Goal: Task Accomplishment & Management: Manage account settings

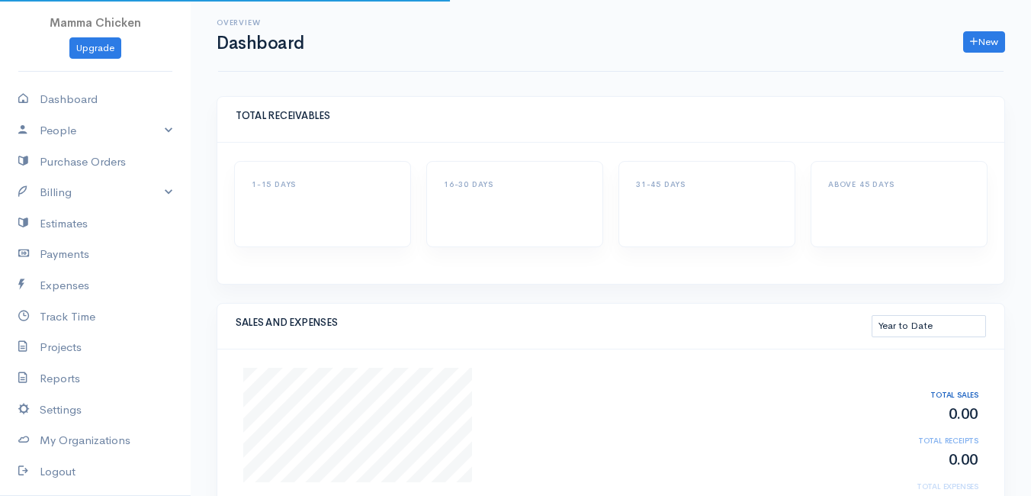
select select "thistoyear"
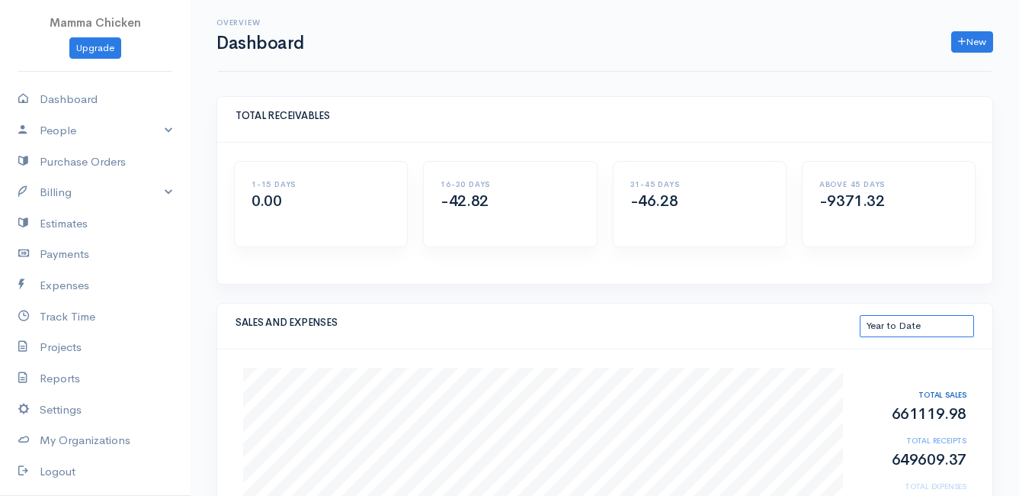
click at [907, 325] on select "This Month Last 30 Days Last 3 Months Last 12 Months Year to Date" at bounding box center [917, 326] width 114 height 22
select select "thismonth"
click at [860, 315] on select "This Month Last 30 Days Last 3 Months Last 12 Months Year to Date" at bounding box center [917, 326] width 114 height 22
select select "thismonth"
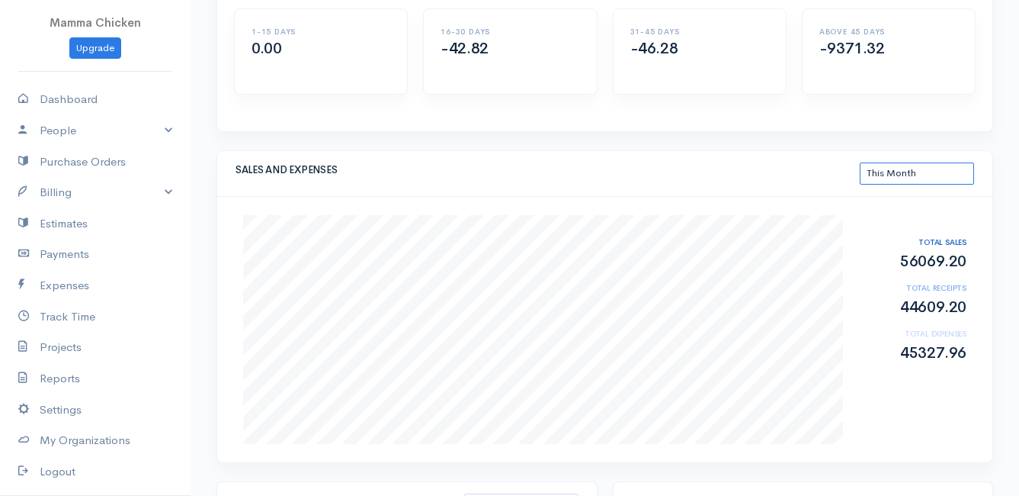
click at [897, 172] on select "This Month Last 30 Days Last 3 Months Last 12 Months Year to Date" at bounding box center [917, 173] width 114 height 22
select select "thistoyear"
click at [860, 162] on select "This Month Last 30 Days Last 3 Months Last 12 Months Year to Date" at bounding box center [917, 173] width 114 height 22
select select "thistoyear"
click at [65, 260] on link "Payments" at bounding box center [95, 254] width 191 height 31
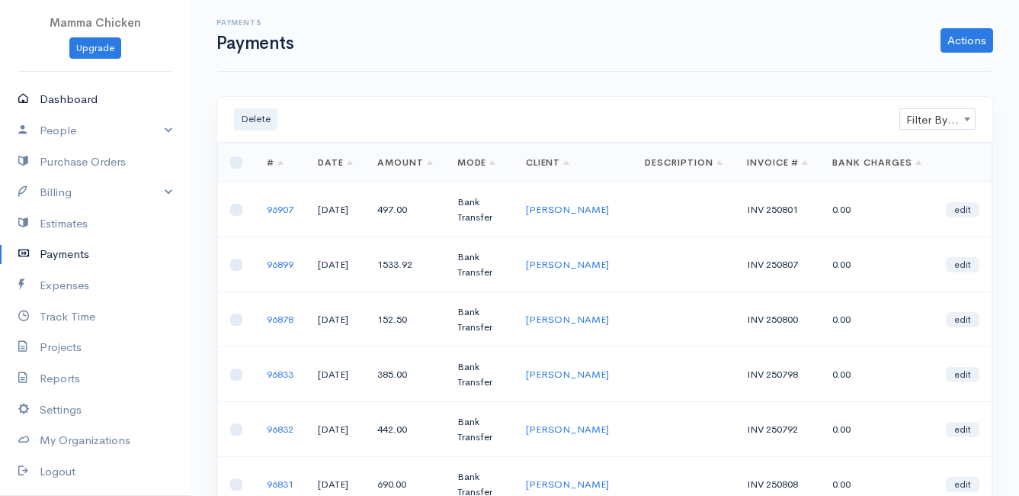
click at [79, 98] on link "Dashboard" at bounding box center [95, 99] width 191 height 31
select select "thistoyear"
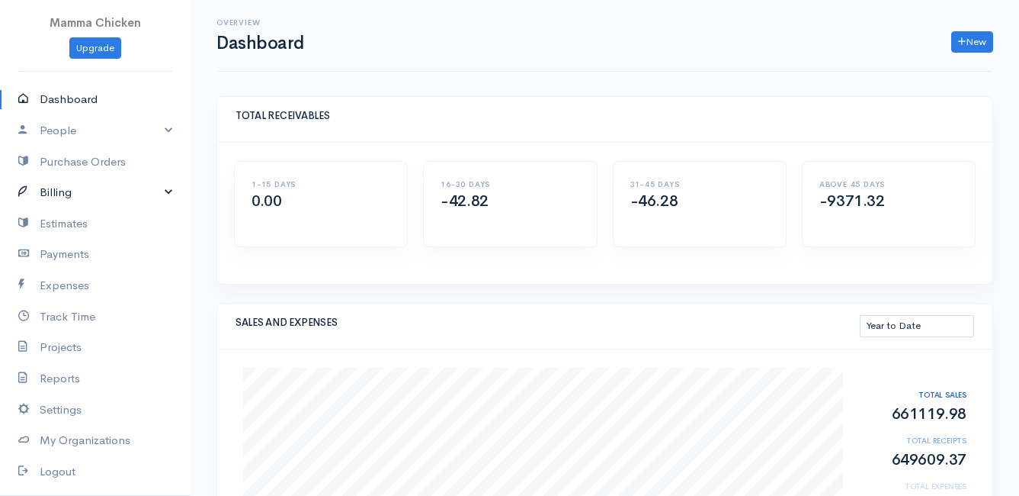
click at [70, 195] on link "Billing" at bounding box center [95, 192] width 191 height 31
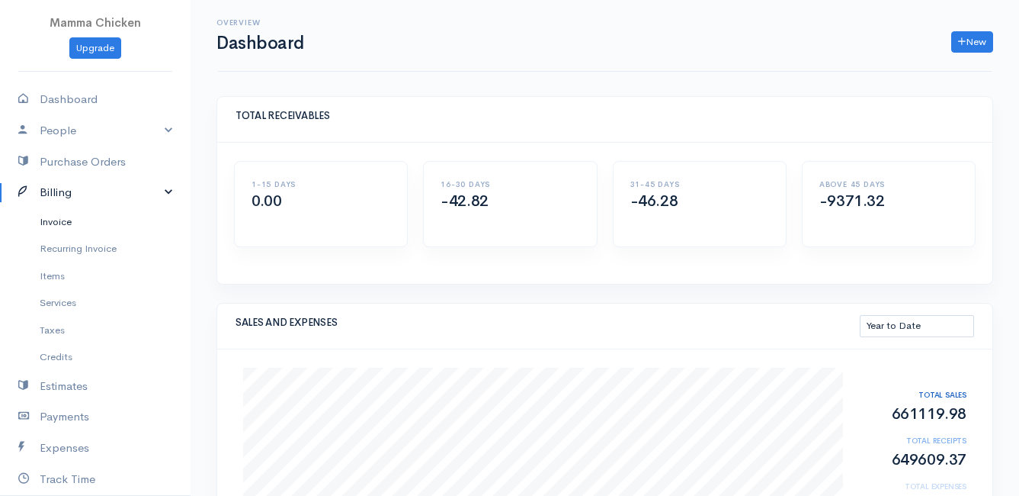
click at [71, 225] on link "Invoice" at bounding box center [95, 221] width 191 height 27
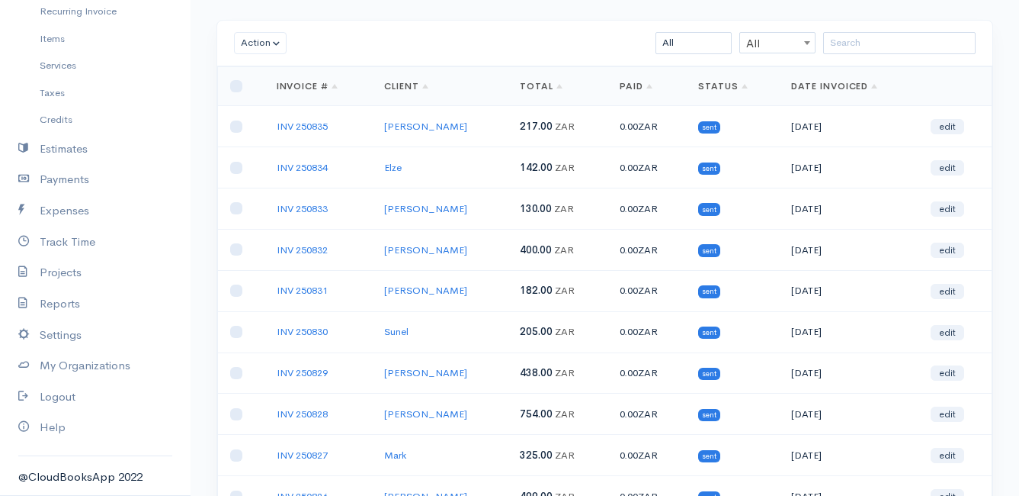
scroll to position [238, 0]
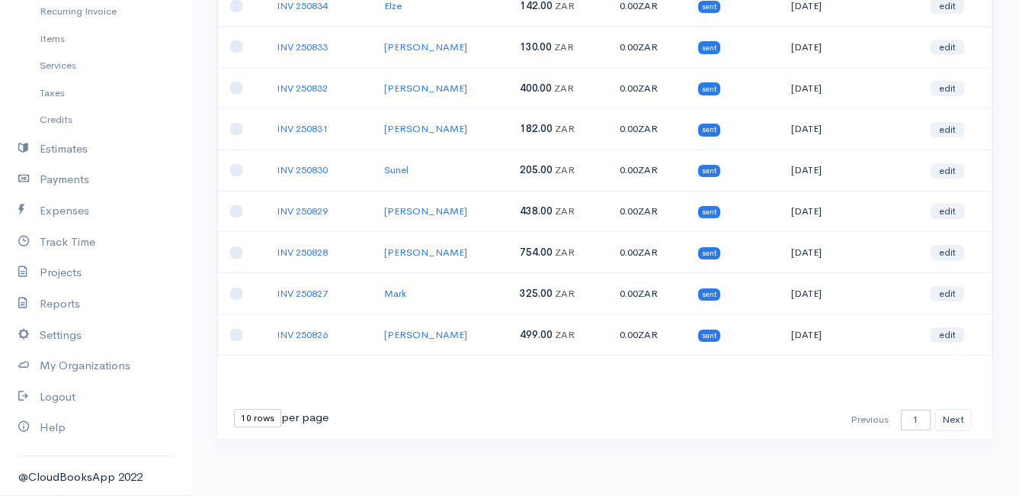
click at [254, 419] on select "10 rows 25 rows 50 rows" at bounding box center [257, 418] width 47 height 18
select select "25"
click at [234, 409] on select "10 rows 25 rows 50 rows" at bounding box center [257, 418] width 47 height 18
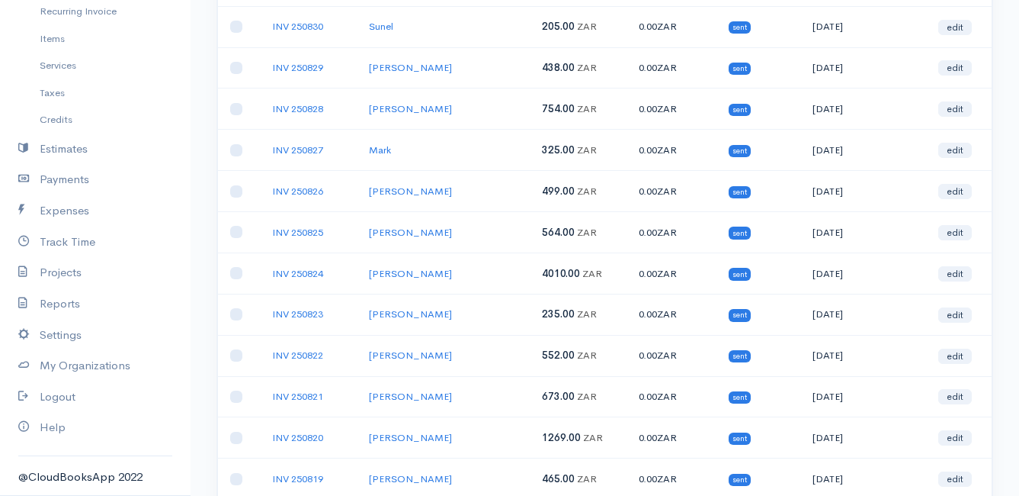
scroll to position [457, 0]
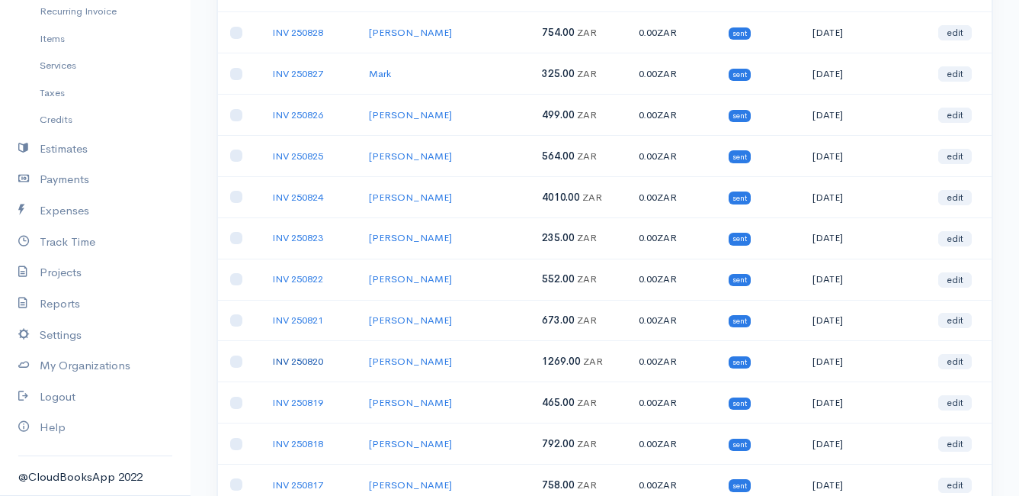
click at [296, 358] on link "INV 250820" at bounding box center [297, 361] width 51 height 13
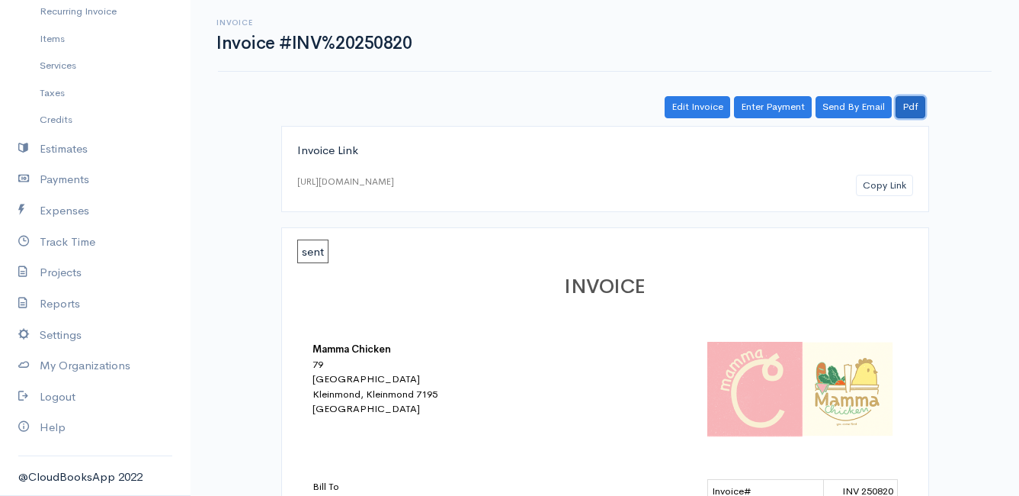
click at [916, 105] on link "Pdf" at bounding box center [911, 107] width 30 height 22
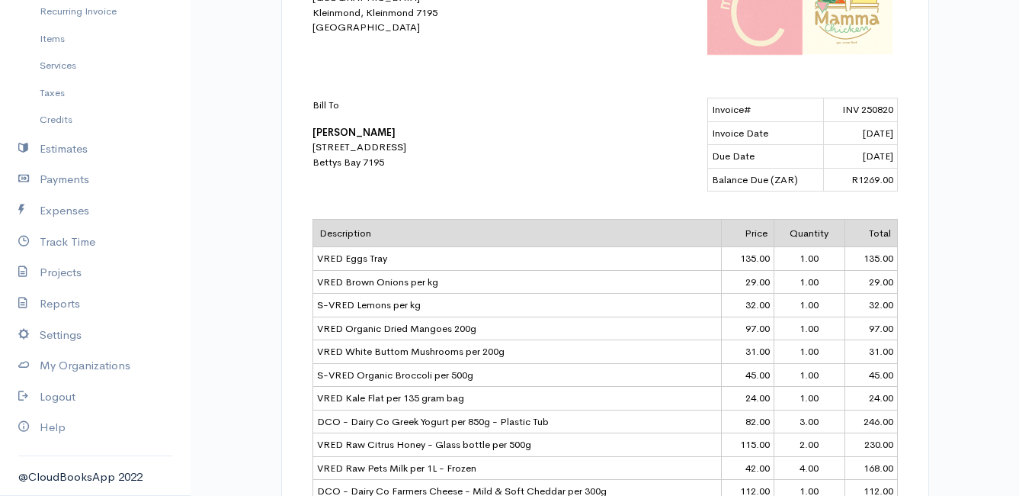
scroll to position [76, 0]
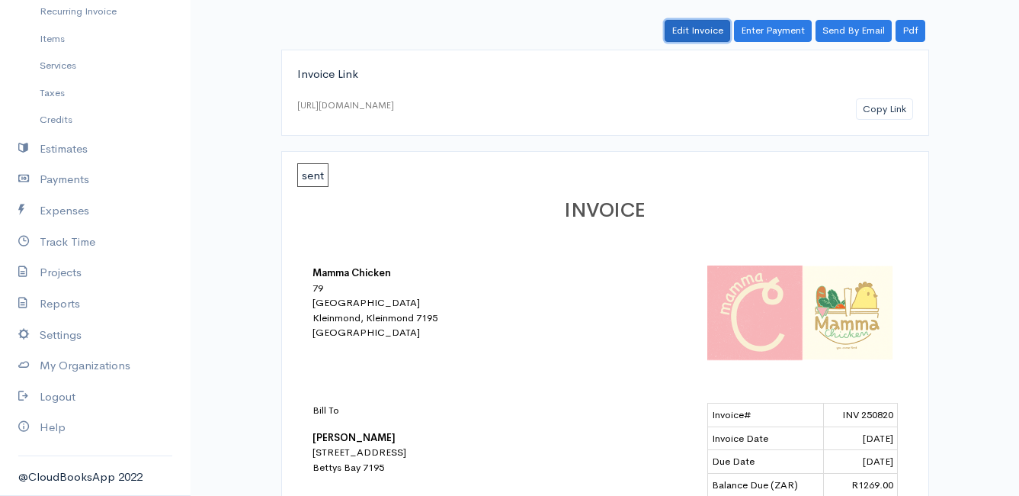
click at [697, 30] on link "Edit Invoice" at bounding box center [698, 31] width 66 height 22
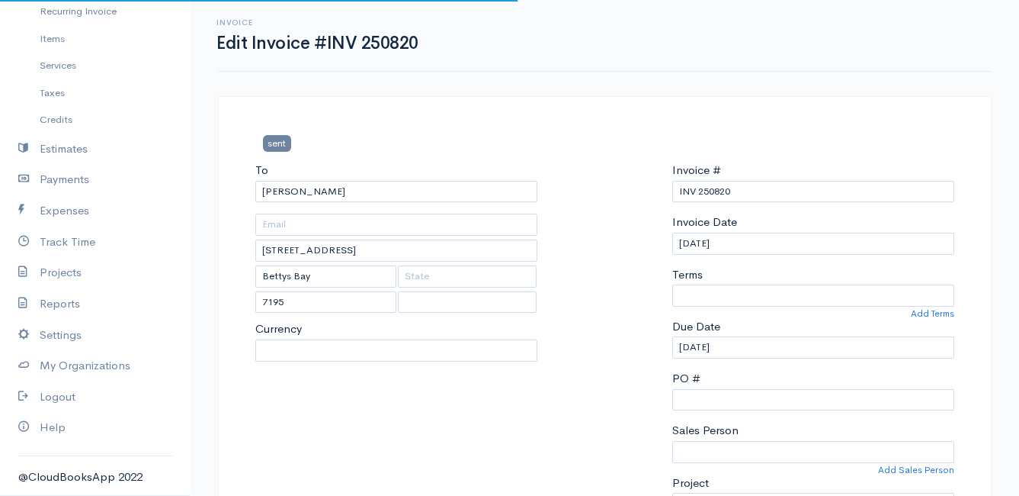
select select
select select "0"
select select "[GEOGRAPHIC_DATA]"
select select "ZAR"
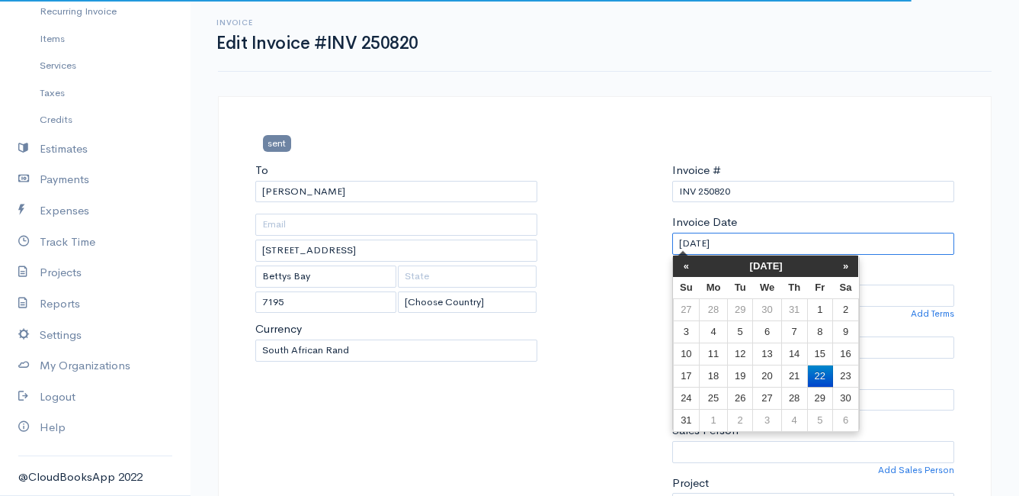
click at [742, 239] on input "[DATE]" at bounding box center [813, 244] width 282 height 22
click at [740, 377] on td "19" at bounding box center [739, 375] width 25 height 22
type input "[DATE]"
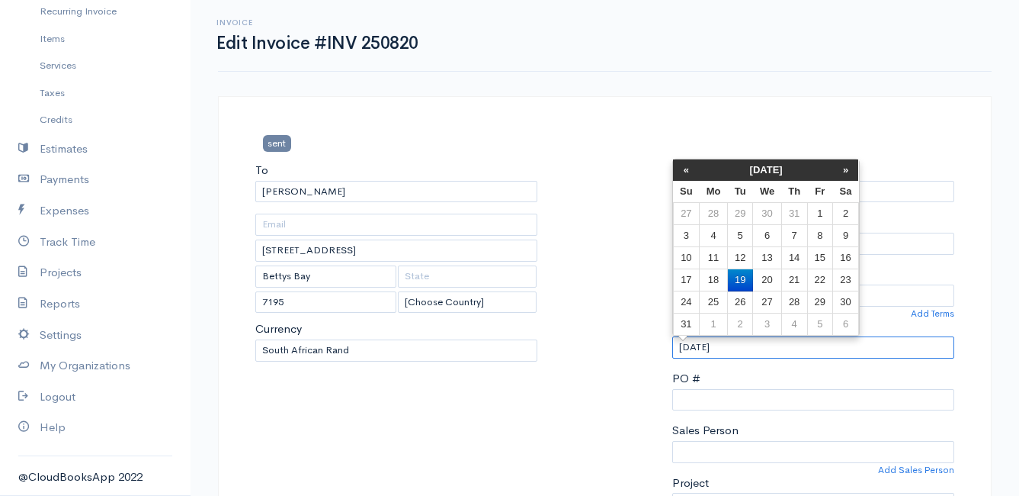
click at [759, 349] on input "[DATE]" at bounding box center [813, 347] width 282 height 22
click at [715, 297] on td "25" at bounding box center [714, 302] width 28 height 22
type input "[DATE]"
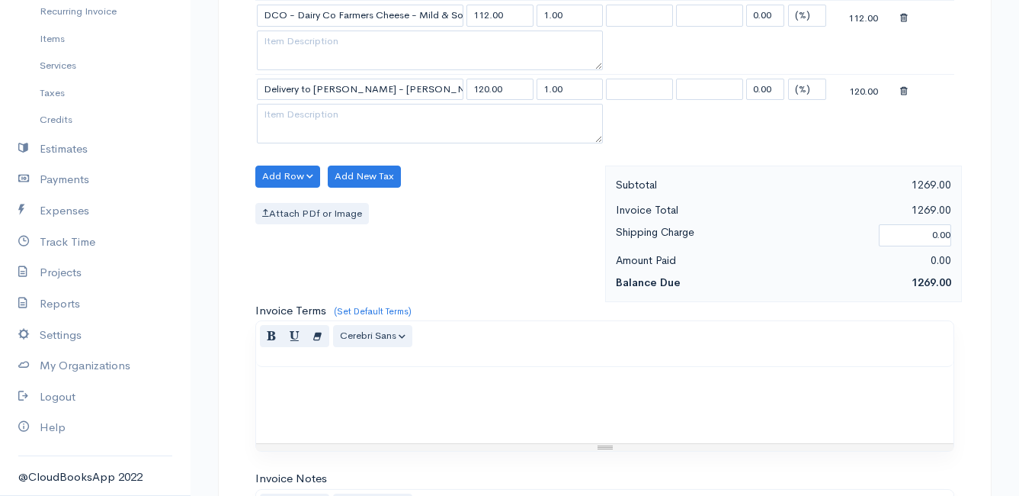
scroll to position [1629, 0]
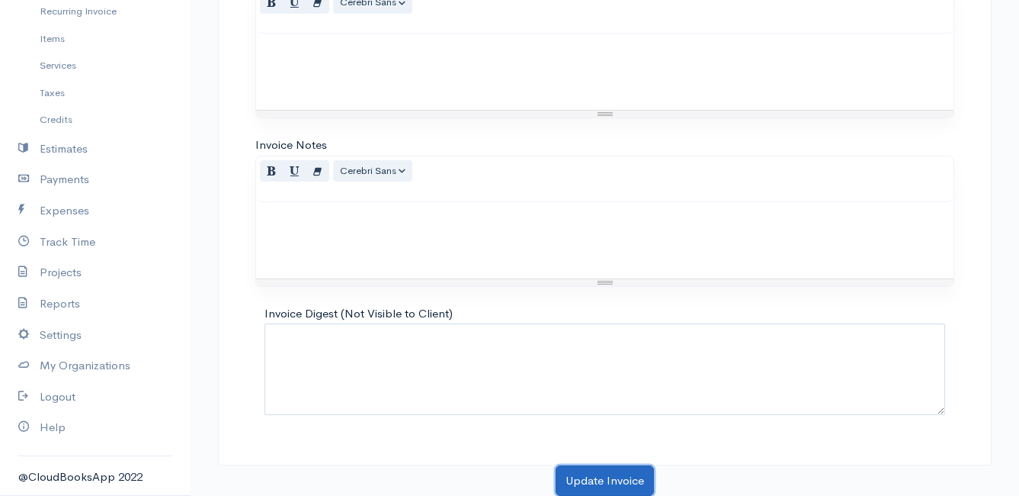
click at [610, 474] on button "Update Invoice" at bounding box center [605, 480] width 98 height 31
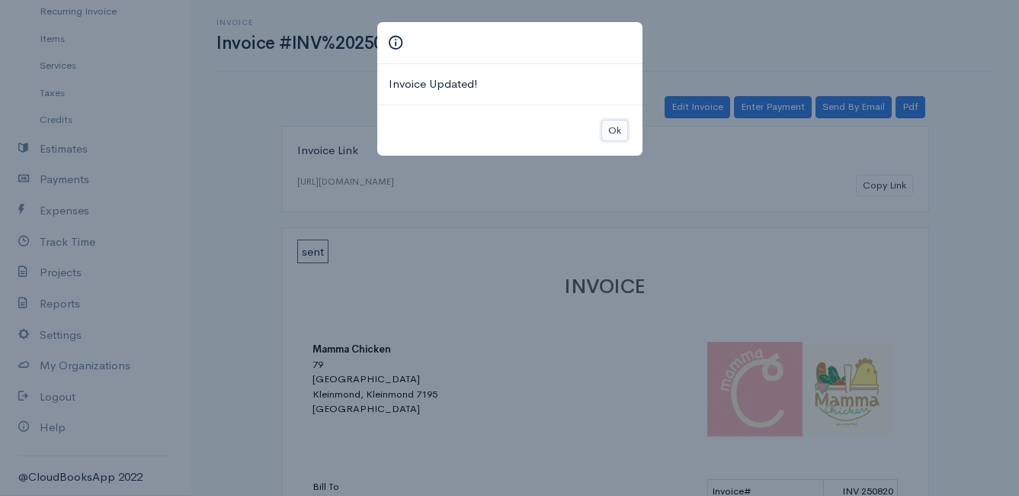
click at [621, 124] on button "Ok" at bounding box center [615, 131] width 27 height 22
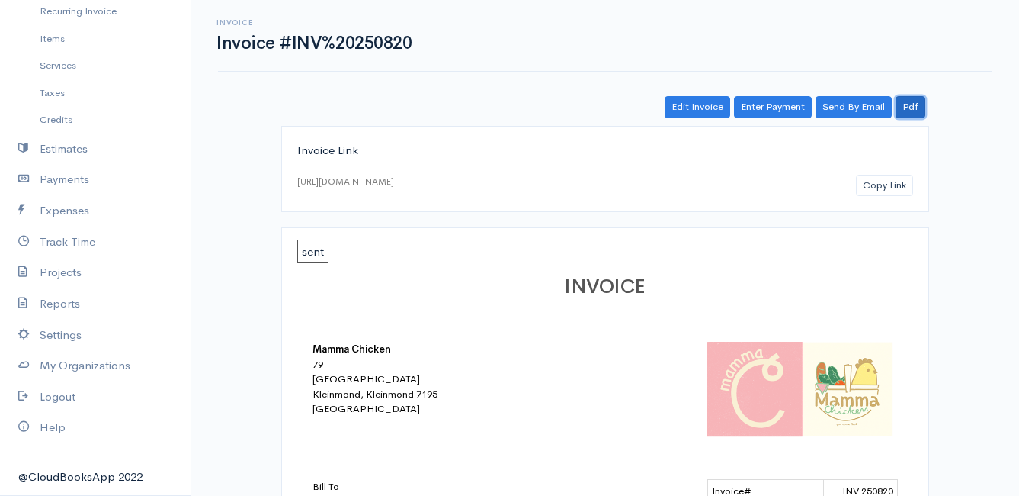
click at [918, 109] on link "Pdf" at bounding box center [911, 107] width 30 height 22
click at [882, 184] on button "Copy Link" at bounding box center [884, 186] width 57 height 22
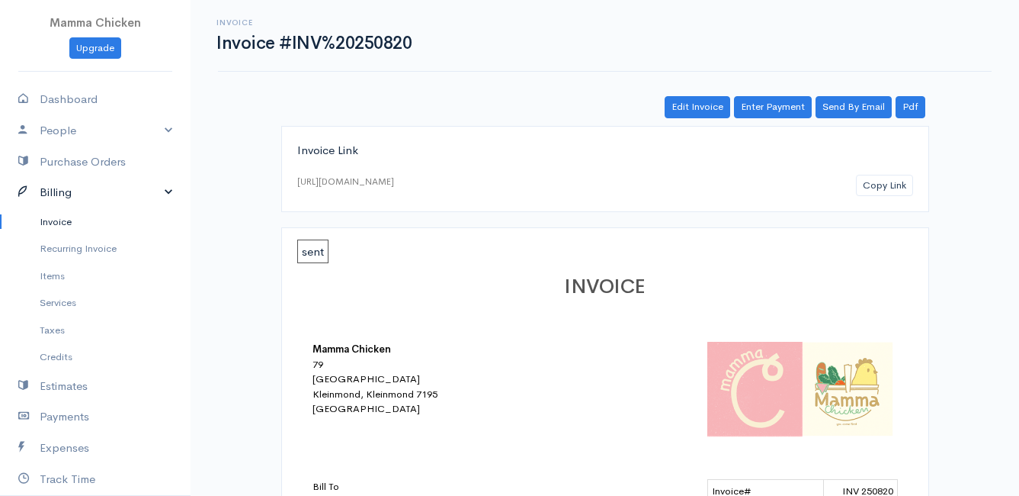
click at [57, 195] on link "Billing" at bounding box center [95, 192] width 191 height 31
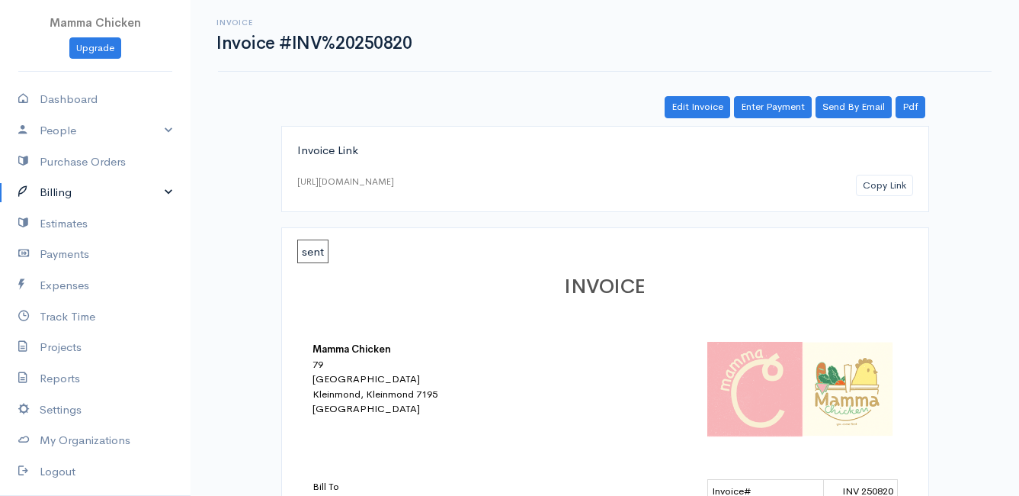
click at [57, 195] on link "Billing" at bounding box center [95, 192] width 191 height 31
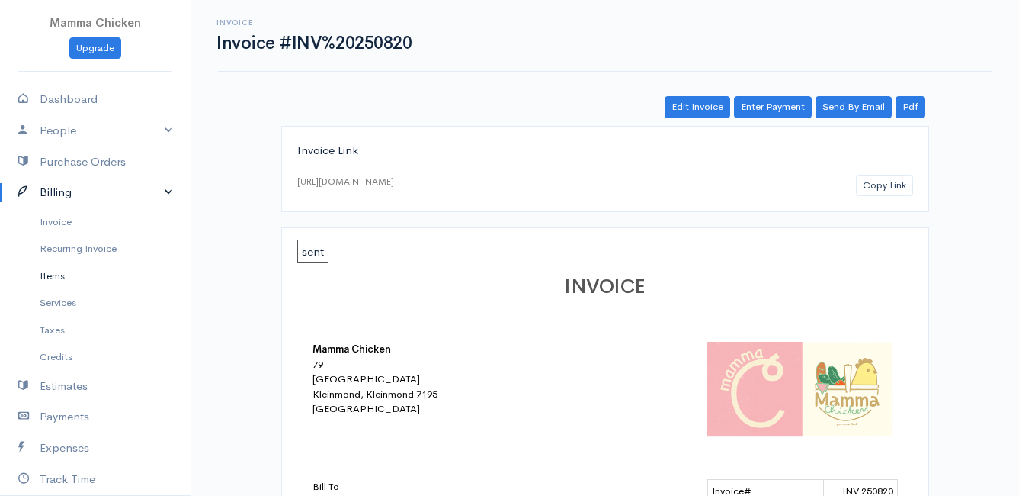
click at [40, 270] on link "Items" at bounding box center [95, 275] width 191 height 27
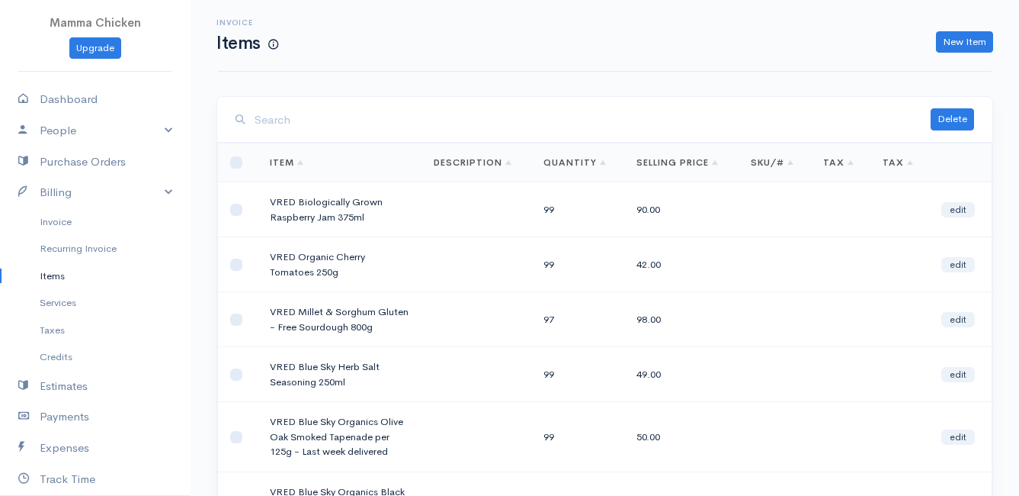
click at [303, 127] on input "search" at bounding box center [593, 119] width 676 height 31
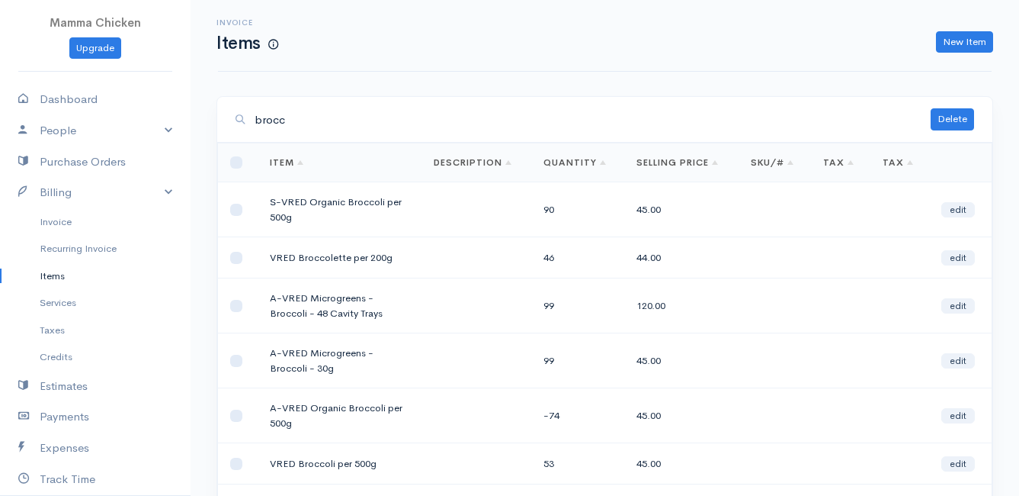
type input "brocc"
drag, startPoint x: 290, startPoint y: 219, endPoint x: 267, endPoint y: 206, distance: 26.3
click at [267, 206] on td "S-VRED Organic Broccoli per 500g" at bounding box center [340, 209] width 164 height 55
drag, startPoint x: 267, startPoint y: 206, endPoint x: 286, endPoint y: 201, distance: 19.8
copy td "S-VRED Organic Broccoli per 500g"
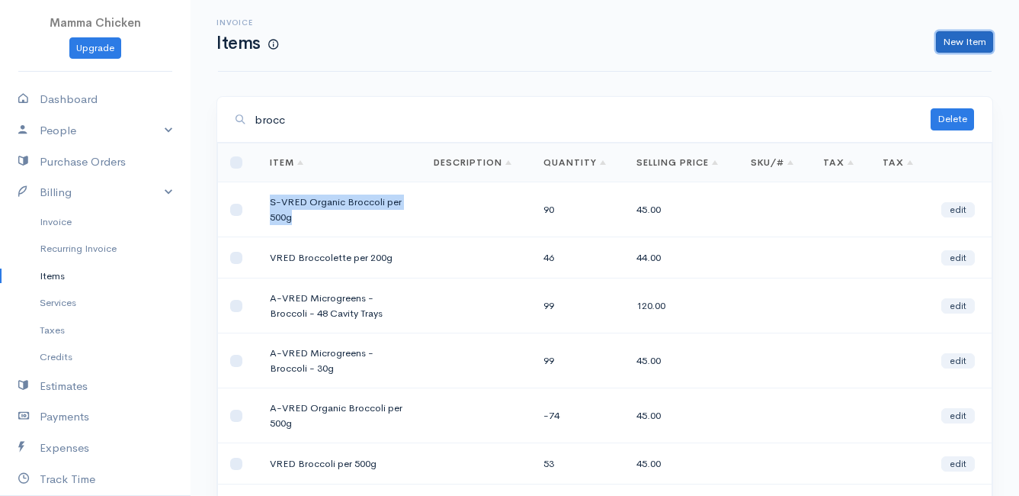
click at [971, 37] on link "New Item" at bounding box center [964, 42] width 57 height 22
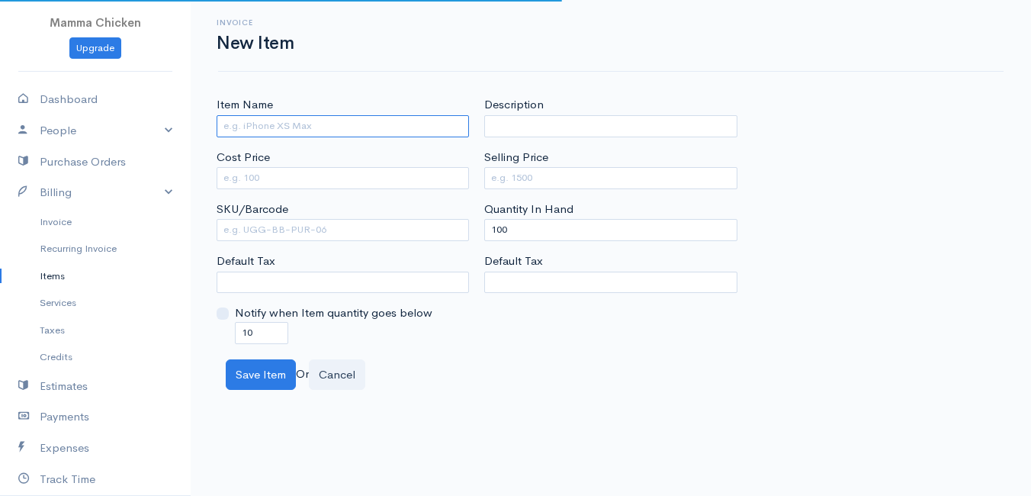
click at [243, 132] on input "Item Name" at bounding box center [343, 126] width 252 height 22
paste input "S-VRED Organic Broccoli per 500g"
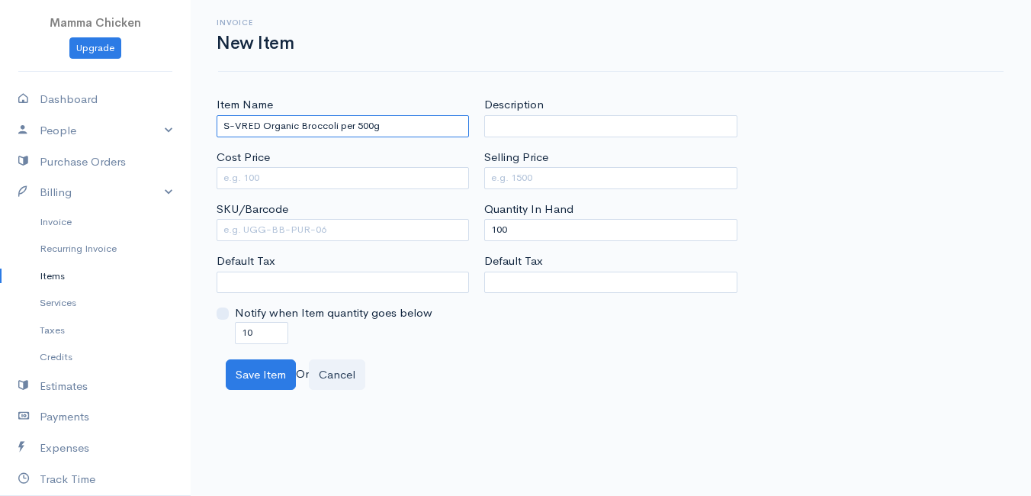
click at [239, 123] on input "S-VRED Organic Broccoli per 500g" at bounding box center [343, 126] width 252 height 22
type input "VRED Organic Broccoli"
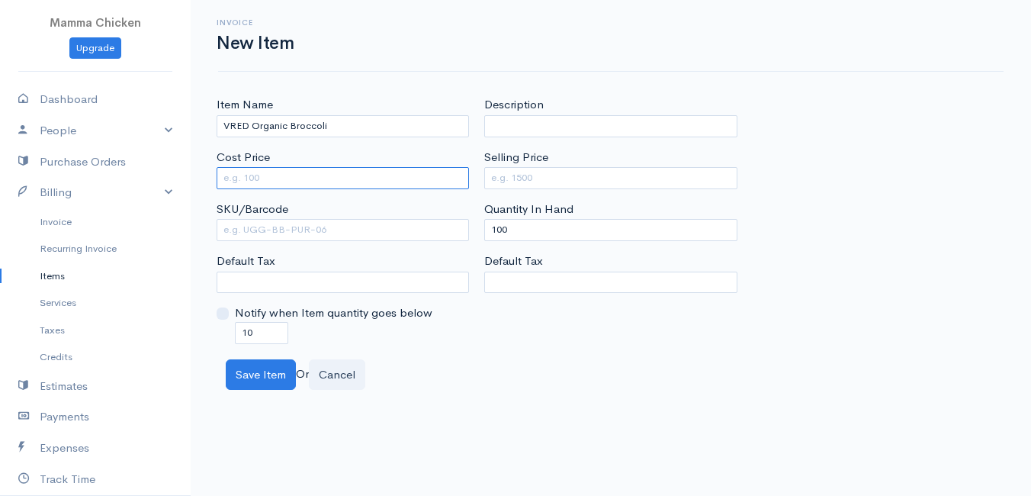
click at [300, 184] on input "Cost Price" at bounding box center [343, 178] width 252 height 22
type input "30"
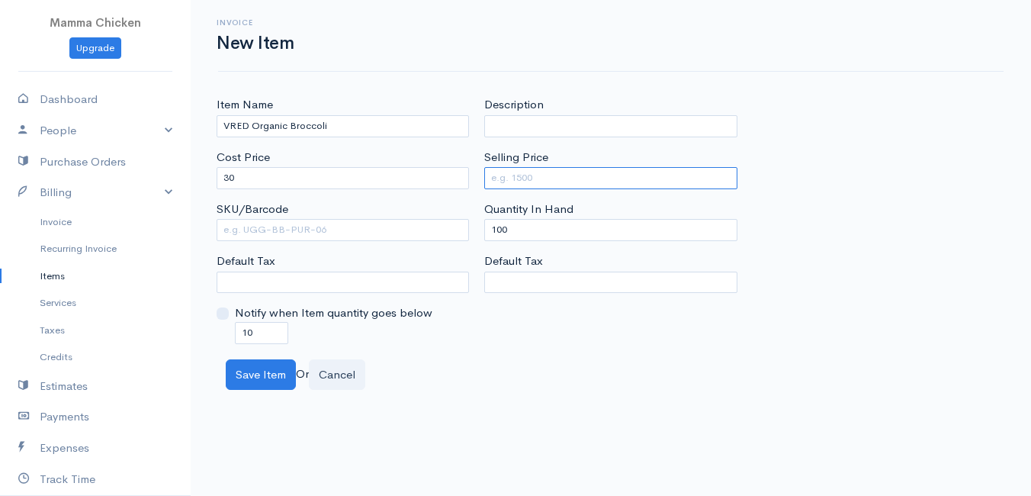
click at [566, 175] on input "Selling Price" at bounding box center [610, 178] width 252 height 22
type input "45"
click at [831, 138] on div "Item Name VRED Organic Broccoli Cost Price 30 SKU/Barcode Default Tax Notify wh…" at bounding box center [611, 219] width 804 height 247
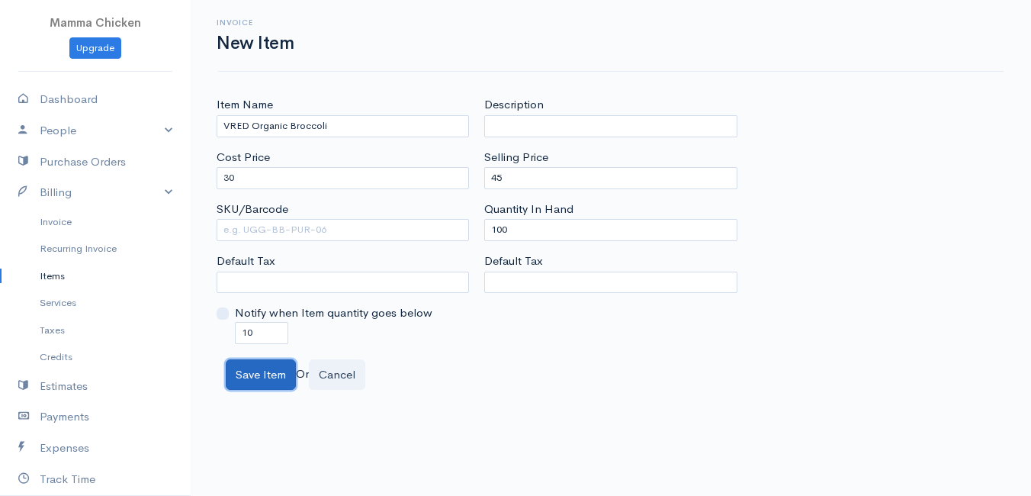
click at [263, 374] on button "Save Item" at bounding box center [261, 374] width 70 height 31
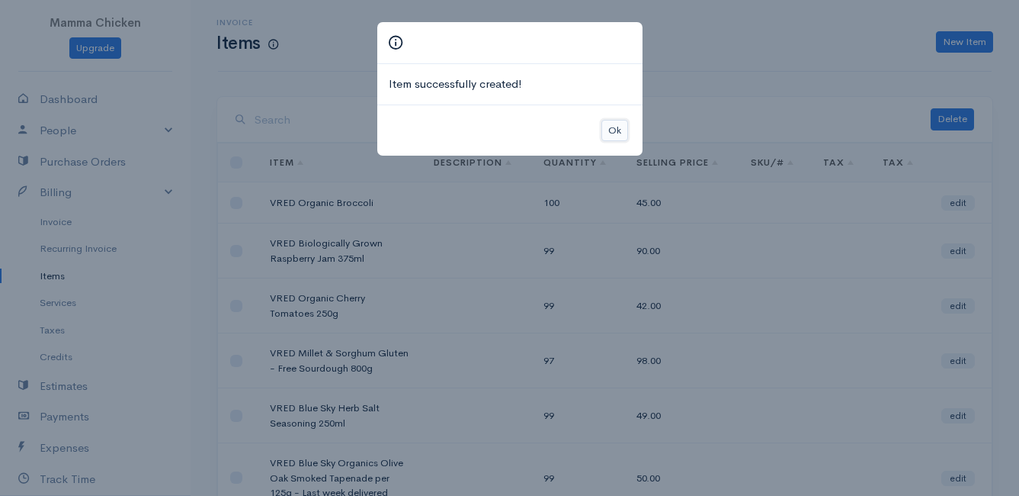
click at [608, 129] on button "Ok" at bounding box center [615, 131] width 27 height 22
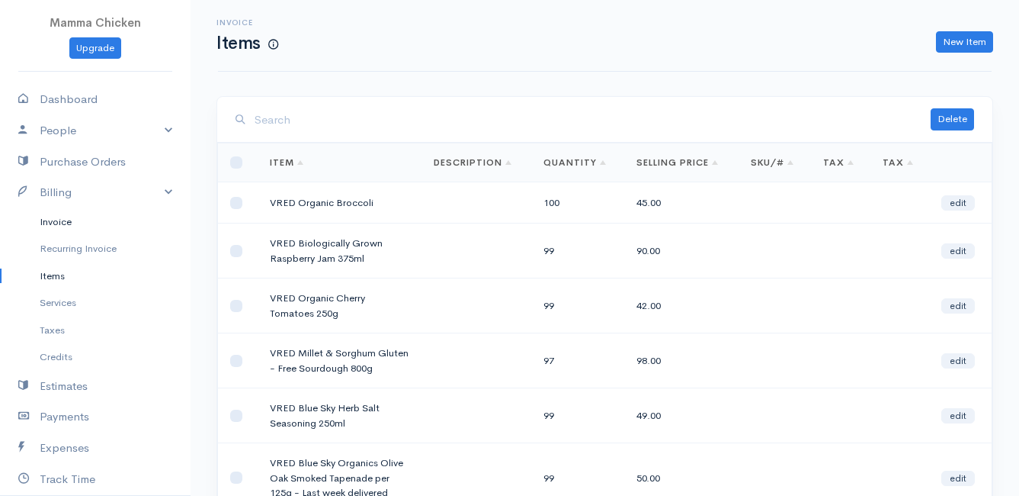
click at [56, 218] on link "Invoice" at bounding box center [95, 221] width 191 height 27
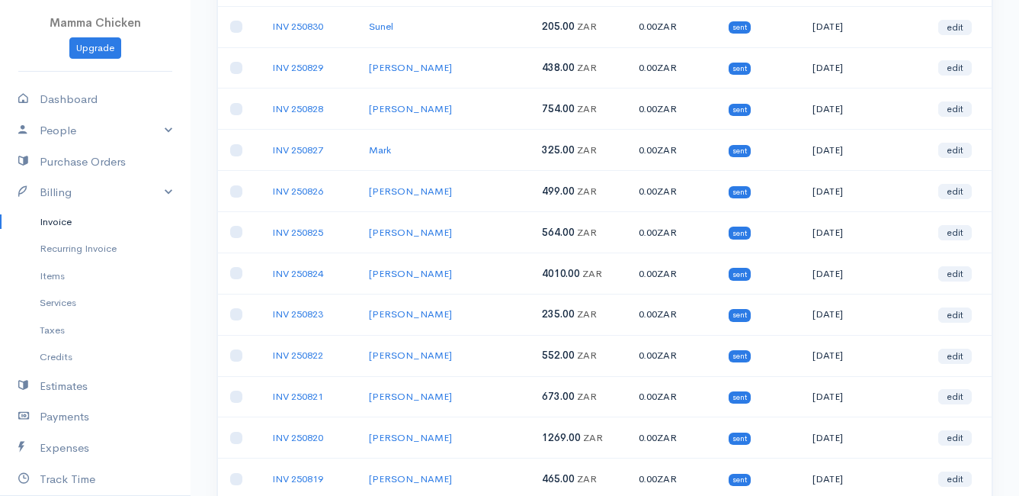
scroll to position [457, 0]
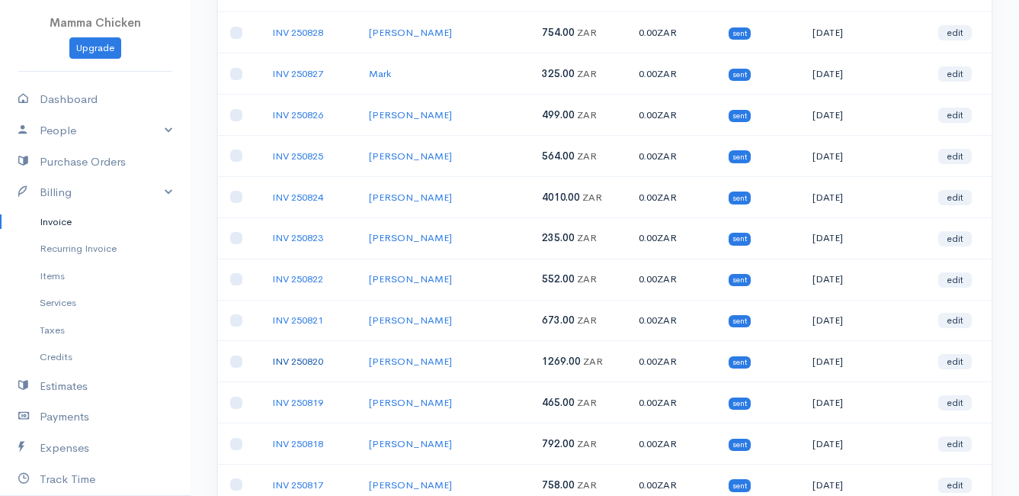
click at [303, 358] on link "INV 250820" at bounding box center [297, 361] width 51 height 13
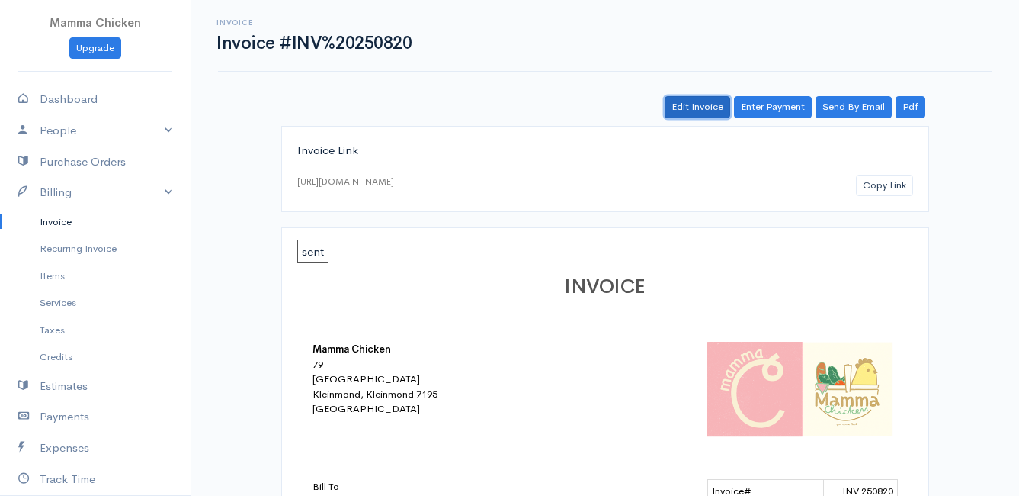
click at [697, 105] on link "Edit Invoice" at bounding box center [698, 107] width 66 height 22
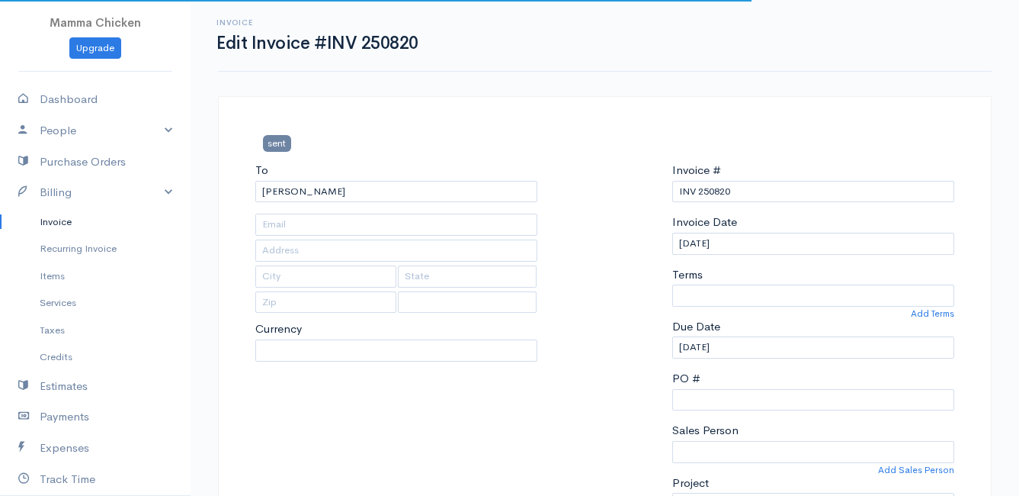
type input "[STREET_ADDRESS]"
type input "Bettys Bay"
type input "7195"
select select
select select "0"
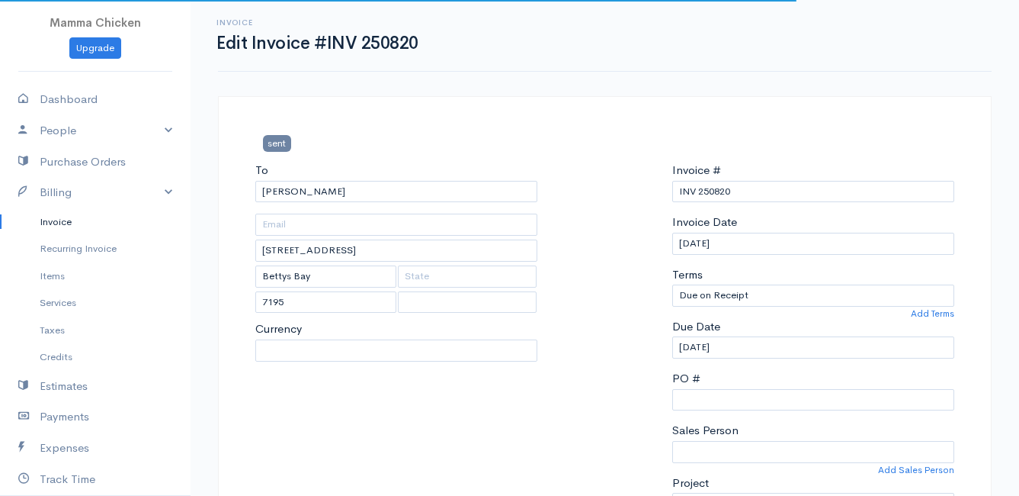
select select "ZAR"
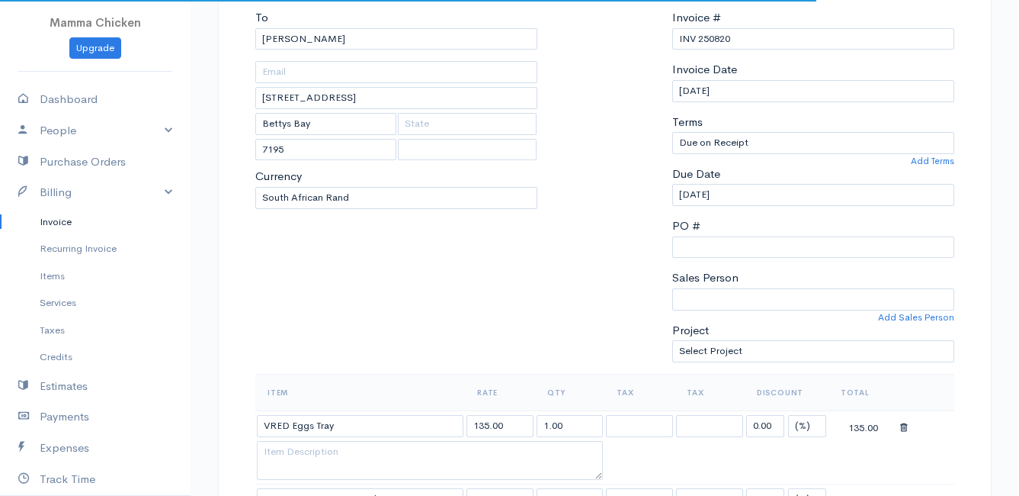
select select "[GEOGRAPHIC_DATA]"
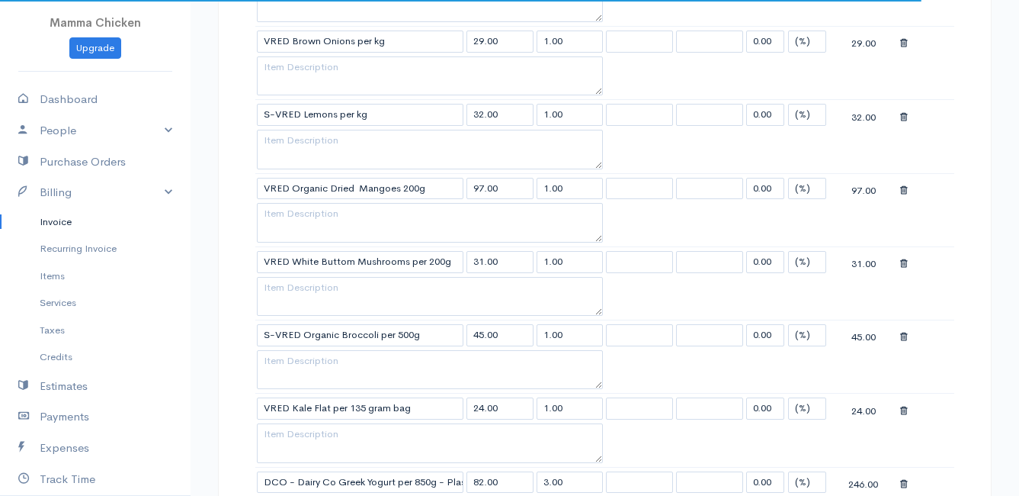
scroll to position [686, 0]
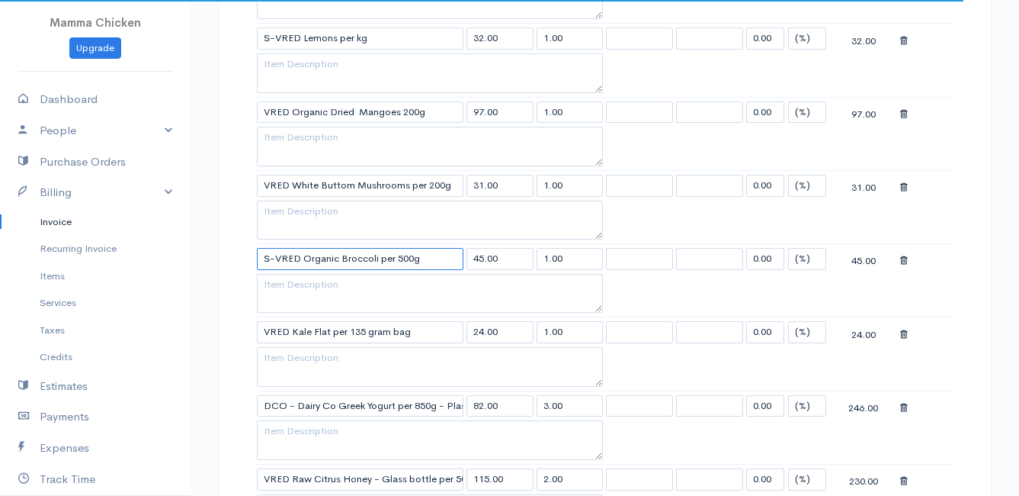
click at [439, 258] on input "S-VRED Organic Broccoli per 500g" at bounding box center [360, 259] width 207 height 22
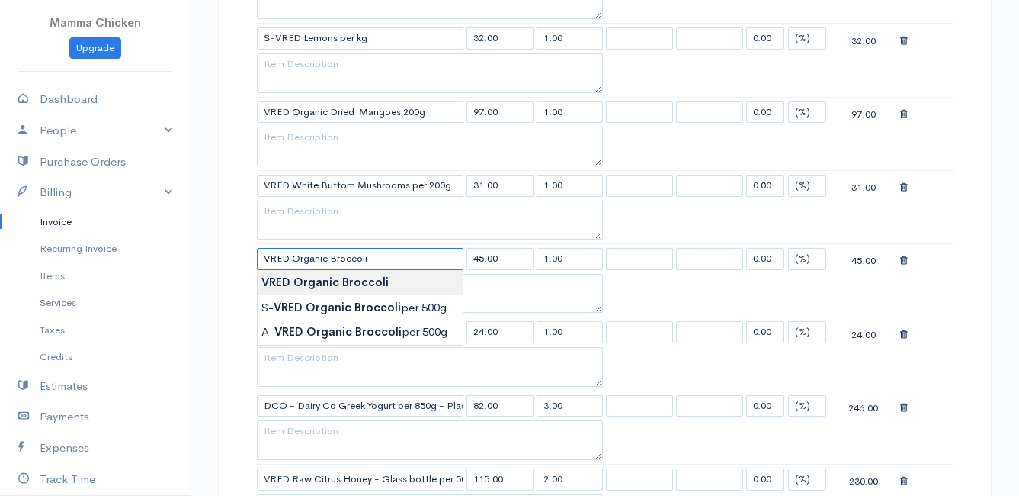
type input "VRED Organic Broccoli"
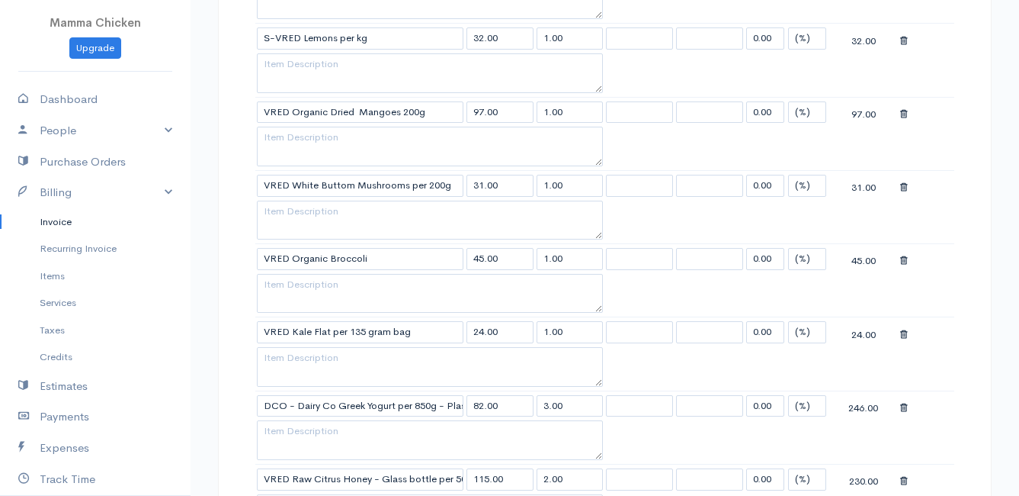
click at [387, 284] on body "Mamma Chicken Upgrade Dashboard People Clients Vendors Staff Users Purchase Ord…" at bounding box center [509, 376] width 1019 height 2125
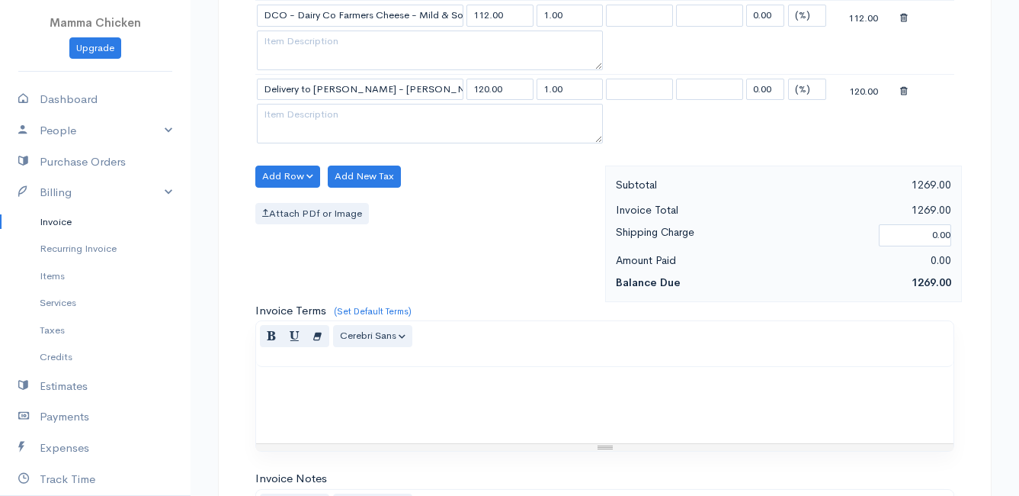
scroll to position [1629, 0]
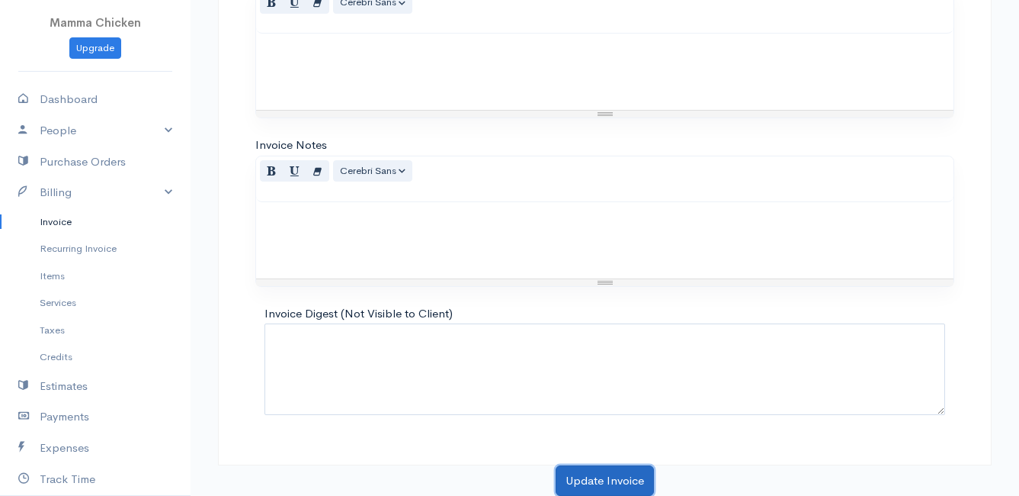
click at [608, 478] on button "Update Invoice" at bounding box center [605, 480] width 98 height 31
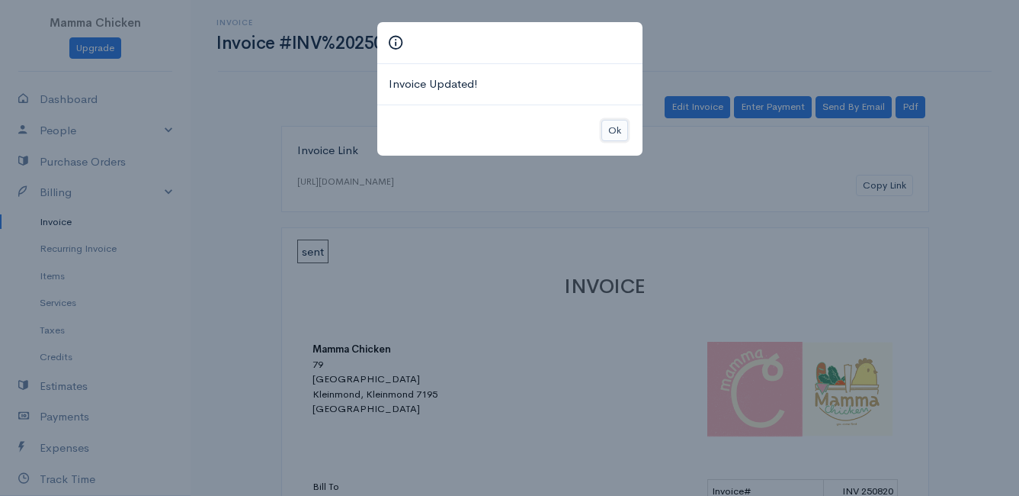
click at [616, 134] on button "Ok" at bounding box center [615, 131] width 27 height 22
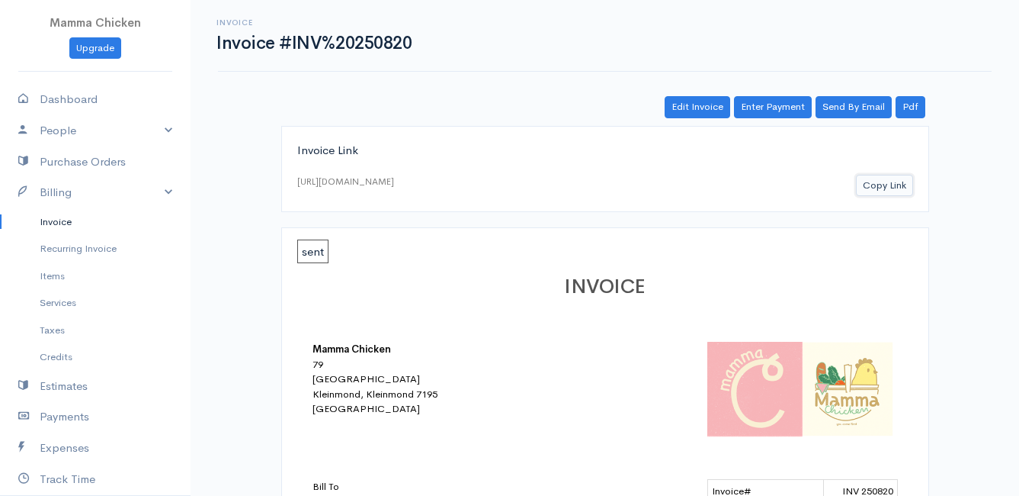
click at [893, 187] on button "Copy Link" at bounding box center [884, 186] width 57 height 22
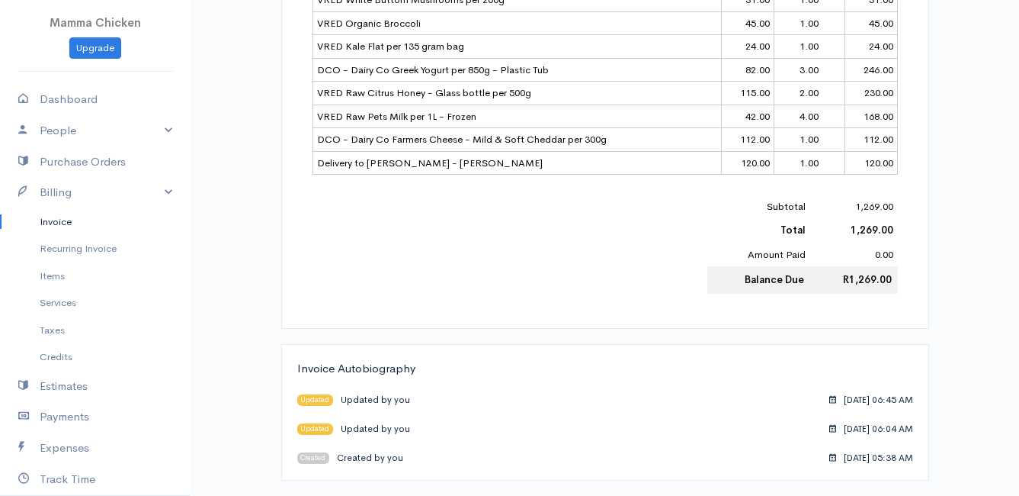
scroll to position [199, 0]
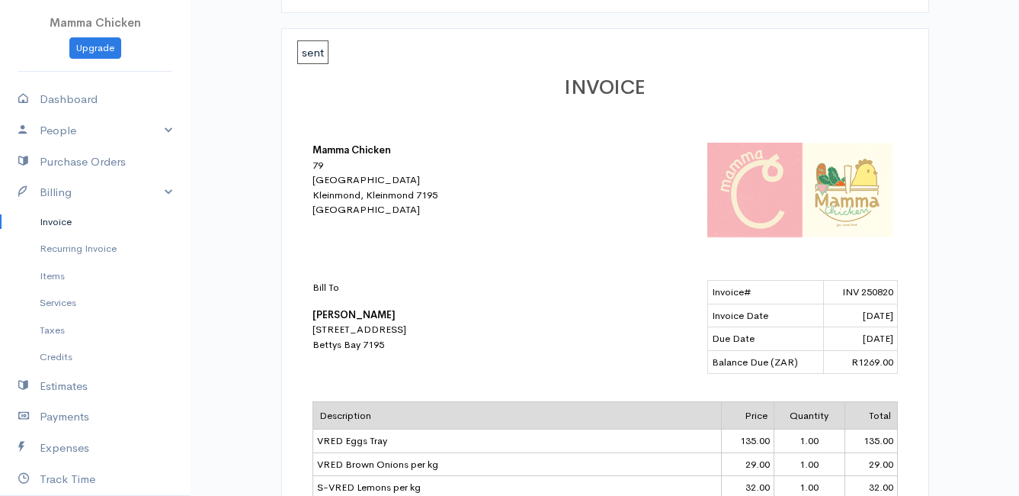
click at [74, 226] on link "Invoice" at bounding box center [95, 221] width 191 height 27
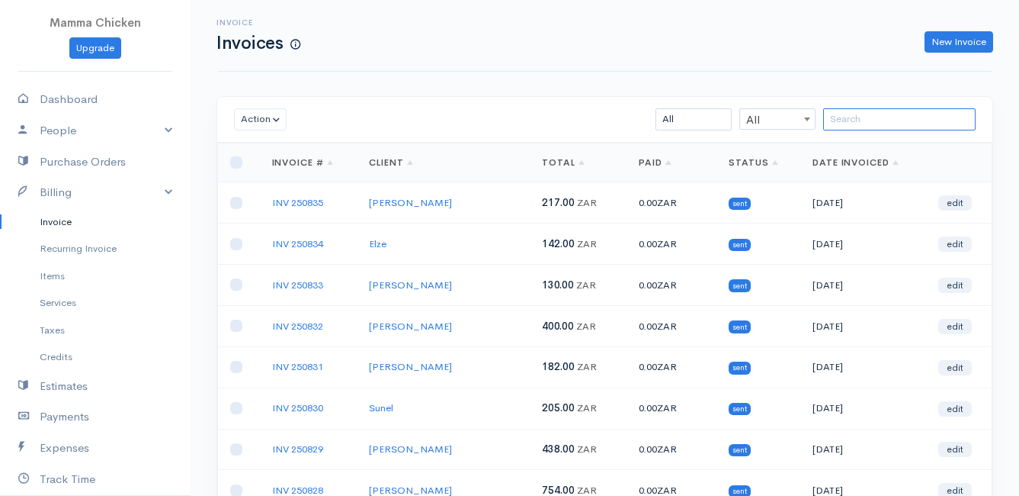
click at [888, 123] on input "search" at bounding box center [899, 119] width 152 height 22
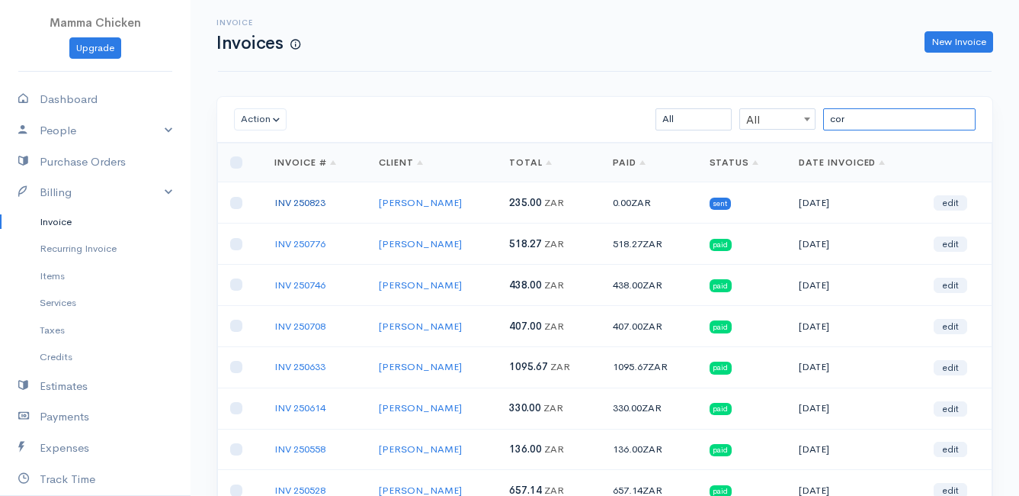
type input "cor"
click at [313, 202] on link "INV 250823" at bounding box center [299, 202] width 51 height 13
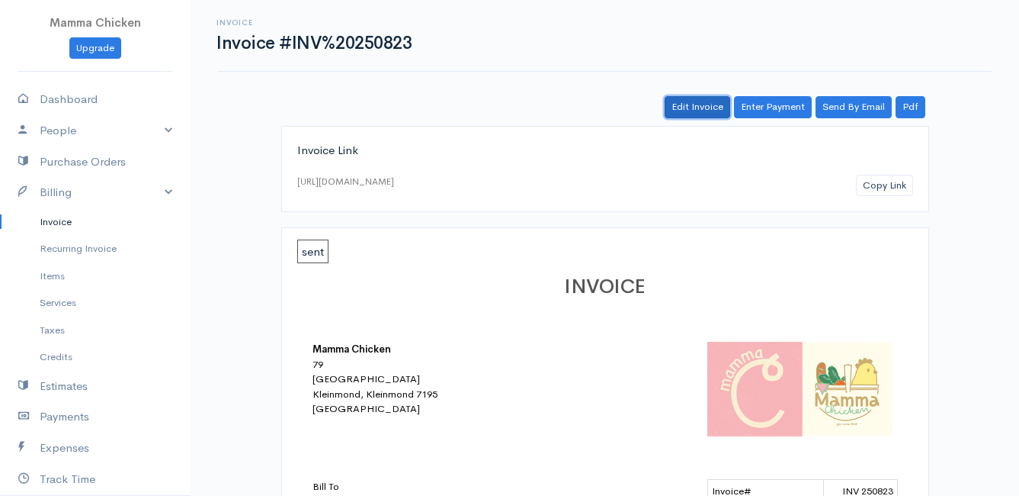
click at [701, 107] on link "Edit Invoice" at bounding box center [698, 107] width 66 height 22
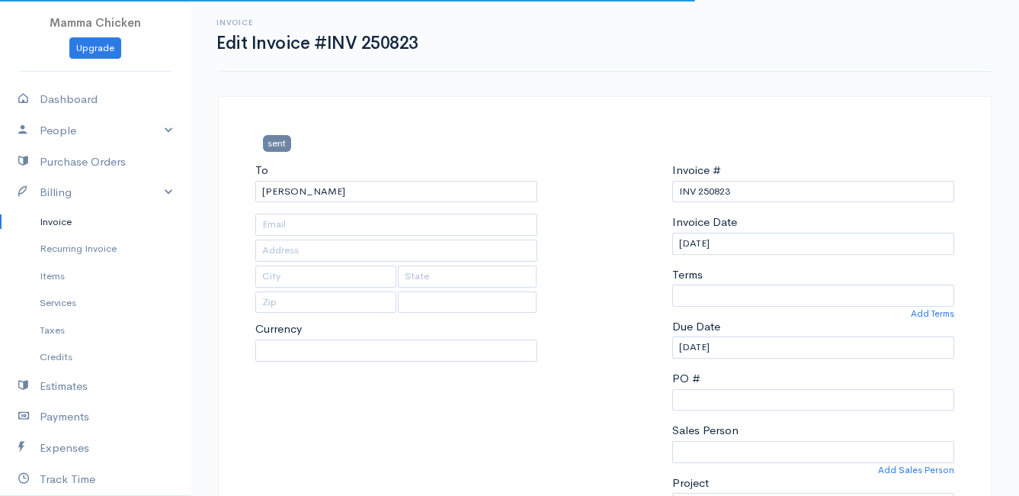
type input "[STREET_ADDRESS][GEOGRAPHIC_DATA][PERSON_NAME]"
type input "[PERSON_NAME] Bay"
type input "7195"
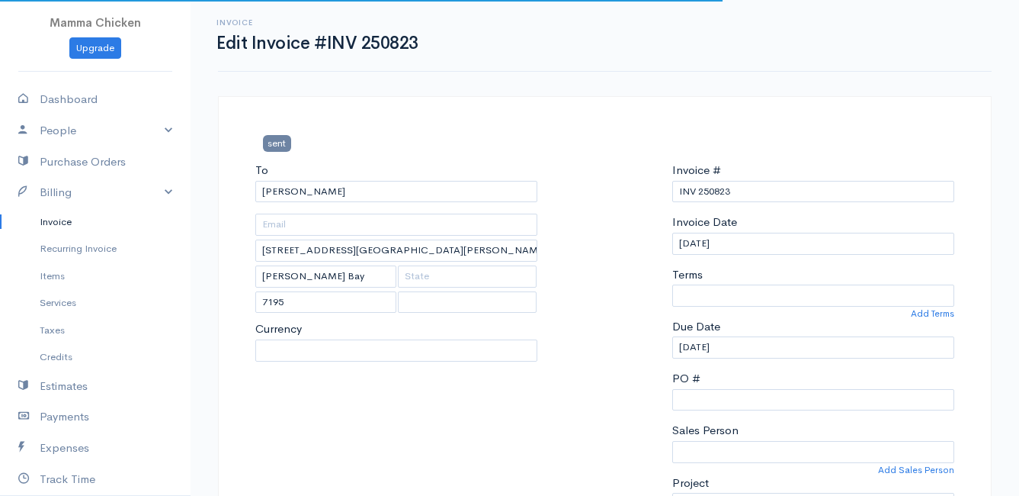
select select
select select "[GEOGRAPHIC_DATA]"
select select "0"
select select "ZAR"
click at [743, 247] on input "[DATE]" at bounding box center [813, 244] width 282 height 22
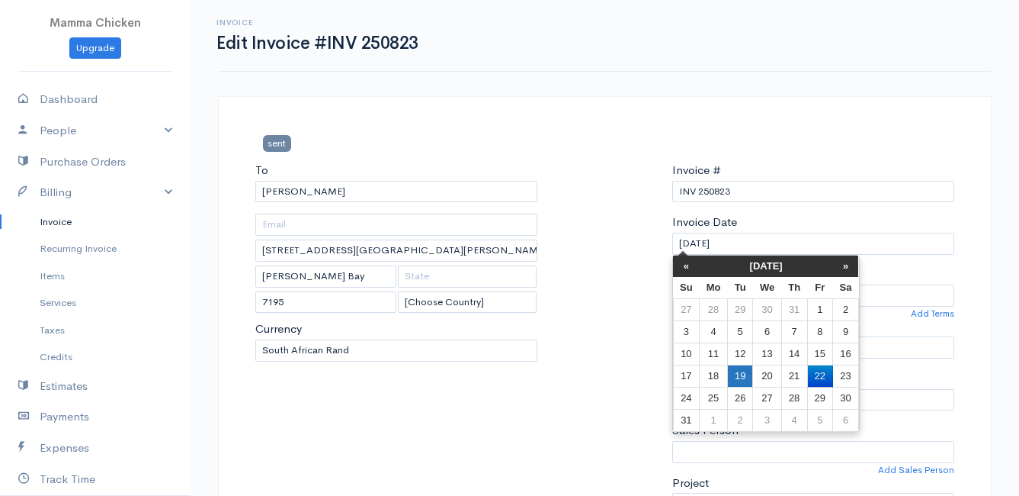
click at [742, 369] on td "19" at bounding box center [739, 375] width 25 height 22
type input "[DATE]"
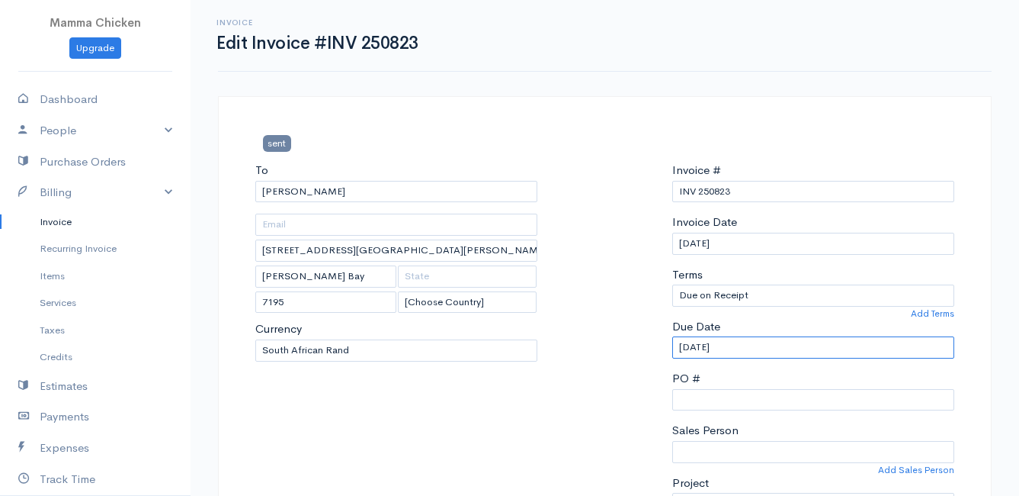
click at [753, 348] on input "[DATE]" at bounding box center [813, 347] width 282 height 22
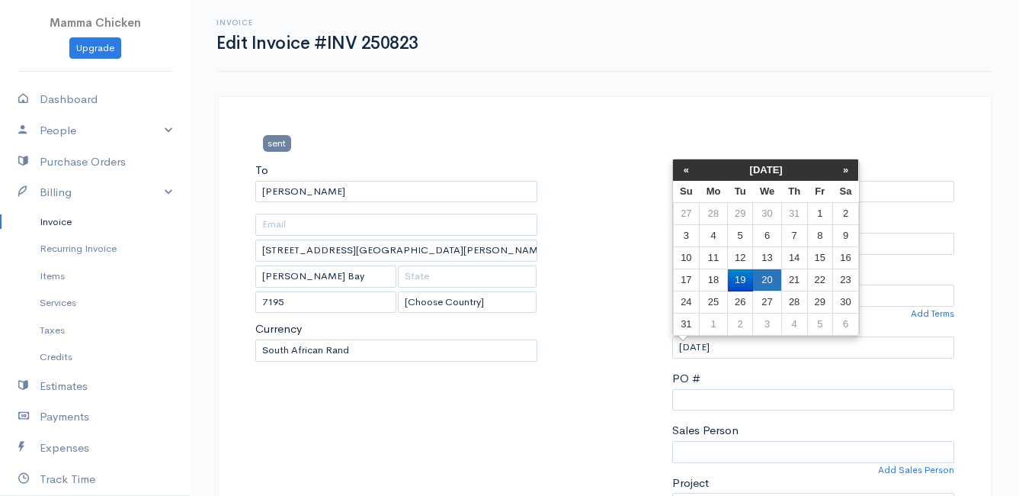
click at [768, 274] on td "20" at bounding box center [767, 280] width 28 height 22
type input "[DATE]"
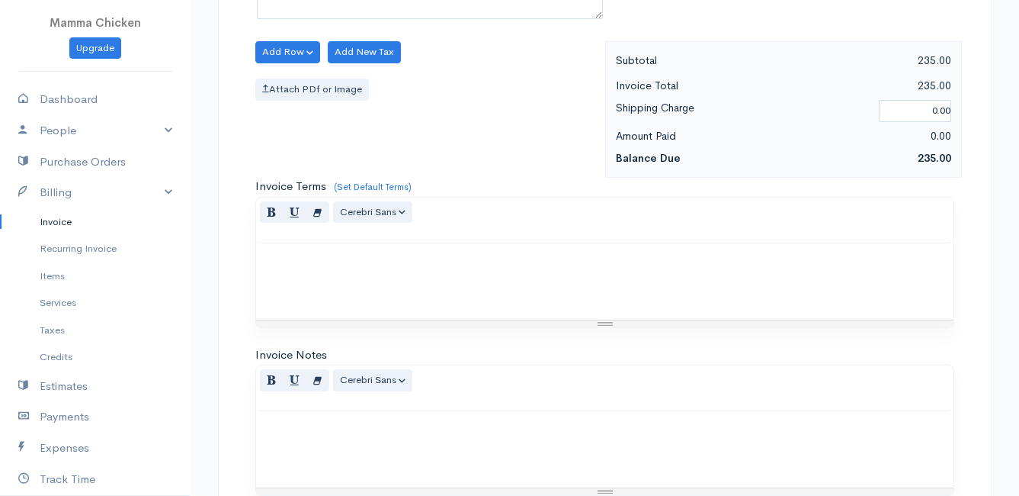
scroll to position [896, 0]
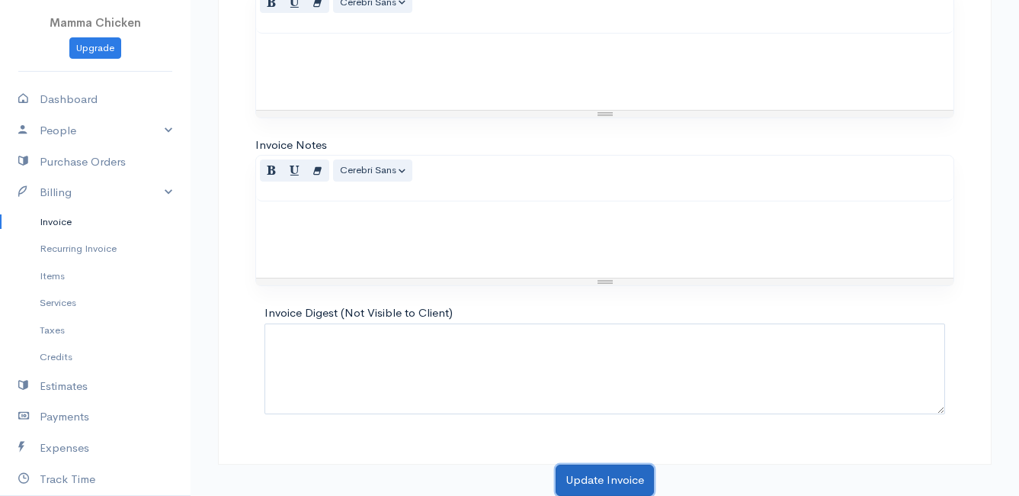
click at [602, 478] on button "Update Invoice" at bounding box center [605, 479] width 98 height 31
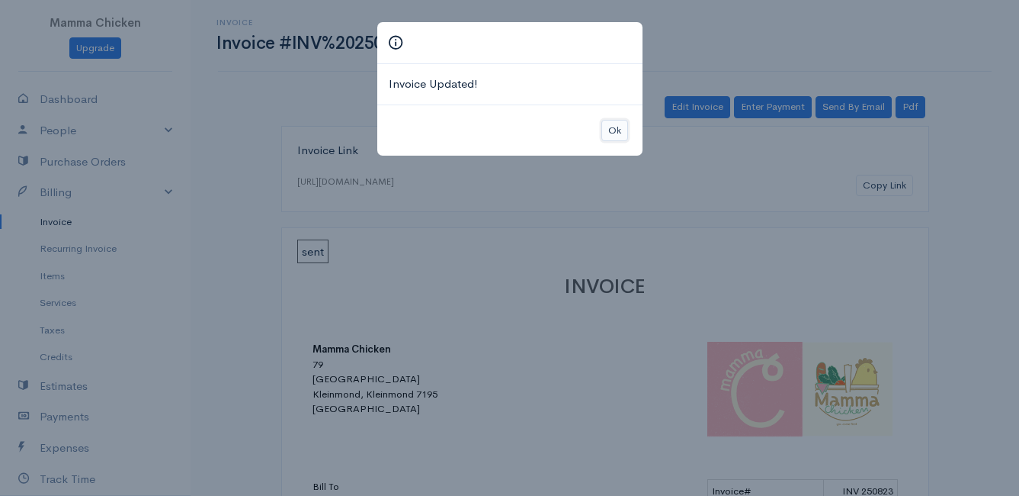
click at [614, 124] on button "Ok" at bounding box center [615, 131] width 27 height 22
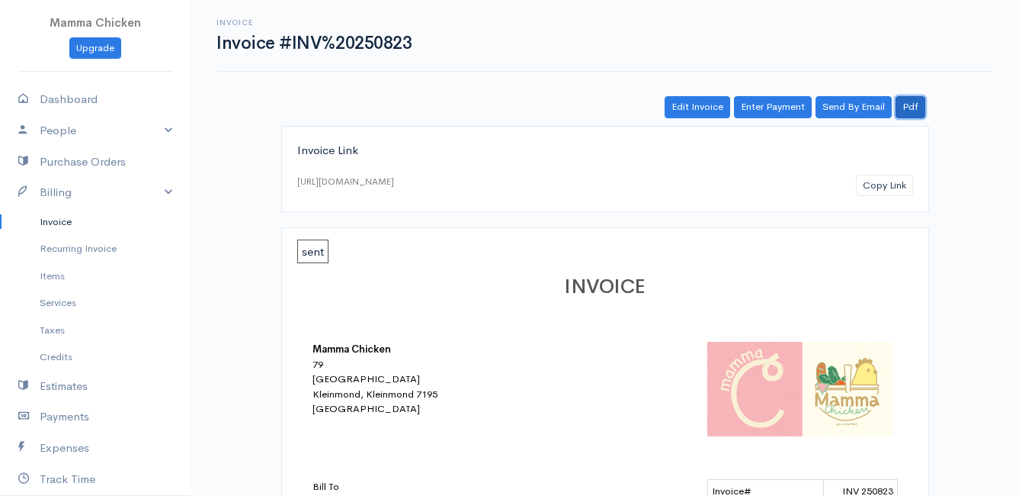
click at [910, 111] on link "Pdf" at bounding box center [911, 107] width 30 height 22
click at [886, 180] on button "Copy Link" at bounding box center [884, 186] width 57 height 22
click at [47, 218] on link "Invoice" at bounding box center [95, 221] width 191 height 27
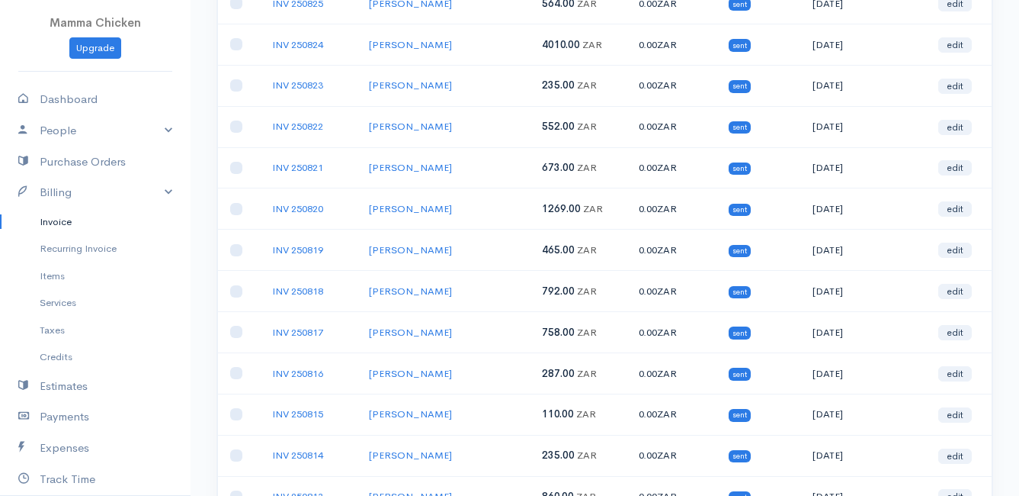
scroll to position [534, 0]
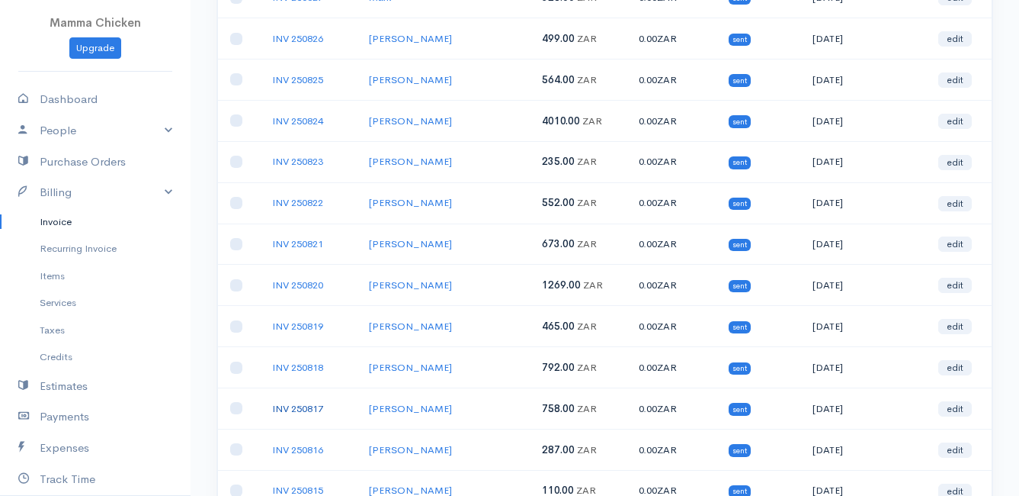
click at [293, 408] on link "INV 250817" at bounding box center [297, 408] width 51 height 13
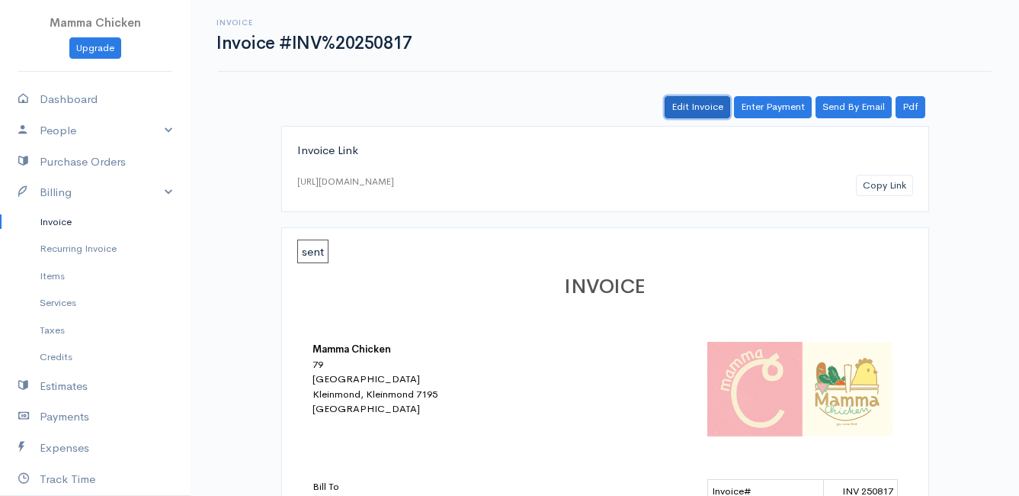
click at [693, 107] on link "Edit Invoice" at bounding box center [698, 107] width 66 height 22
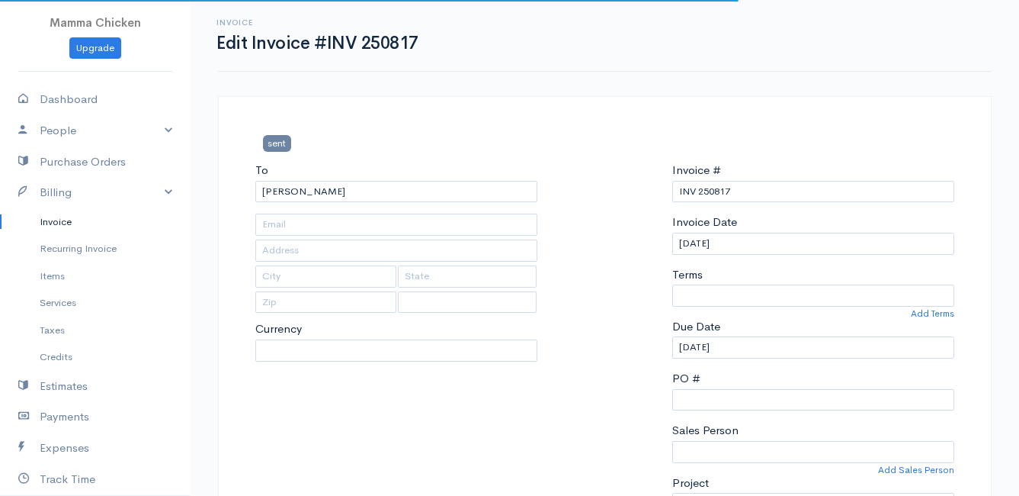
type input "[STREET_ADDRESS][PERSON_NAME]"
type input "[PERSON_NAME] Bay"
type input "7195"
select select "0"
select select
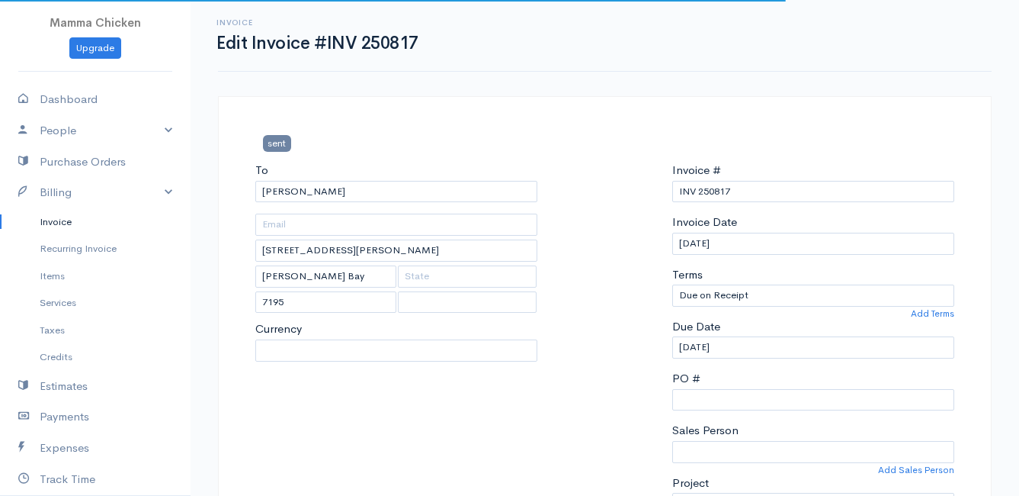
select select "[GEOGRAPHIC_DATA]"
select select "ZAR"
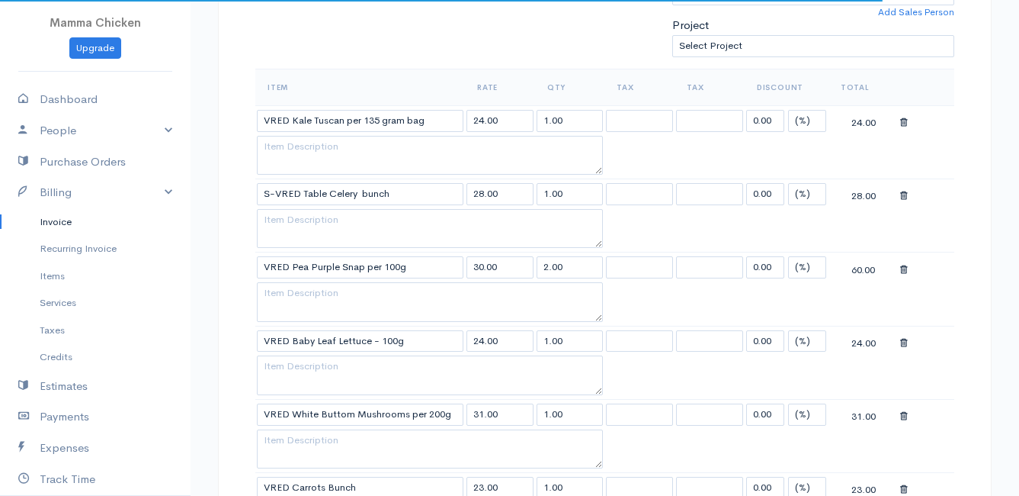
scroll to position [610, 0]
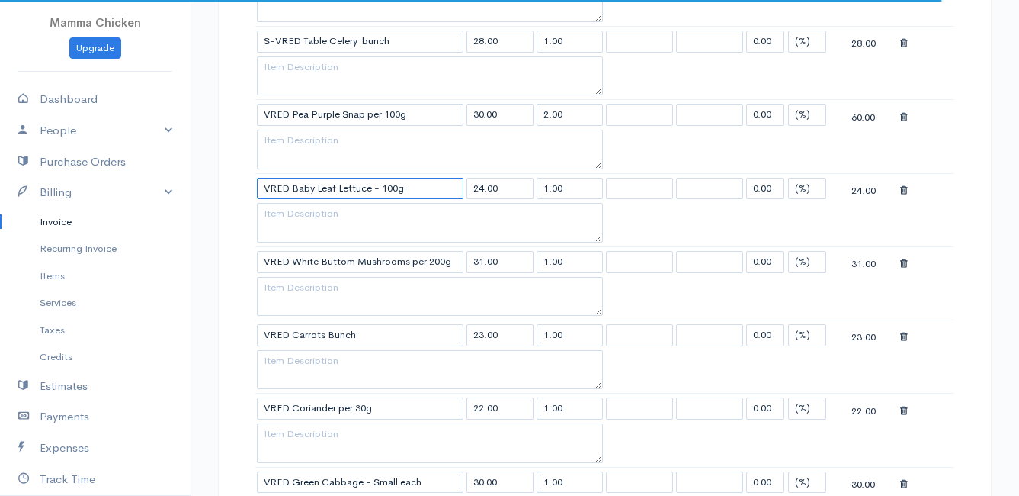
click at [414, 188] on input "VRED Baby Leaf Lettuce - 100g" at bounding box center [360, 189] width 207 height 22
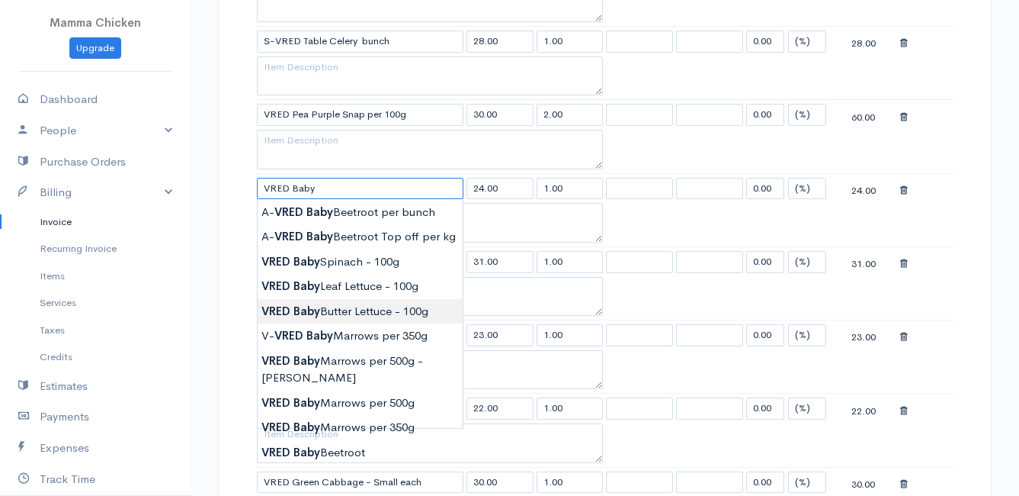
type input "VRED Baby Butter Lettuce - 100g"
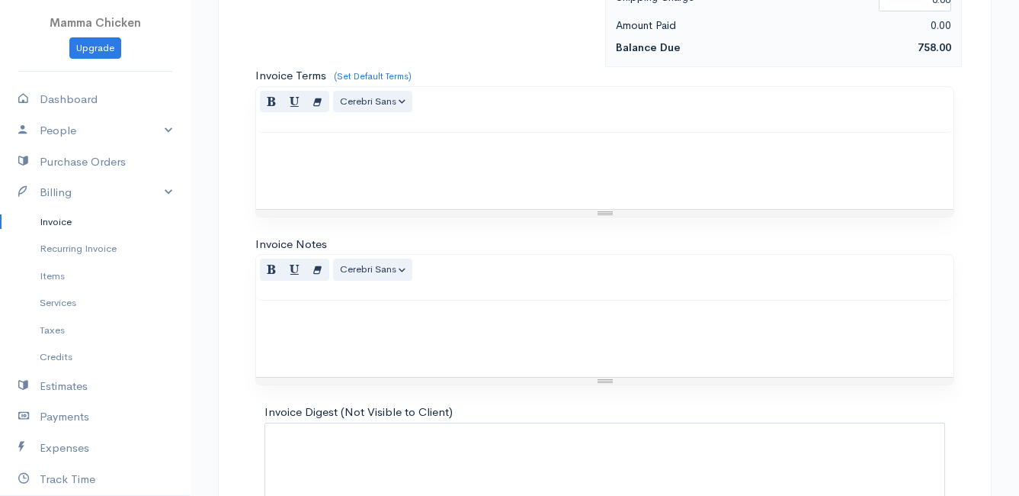
scroll to position [1776, 0]
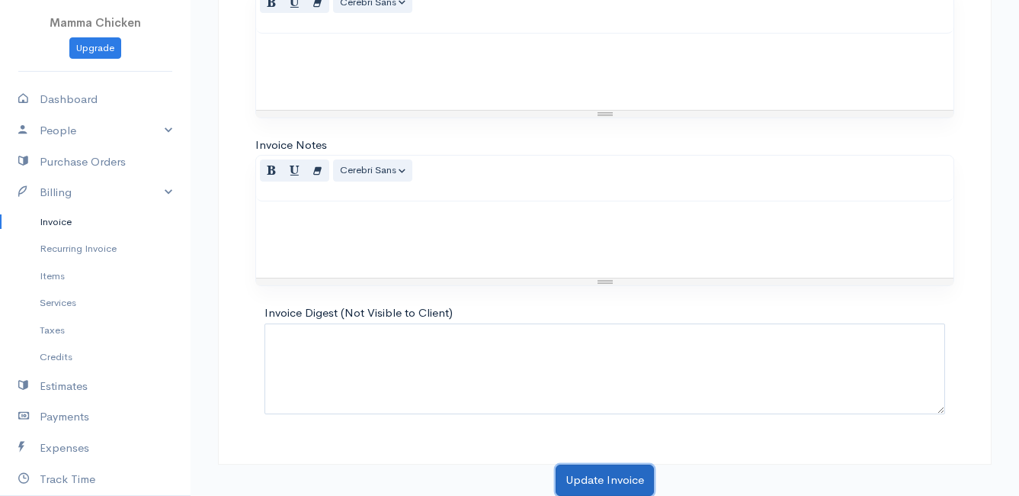
click at [609, 473] on button "Update Invoice" at bounding box center [605, 479] width 98 height 31
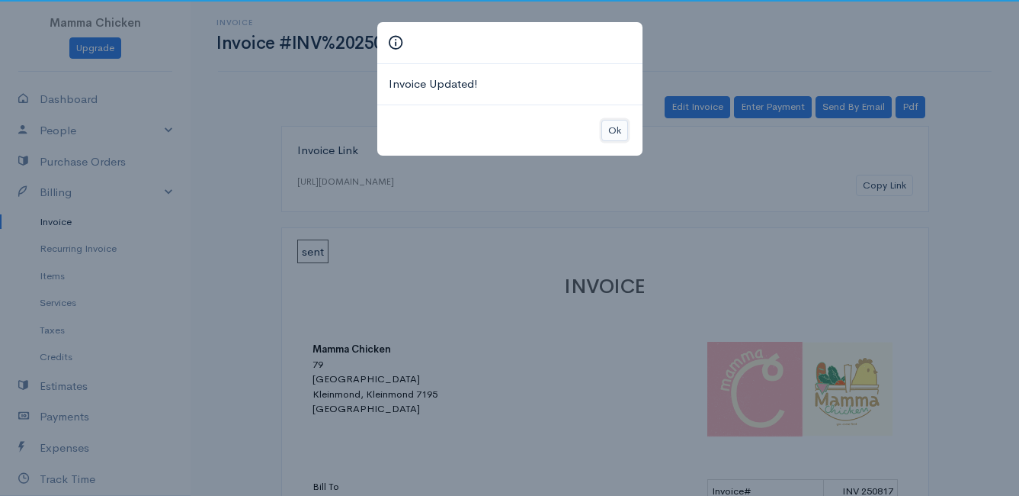
click at [618, 131] on button "Ok" at bounding box center [615, 131] width 27 height 22
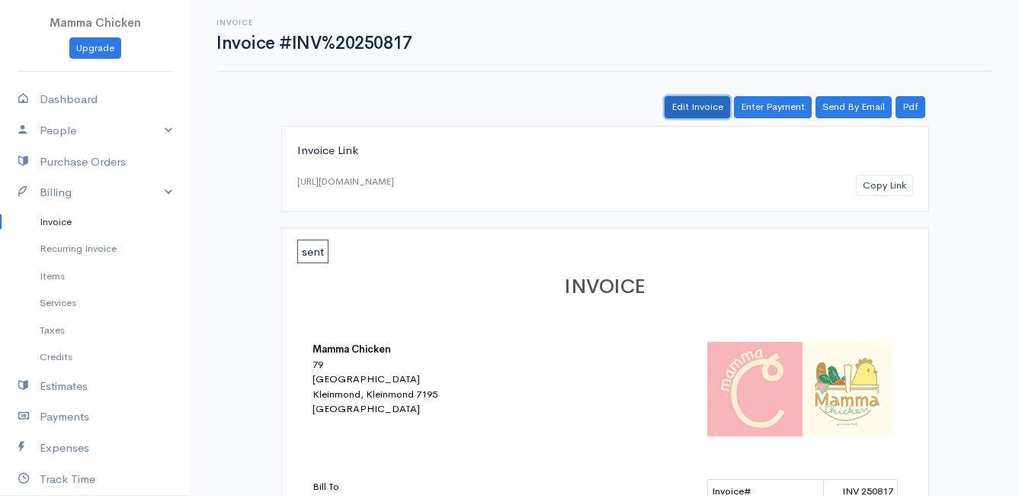
click at [699, 108] on link "Edit Invoice" at bounding box center [698, 107] width 66 height 22
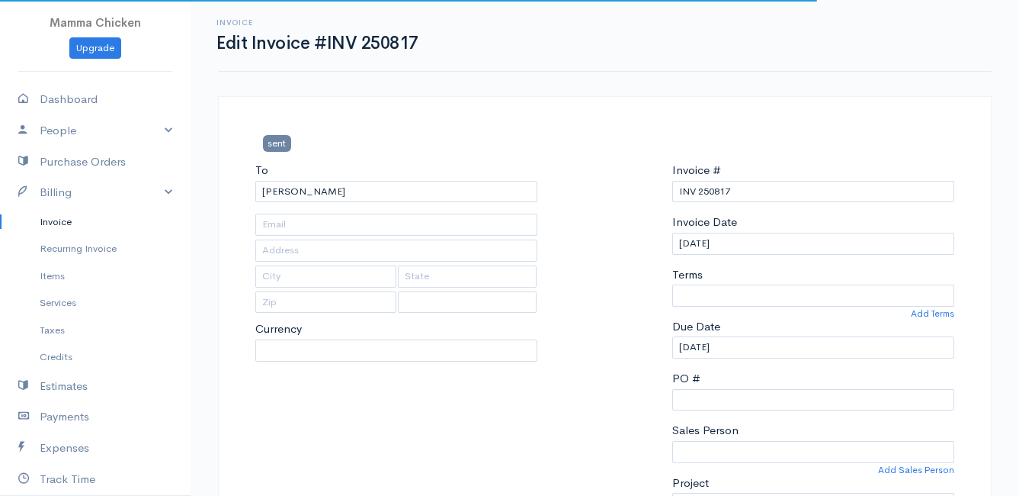
type input "[STREET_ADDRESS][PERSON_NAME]"
type input "[PERSON_NAME] Bay"
type input "7195"
select select
select select "0"
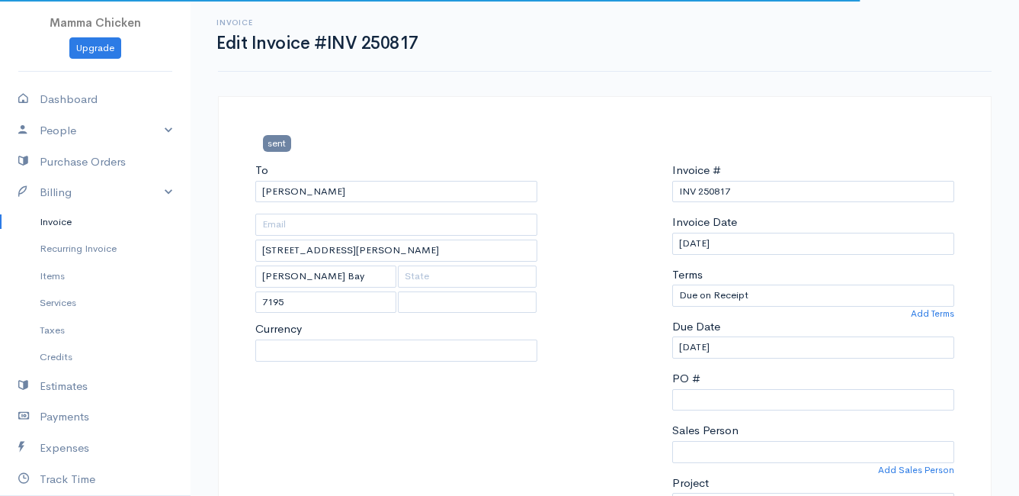
select select "[GEOGRAPHIC_DATA]"
select select "ZAR"
click at [756, 246] on input "[DATE]" at bounding box center [813, 244] width 282 height 22
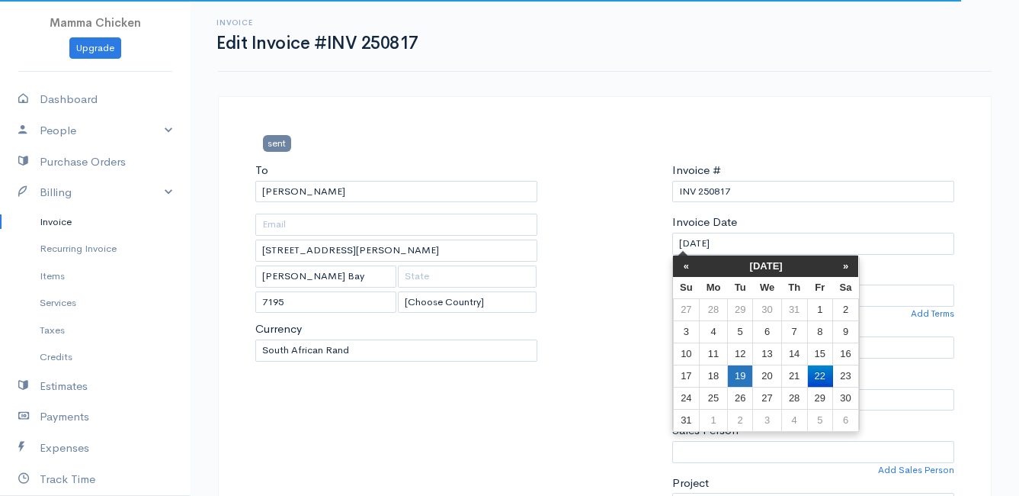
click at [739, 370] on td "19" at bounding box center [739, 375] width 25 height 22
type input "[DATE]"
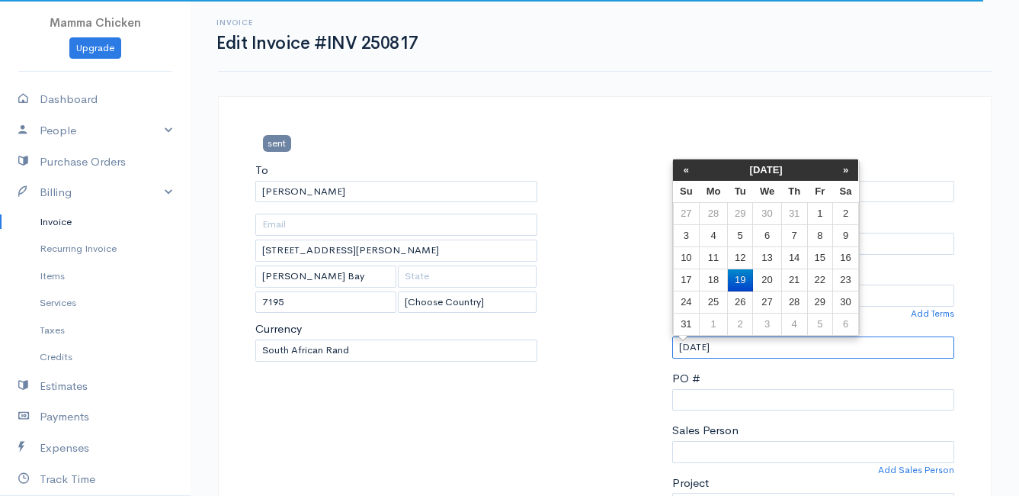
click at [748, 345] on input "[DATE]" at bounding box center [813, 347] width 282 height 22
click at [772, 278] on td "20" at bounding box center [767, 280] width 28 height 22
type input "[DATE]"
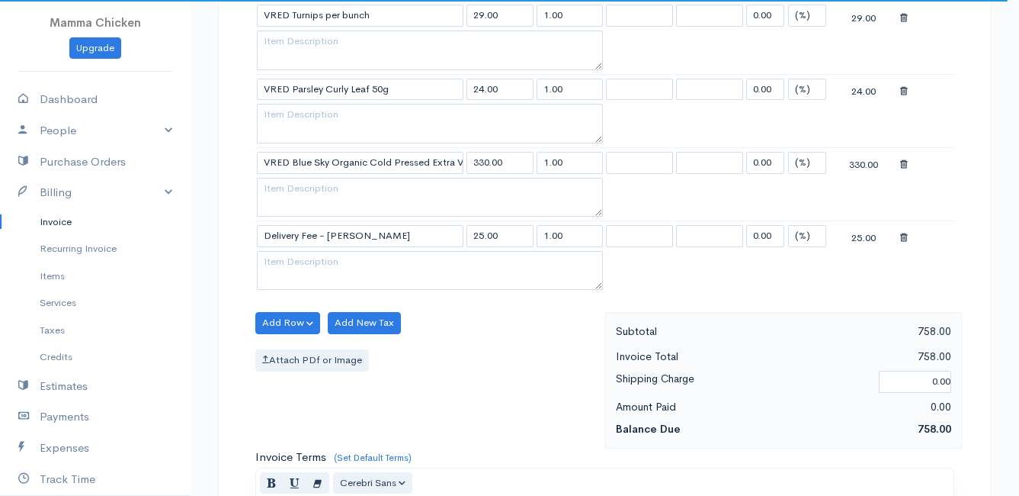
scroll to position [1776, 0]
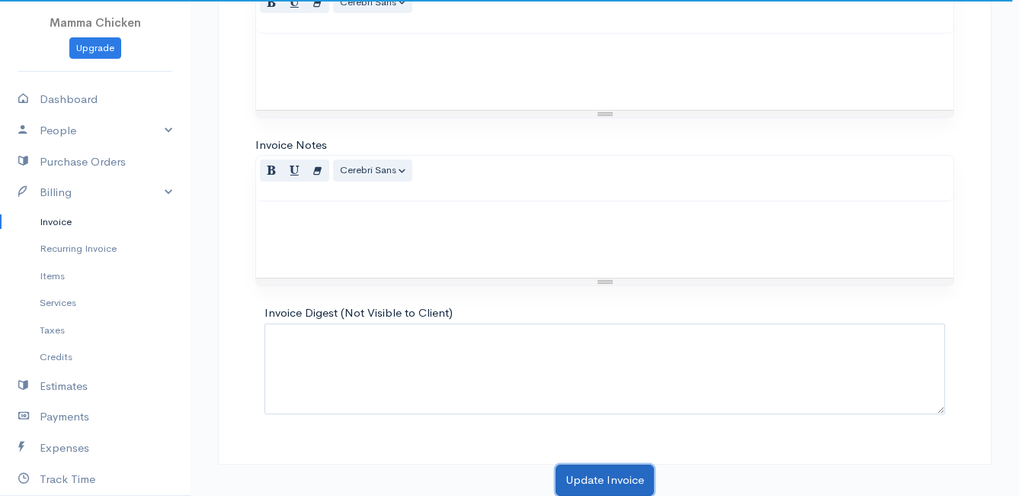
click at [608, 473] on button "Update Invoice" at bounding box center [605, 479] width 98 height 31
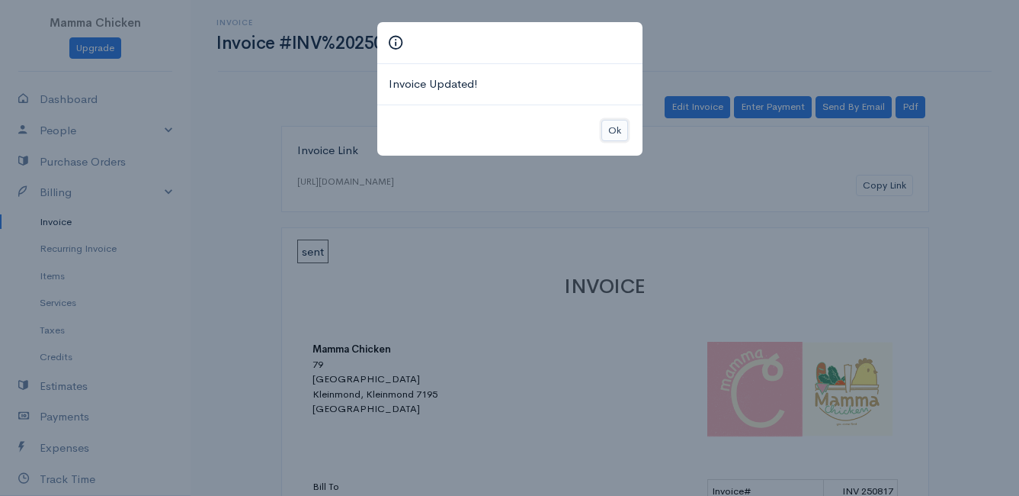
click at [617, 134] on button "Ok" at bounding box center [615, 131] width 27 height 22
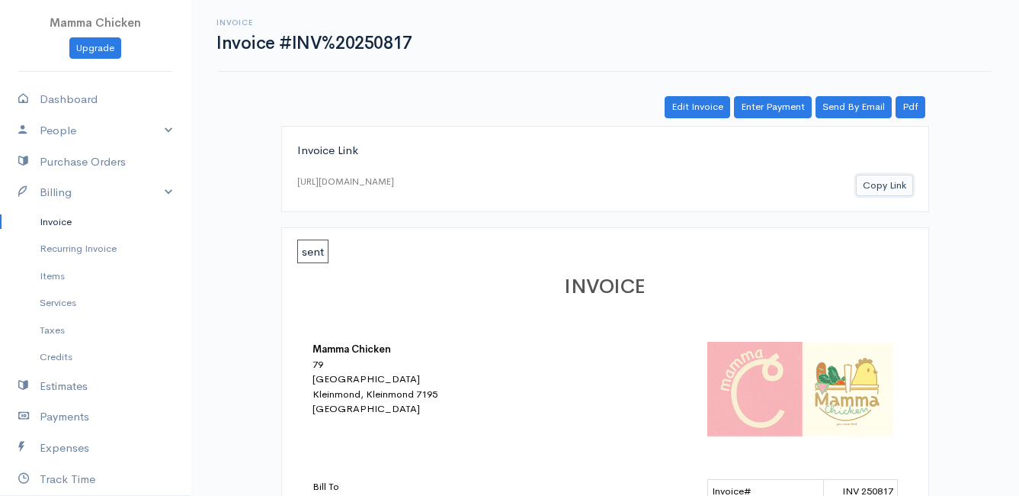
click at [889, 184] on button "Copy Link" at bounding box center [884, 186] width 57 height 22
click at [62, 223] on link "Invoice" at bounding box center [95, 221] width 191 height 27
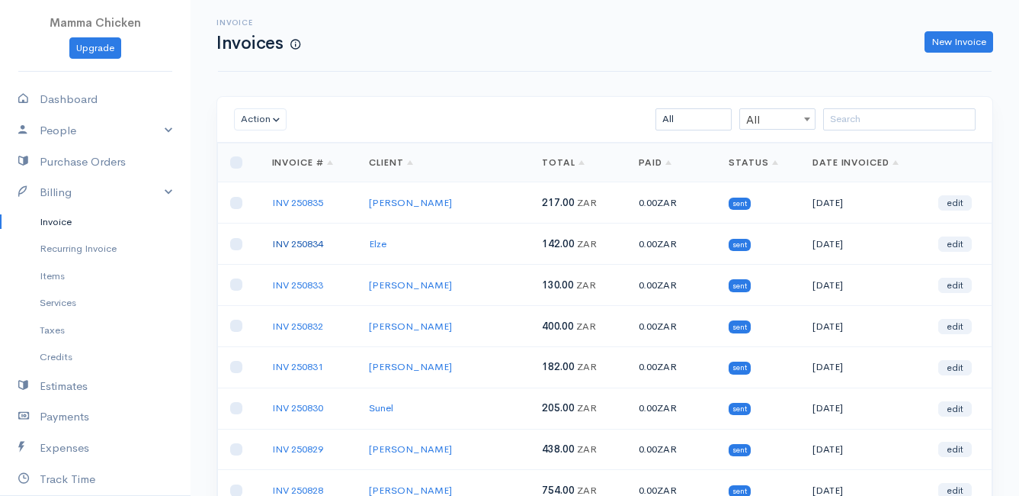
click at [308, 242] on link "INV 250834" at bounding box center [297, 243] width 51 height 13
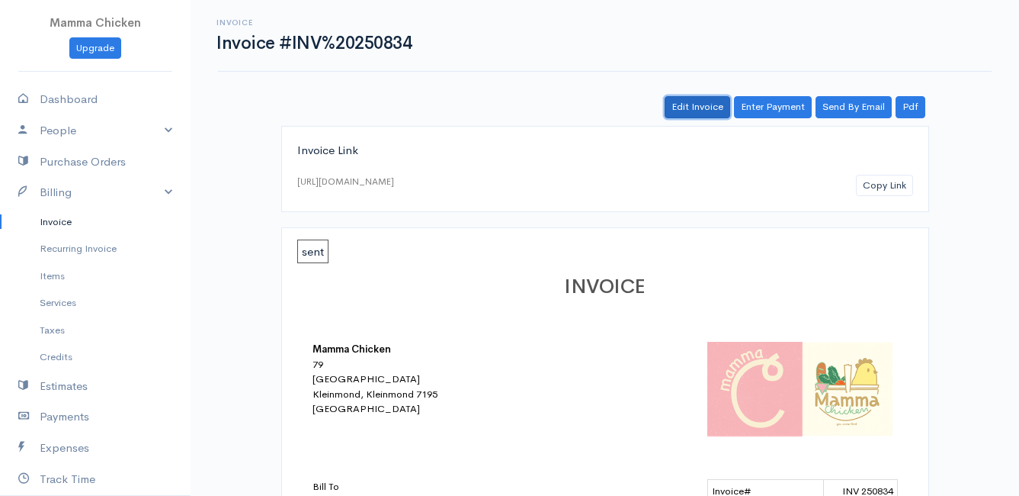
click at [697, 112] on link "Edit Invoice" at bounding box center [698, 107] width 66 height 22
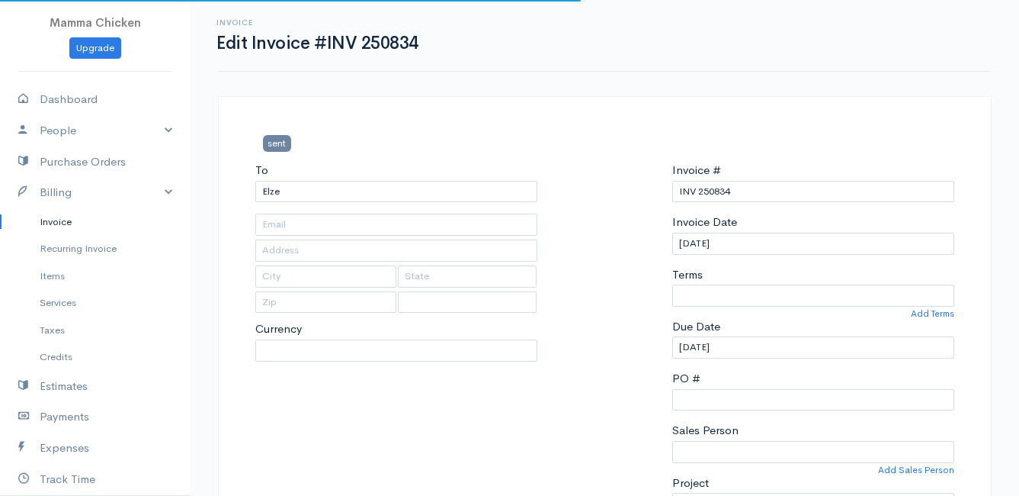
type input "[STREET_ADDRESS]"
type input "Bettys Bay"
type input "7195"
select select "0"
select select
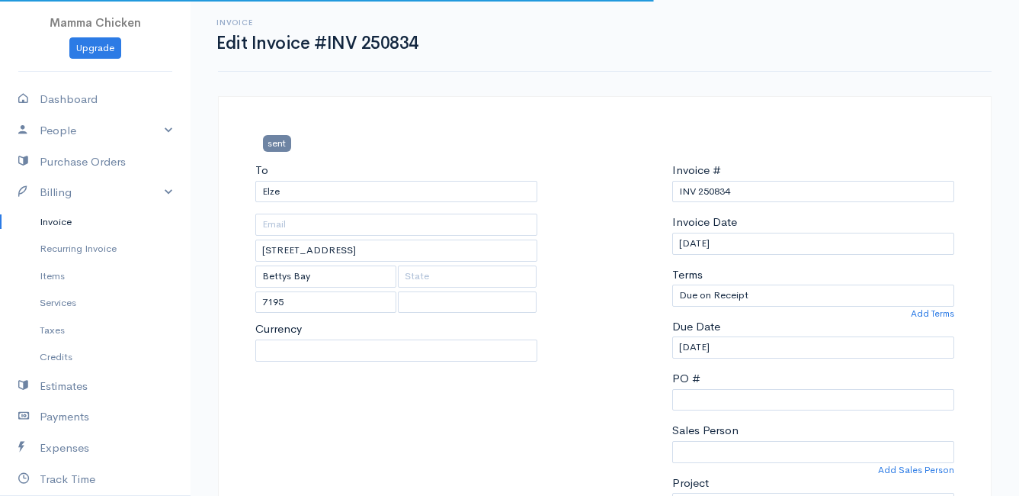
select select "[GEOGRAPHIC_DATA]"
select select "ZAR"
click at [786, 248] on input "[DATE]" at bounding box center [813, 244] width 282 height 22
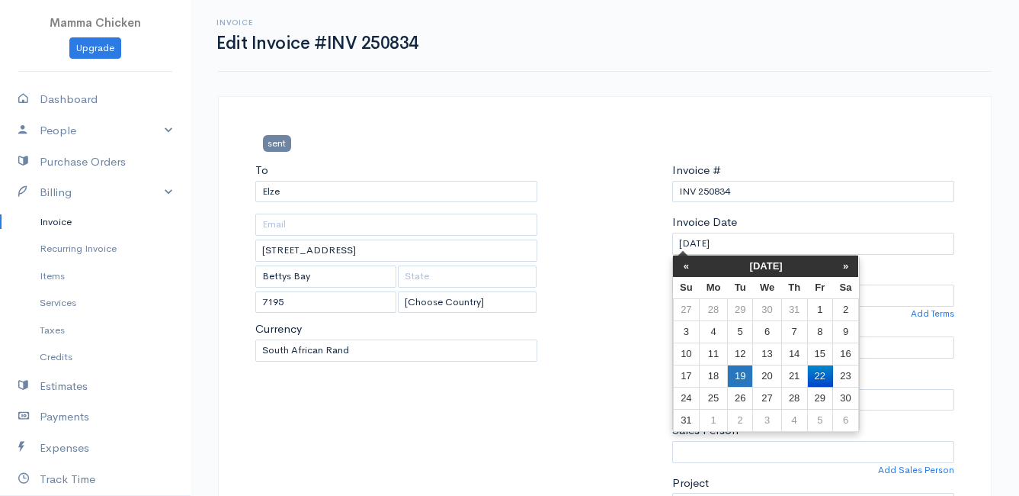
click at [743, 375] on td "19" at bounding box center [739, 375] width 25 height 22
type input "[DATE]"
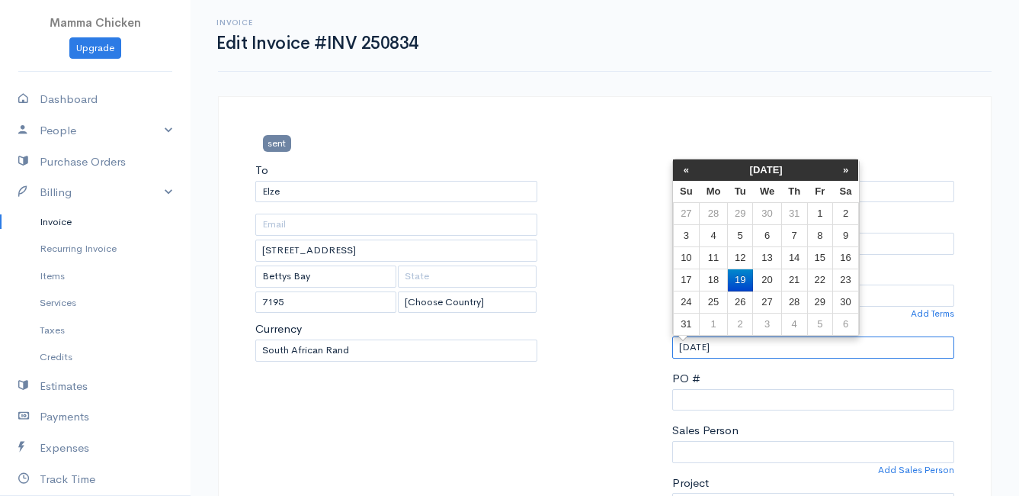
click at [749, 345] on input "[DATE]" at bounding box center [813, 347] width 282 height 22
click at [766, 267] on td "13" at bounding box center [767, 258] width 28 height 22
click at [749, 351] on input "[DATE]" at bounding box center [813, 347] width 282 height 22
click at [762, 279] on td "20" at bounding box center [767, 280] width 28 height 22
type input "[DATE]"
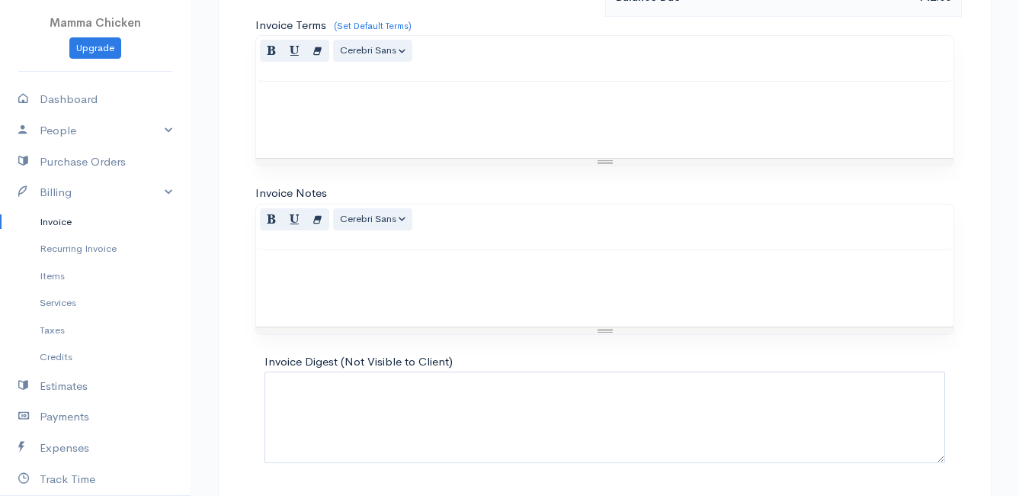
scroll to position [1116, 0]
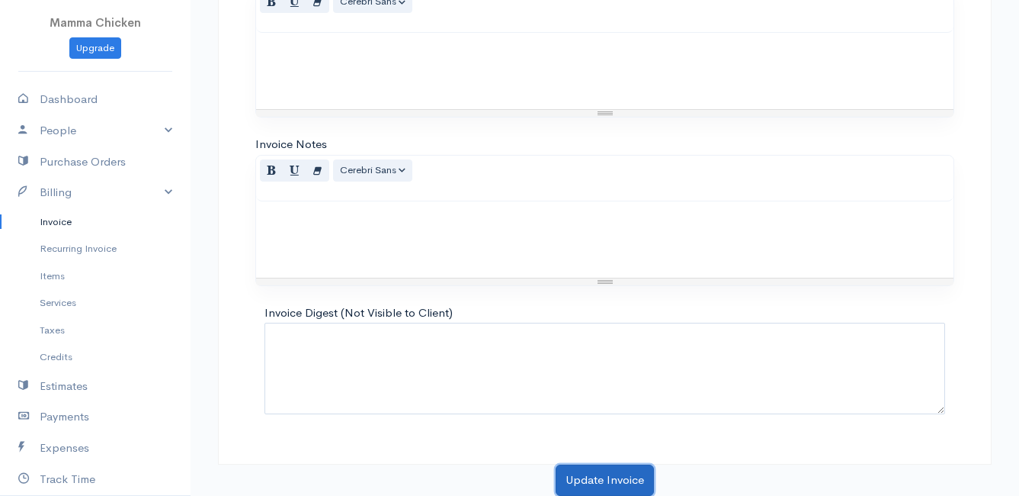
click at [602, 480] on button "Update Invoice" at bounding box center [605, 479] width 98 height 31
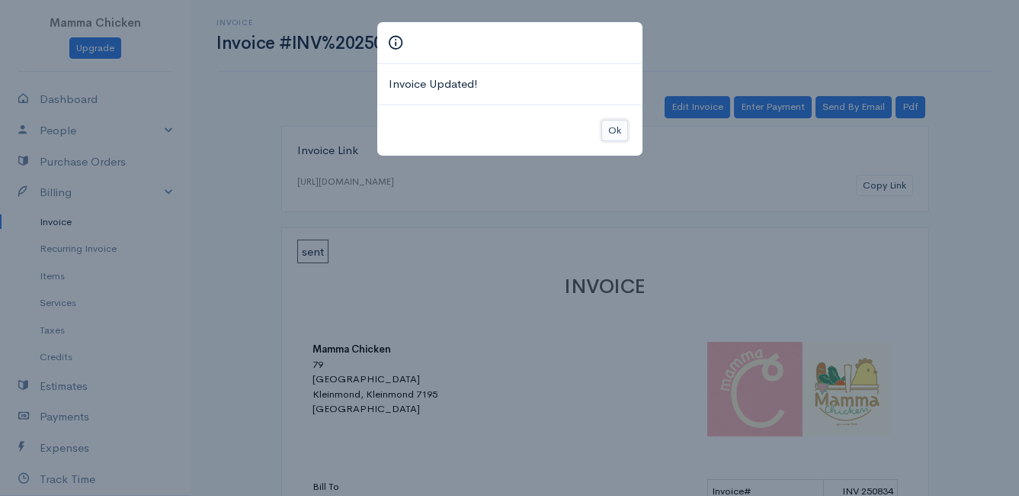
click at [608, 133] on button "Ok" at bounding box center [615, 131] width 27 height 22
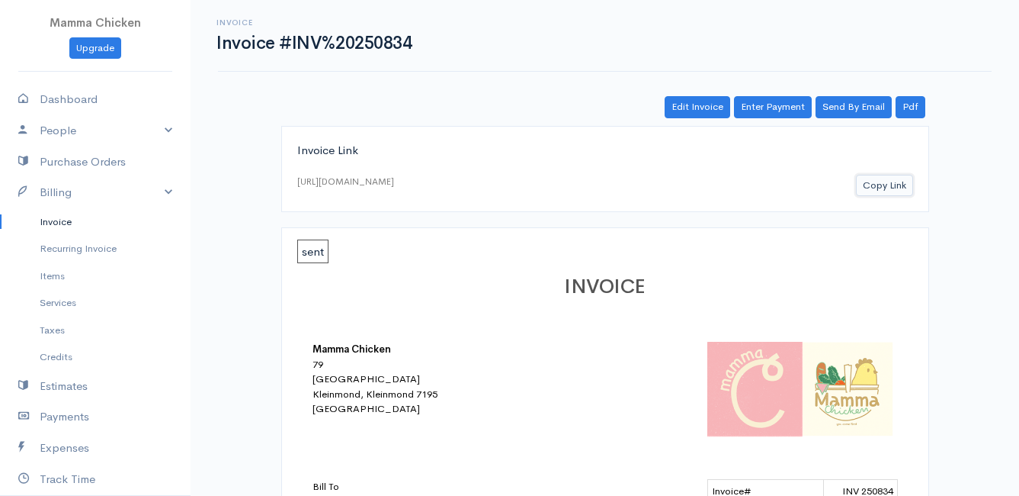
click at [897, 185] on button "Copy Link" at bounding box center [884, 186] width 57 height 22
click at [69, 223] on link "Invoice" at bounding box center [95, 221] width 191 height 27
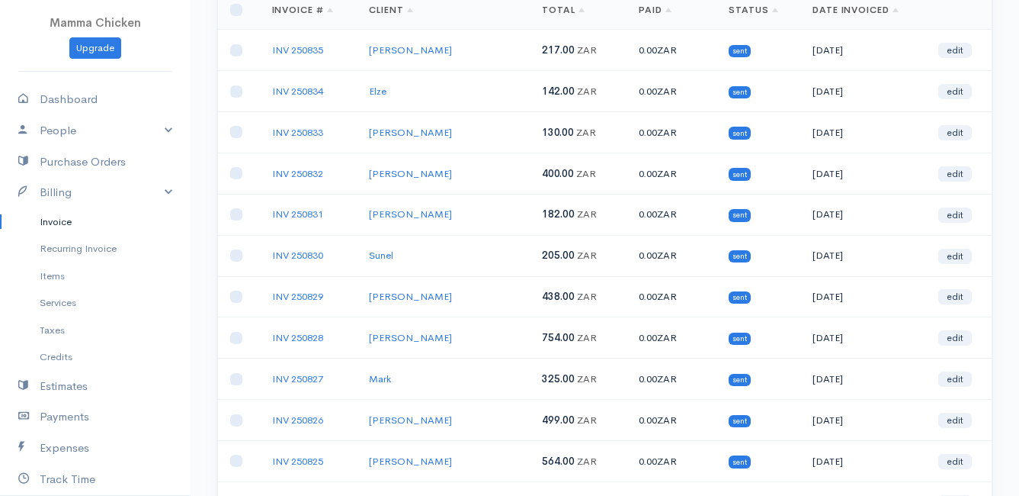
scroll to position [229, 0]
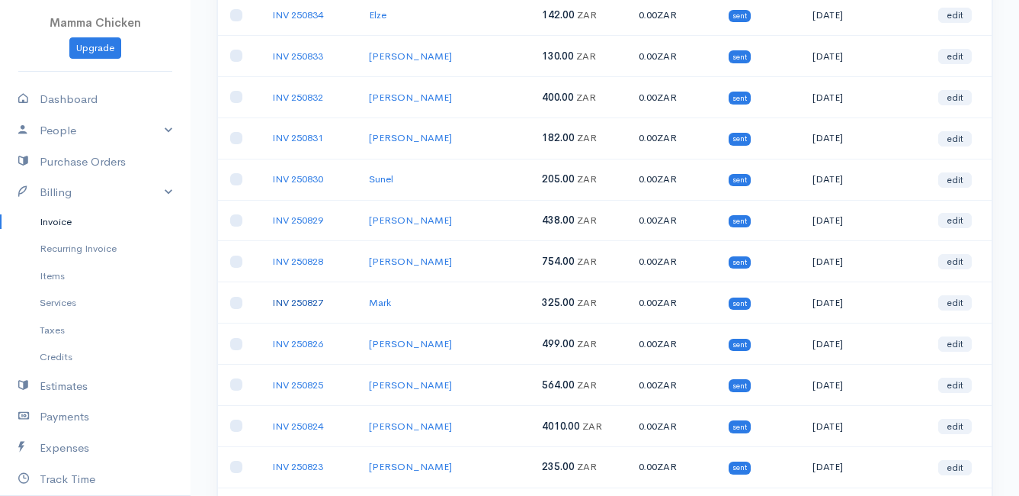
click at [306, 302] on link "INV 250827" at bounding box center [297, 302] width 51 height 13
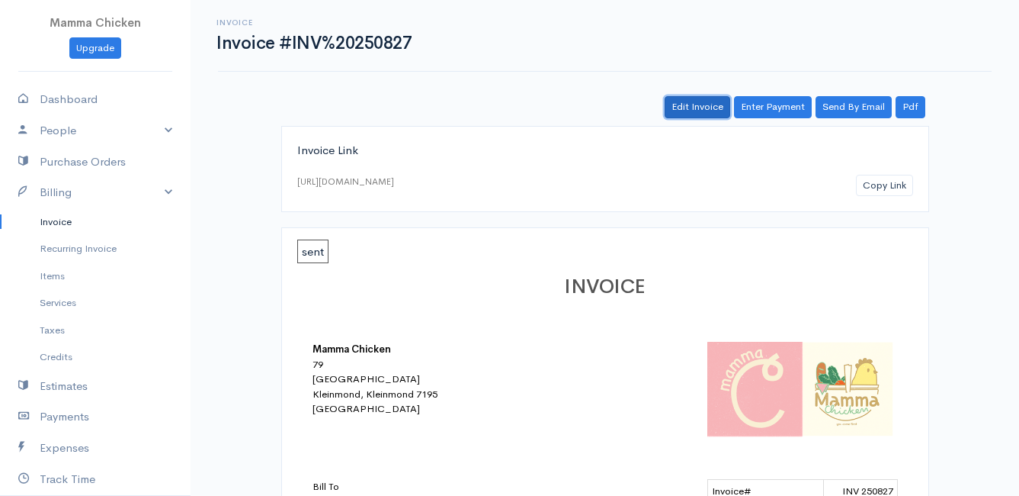
click at [704, 105] on link "Edit Invoice" at bounding box center [698, 107] width 66 height 22
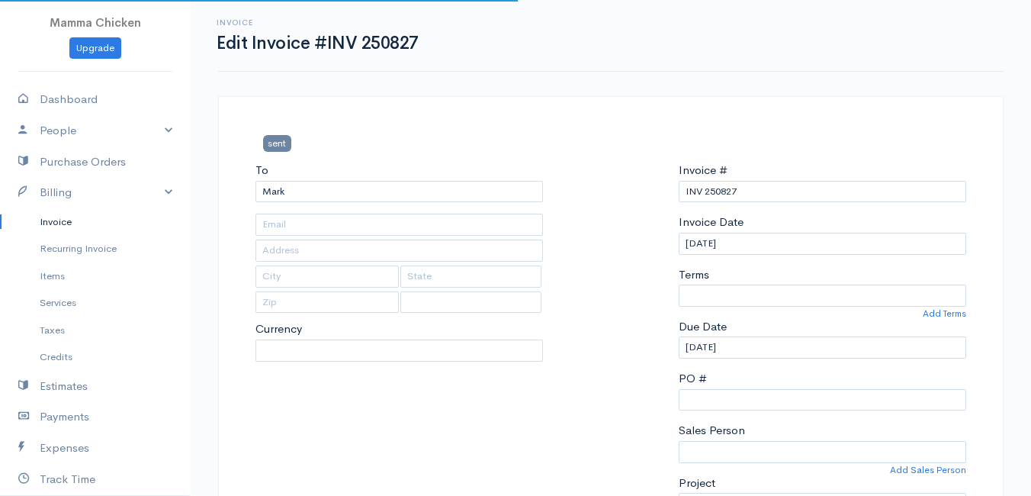
select select
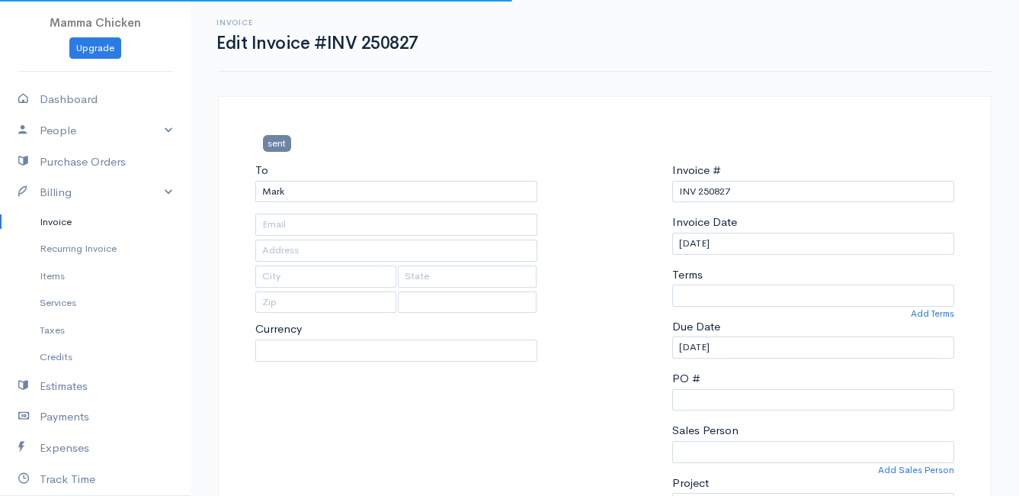
type input "[STREET_ADDRESS][PERSON_NAME]"
type input "Pringlebay"
type input "7195"
select select "0"
select select "[GEOGRAPHIC_DATA]"
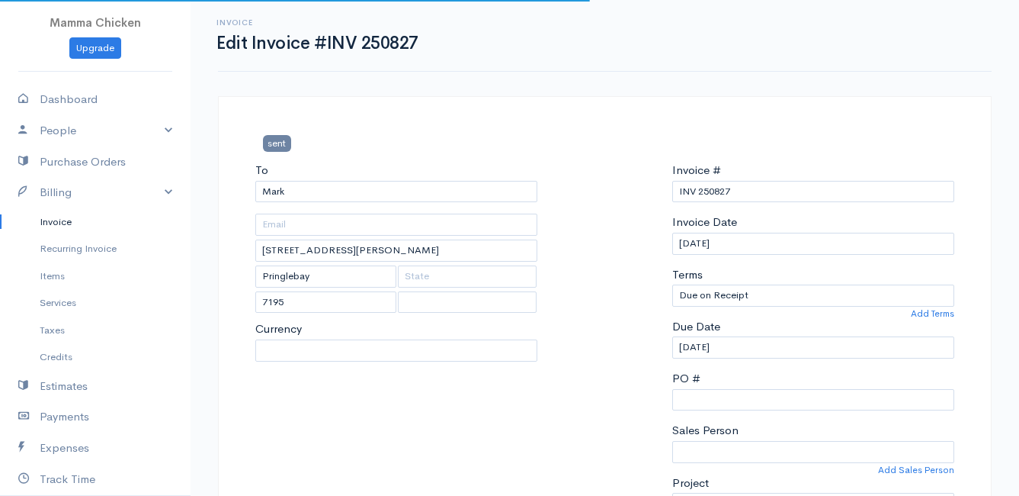
select select "ZAR"
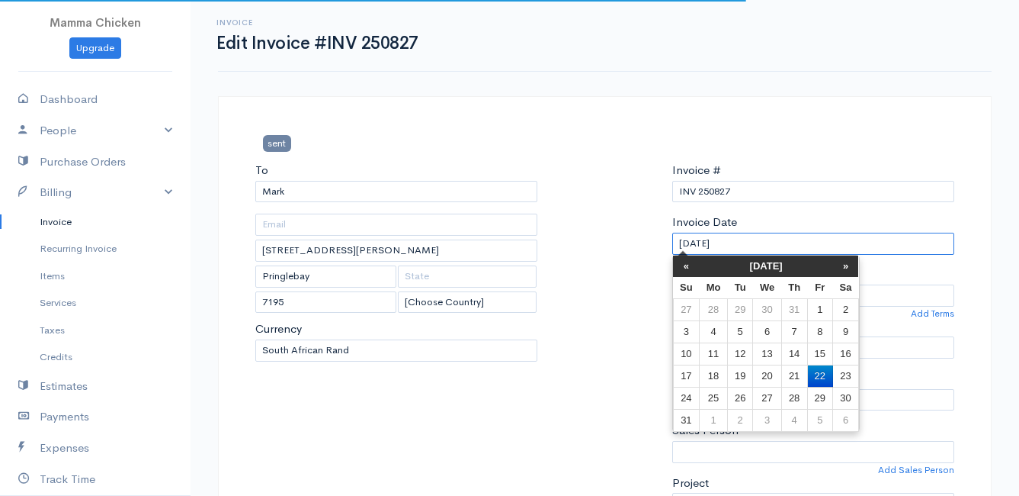
click at [788, 245] on input "[DATE]" at bounding box center [813, 244] width 282 height 22
click at [742, 377] on td "19" at bounding box center [739, 375] width 25 height 22
type input "[DATE]"
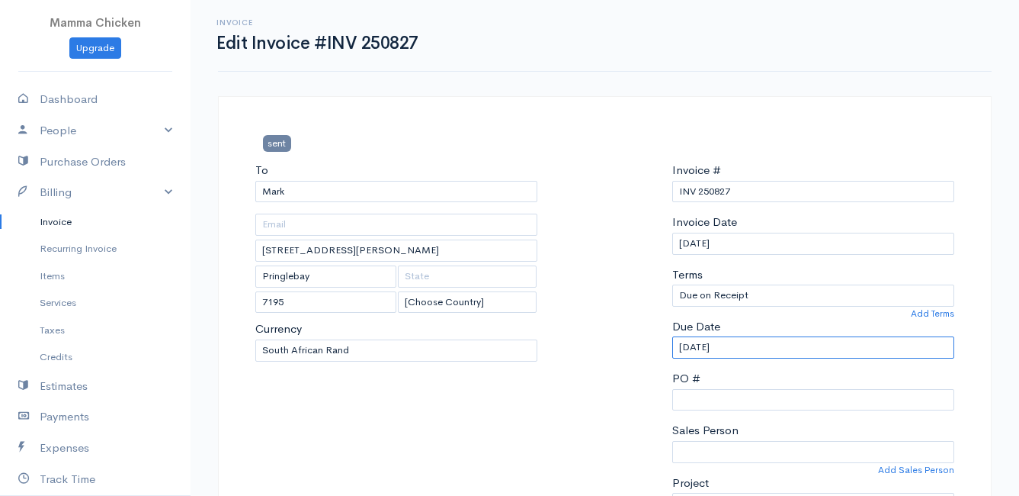
click at [755, 353] on input "[DATE]" at bounding box center [813, 347] width 282 height 22
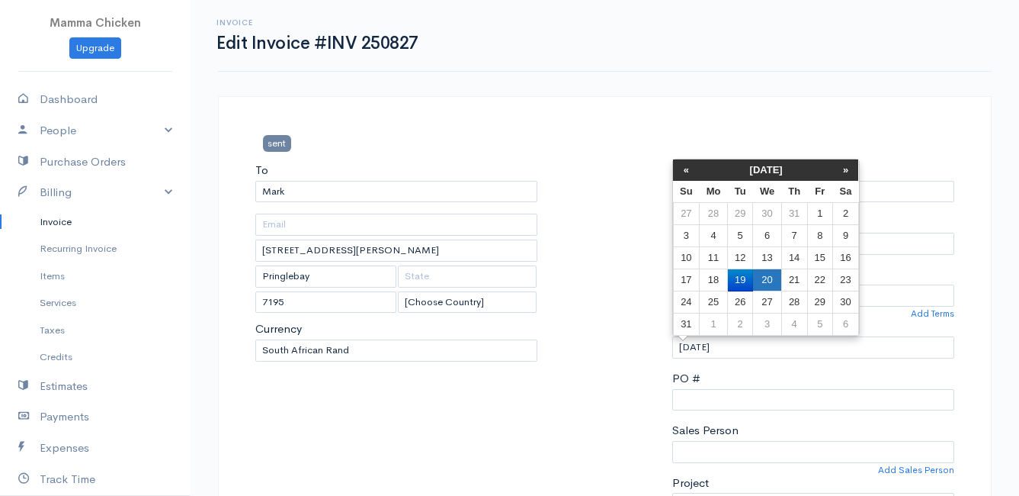
click at [769, 274] on td "20" at bounding box center [767, 280] width 28 height 22
type input "[DATE]"
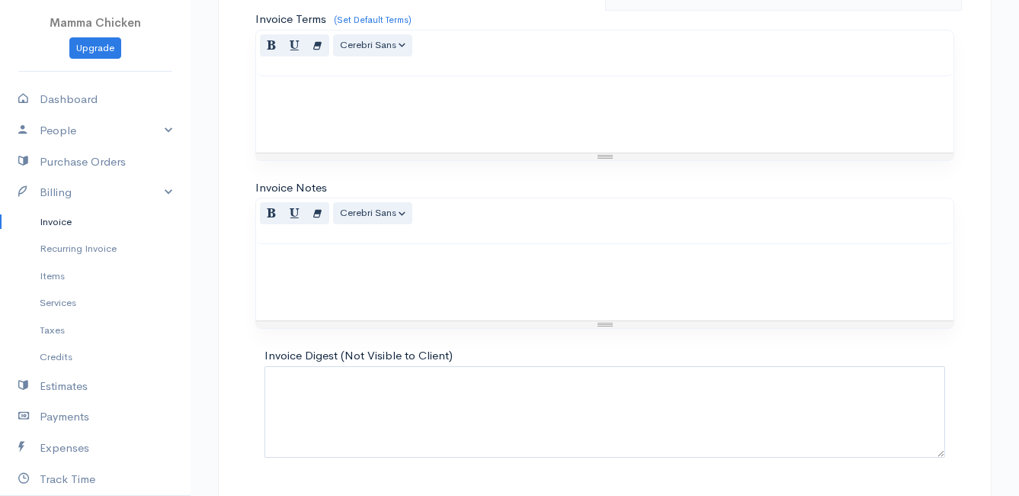
scroll to position [1263, 0]
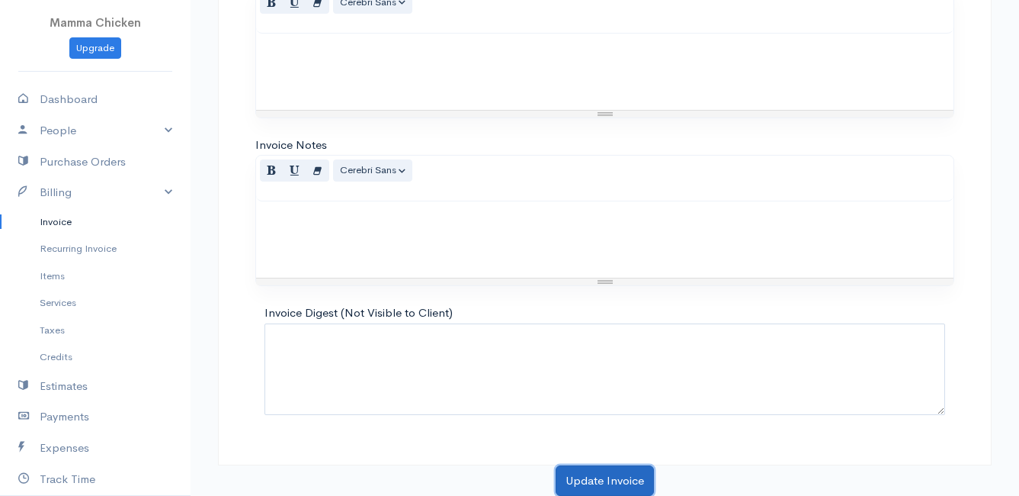
click at [611, 483] on button "Update Invoice" at bounding box center [605, 480] width 98 height 31
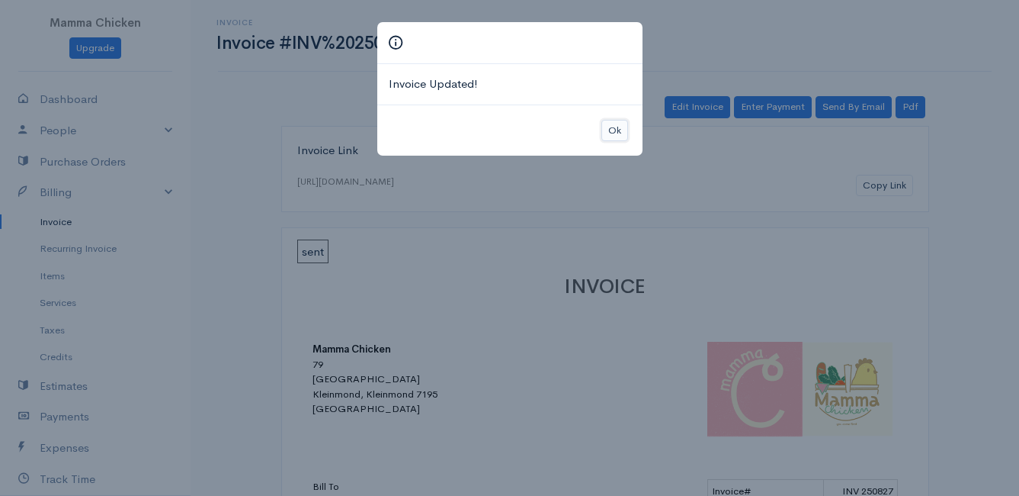
click at [613, 127] on button "Ok" at bounding box center [615, 131] width 27 height 22
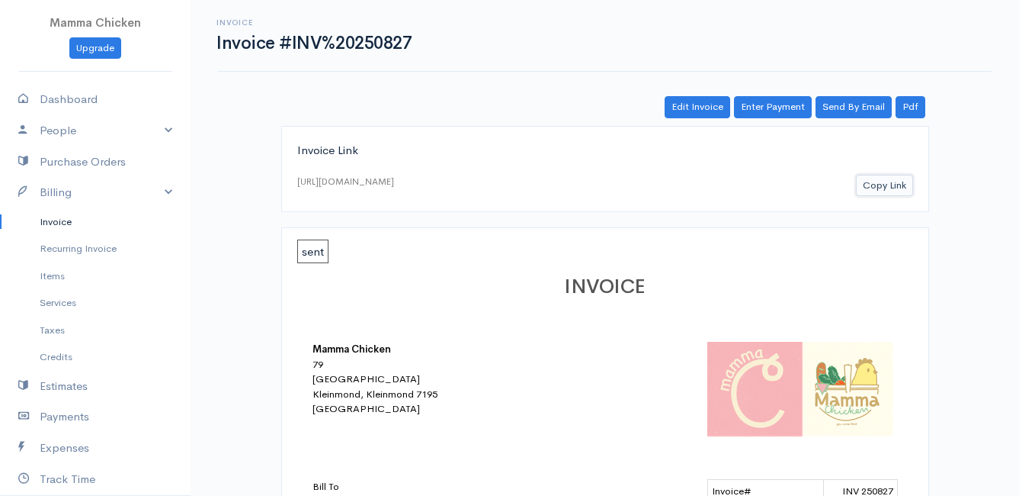
click at [868, 188] on button "Copy Link" at bounding box center [884, 186] width 57 height 22
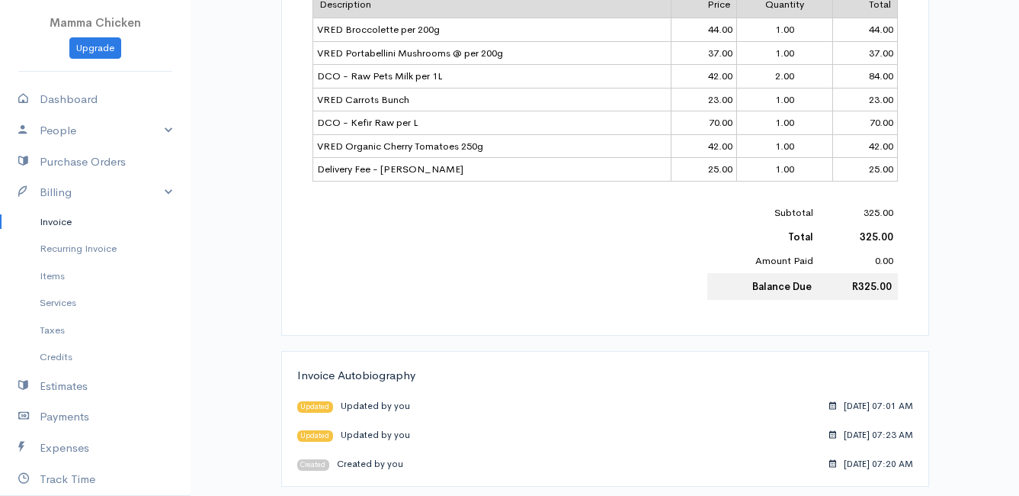
scroll to position [616, 0]
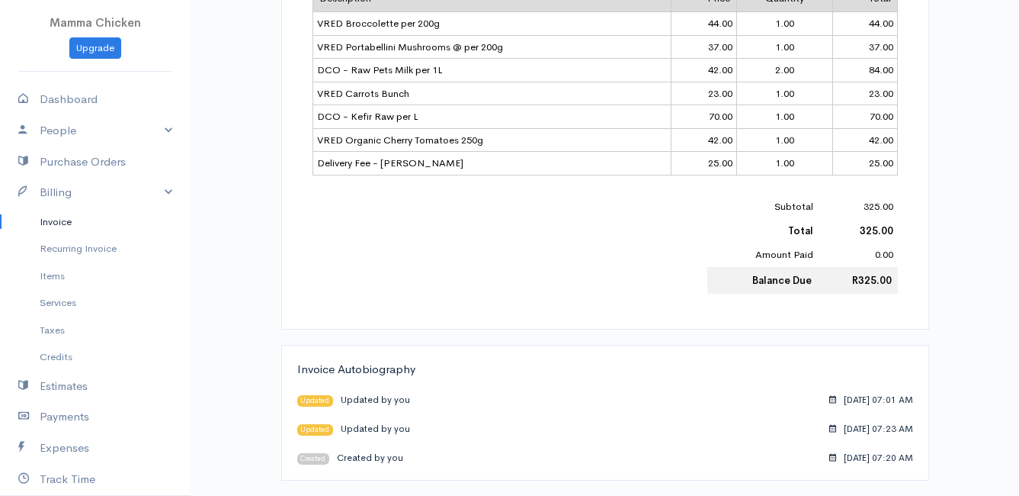
click at [60, 220] on link "Invoice" at bounding box center [95, 221] width 191 height 27
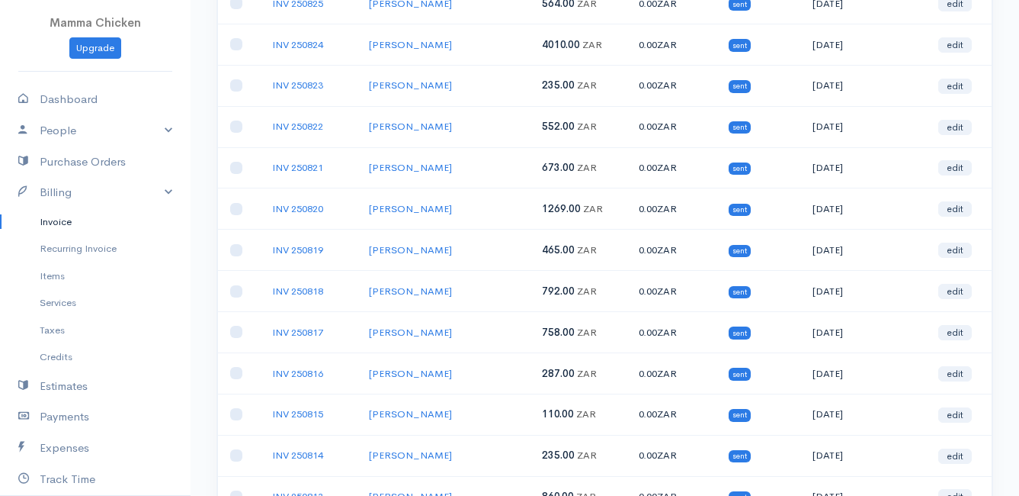
scroll to position [534, 0]
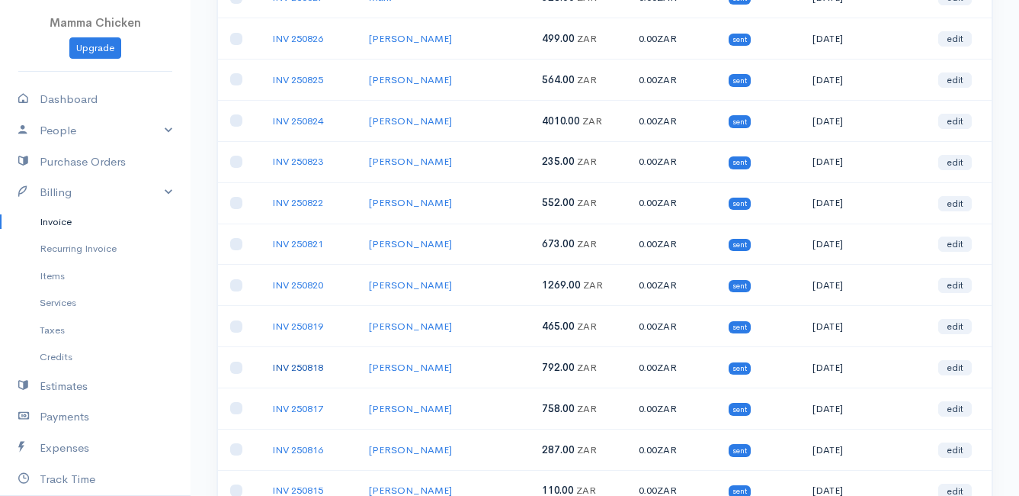
click at [306, 370] on link "INV 250818" at bounding box center [297, 367] width 51 height 13
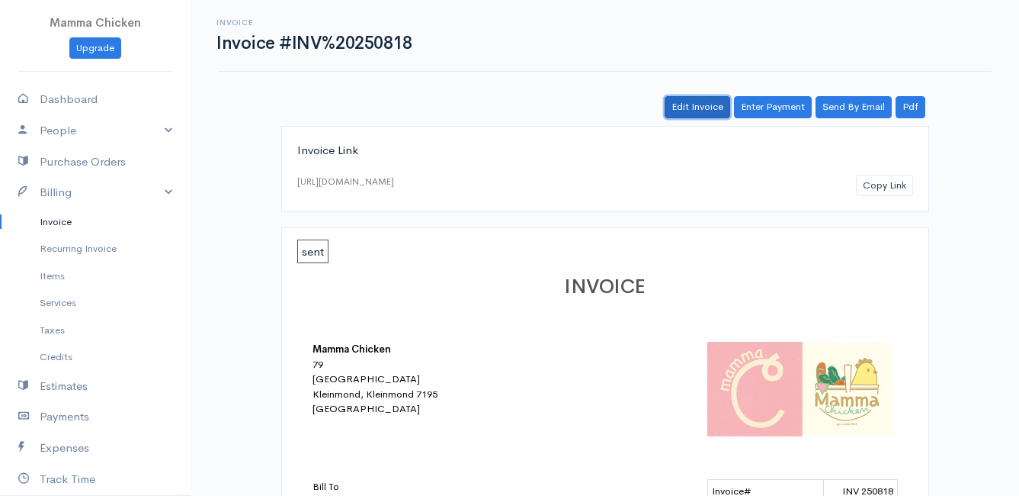
click at [694, 108] on link "Edit Invoice" at bounding box center [698, 107] width 66 height 22
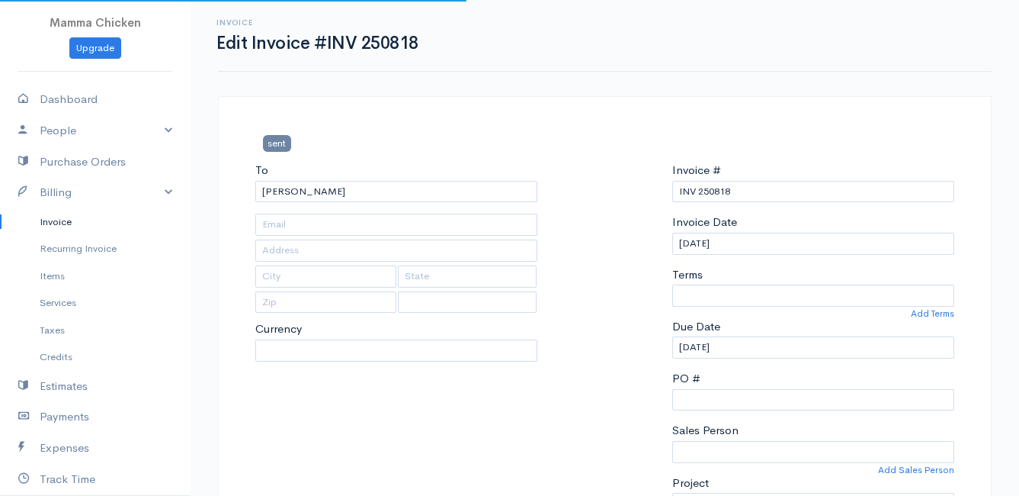
select select
type input "4502 Ixia [PERSON_NAME]"
type input "Bettys Bay"
type input "7195"
select select "0"
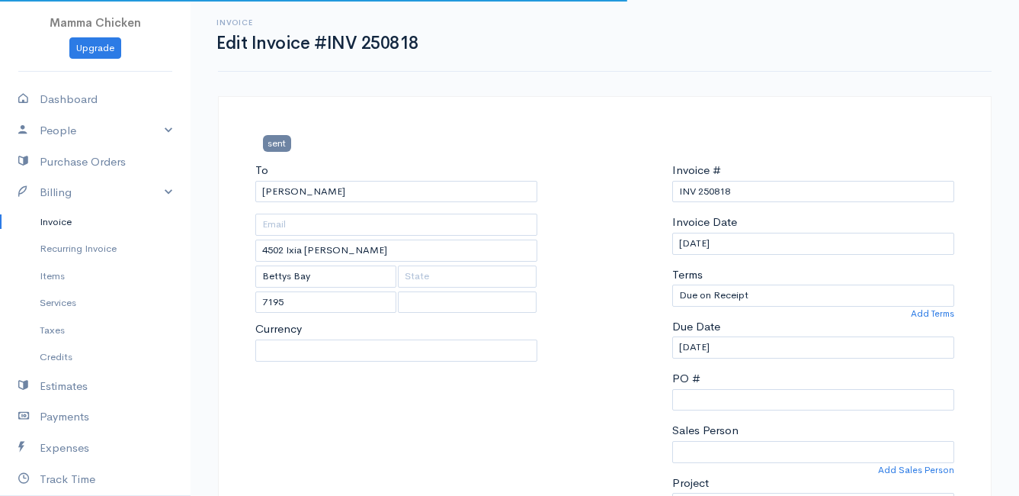
select select "[GEOGRAPHIC_DATA]"
select select "ZAR"
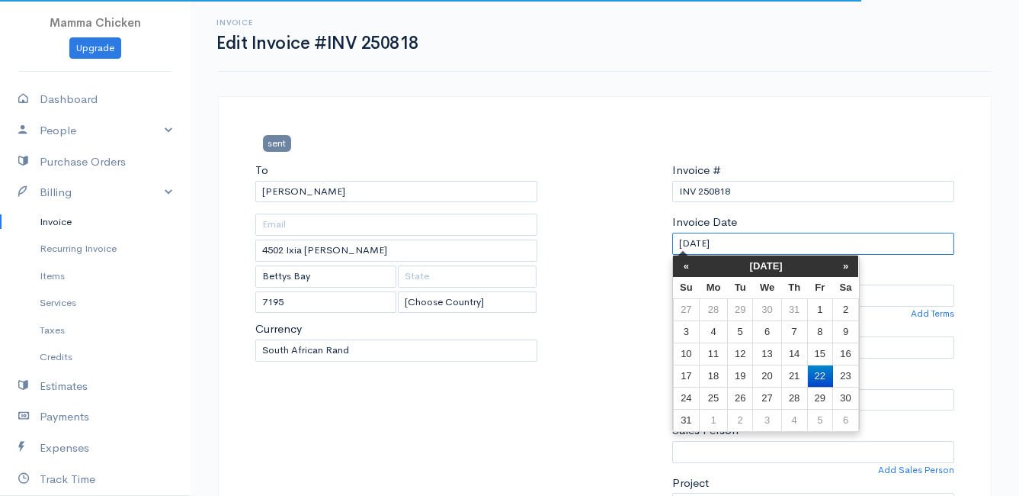
click at [804, 244] on input "[DATE]" at bounding box center [813, 244] width 282 height 22
click at [738, 373] on td "19" at bounding box center [739, 375] width 25 height 22
type input "[DATE]"
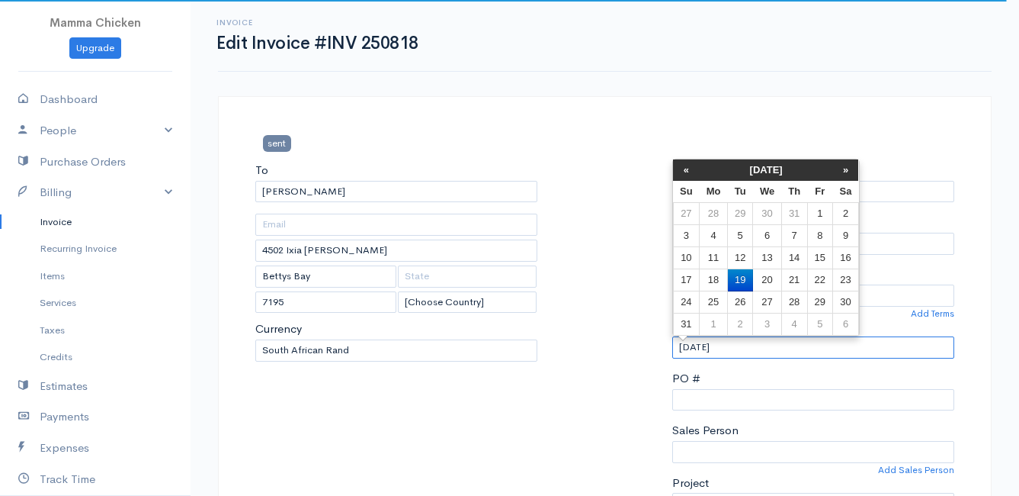
click at [756, 354] on input "[DATE]" at bounding box center [813, 347] width 282 height 22
click at [767, 278] on td "20" at bounding box center [767, 280] width 28 height 22
type input "[DATE]"
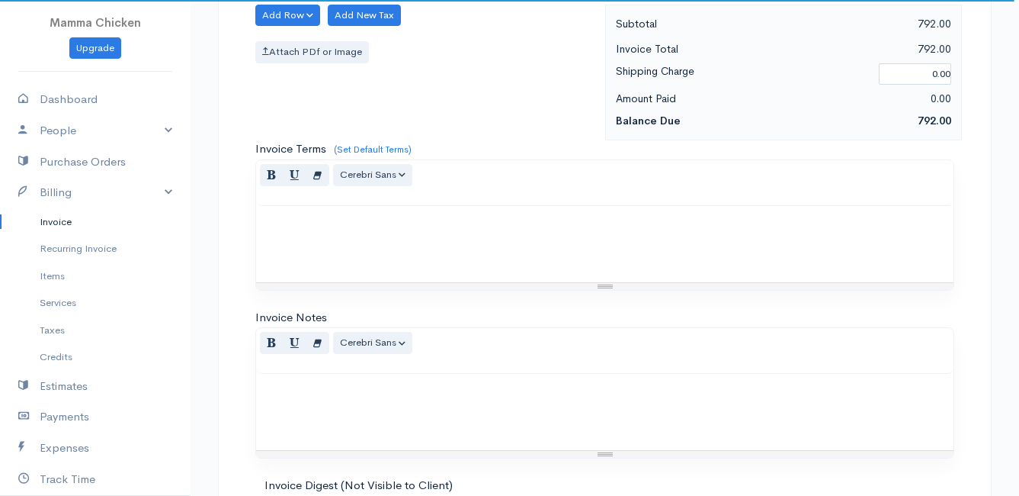
scroll to position [1850, 0]
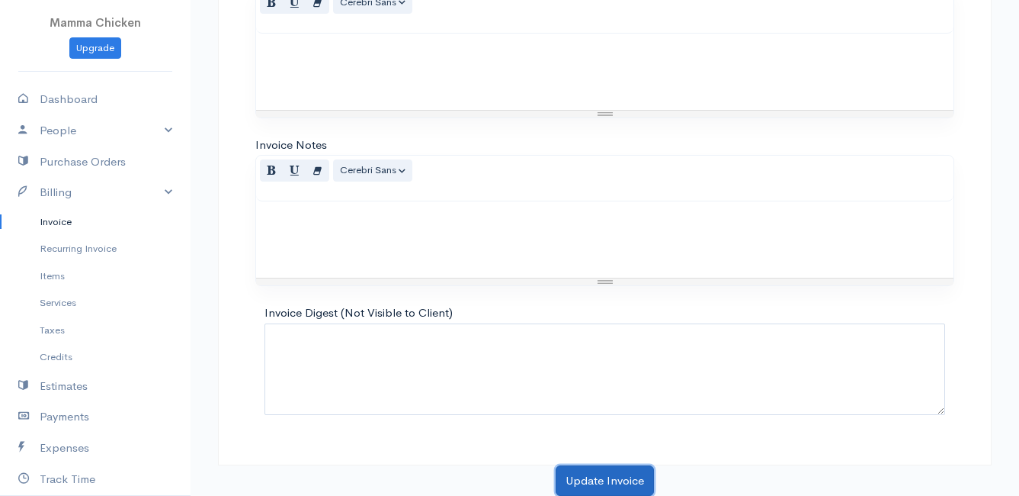
click at [624, 480] on button "Update Invoice" at bounding box center [605, 480] width 98 height 31
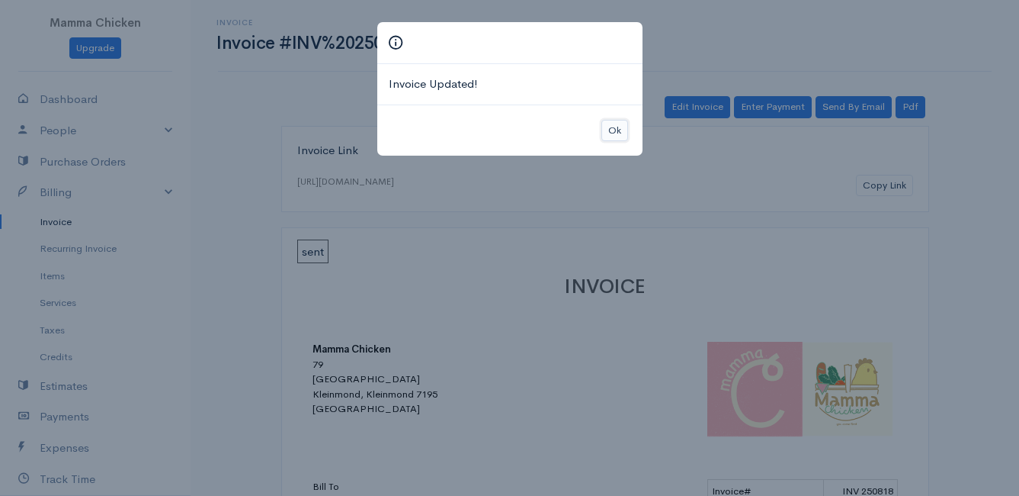
click at [608, 130] on button "Ok" at bounding box center [615, 131] width 27 height 22
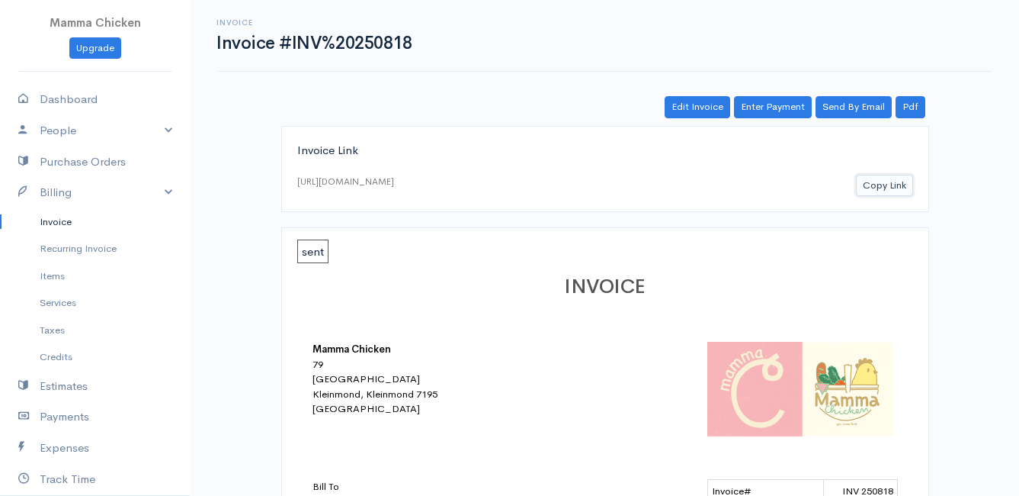
click at [873, 184] on button "Copy Link" at bounding box center [884, 186] width 57 height 22
click at [51, 223] on link "Invoice" at bounding box center [95, 221] width 191 height 27
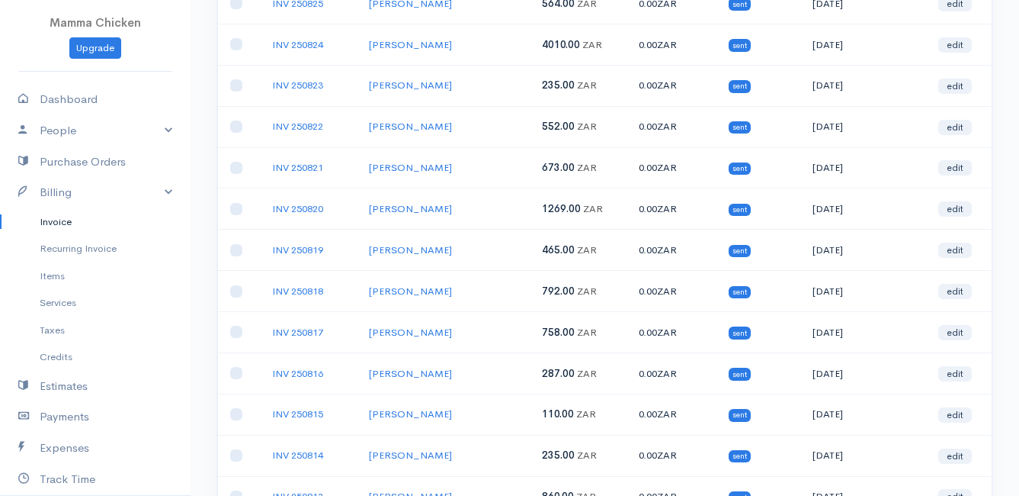
scroll to position [686, 0]
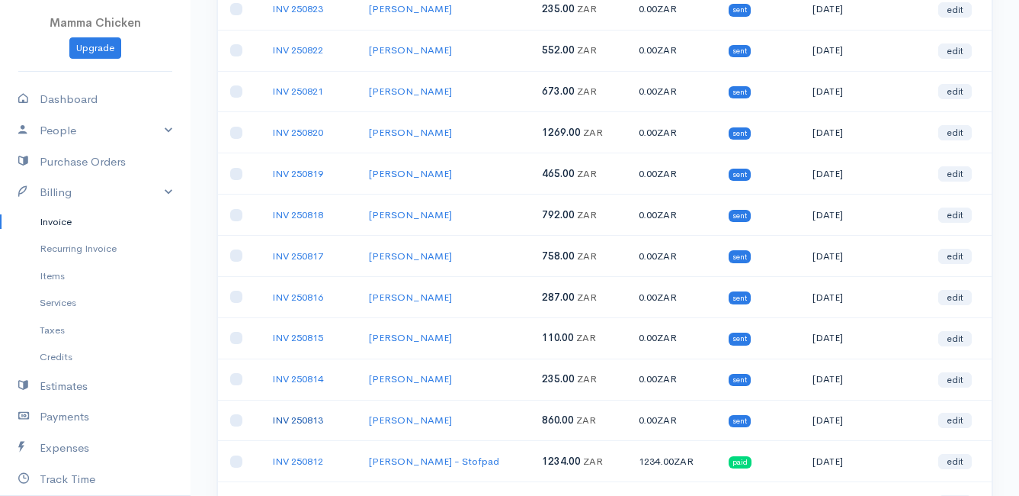
click at [303, 422] on link "INV 250813" at bounding box center [297, 419] width 51 height 13
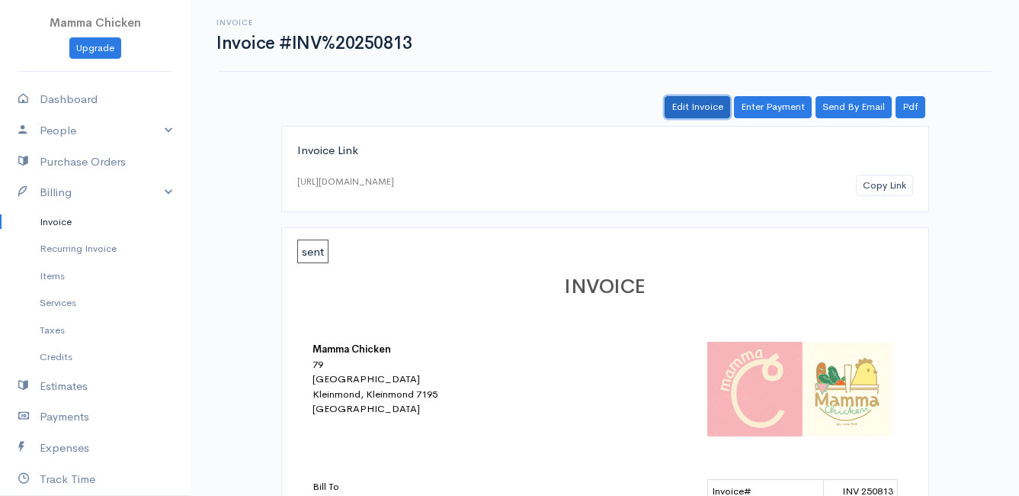
click at [701, 107] on link "Edit Invoice" at bounding box center [698, 107] width 66 height 22
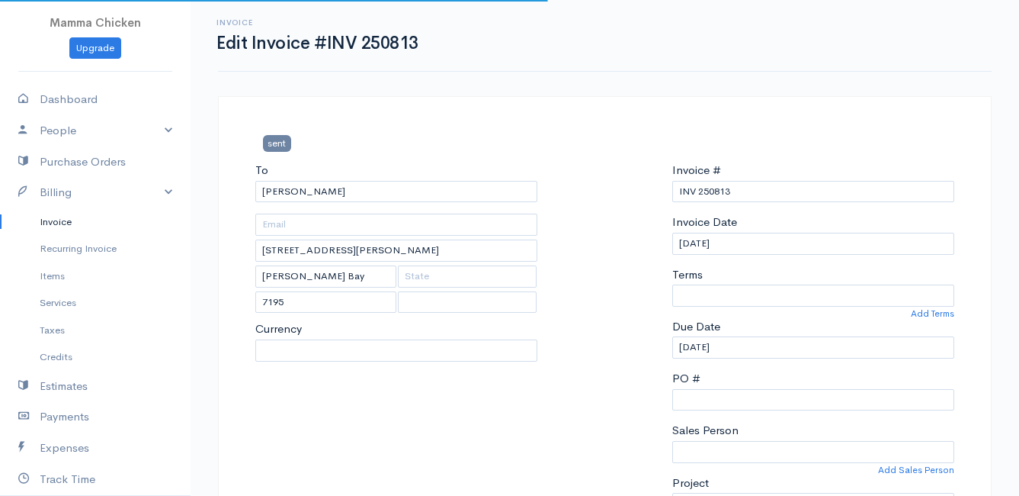
select select
select select "0"
select select "ZAR"
select select "[GEOGRAPHIC_DATA]"
click at [738, 249] on input "[DATE]" at bounding box center [813, 244] width 282 height 22
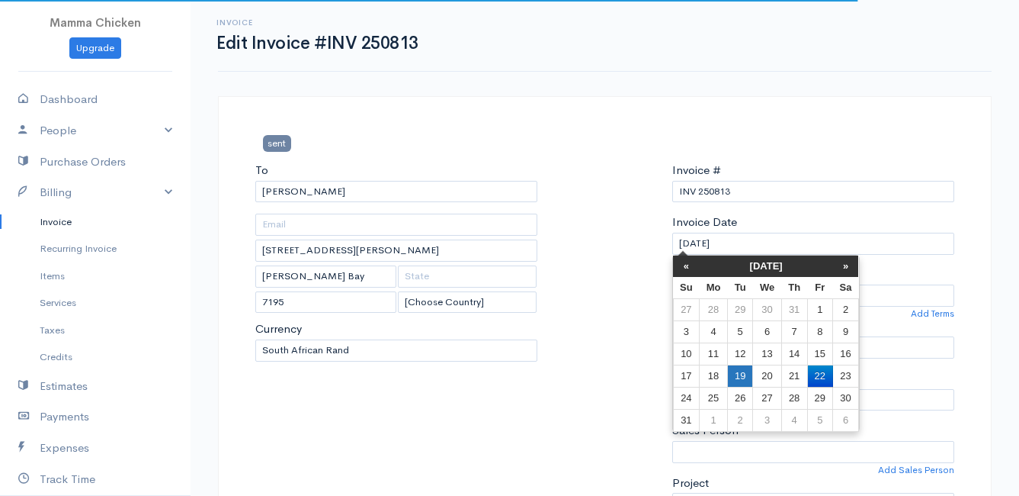
click at [739, 371] on td "19" at bounding box center [739, 375] width 25 height 22
type input "[DATE]"
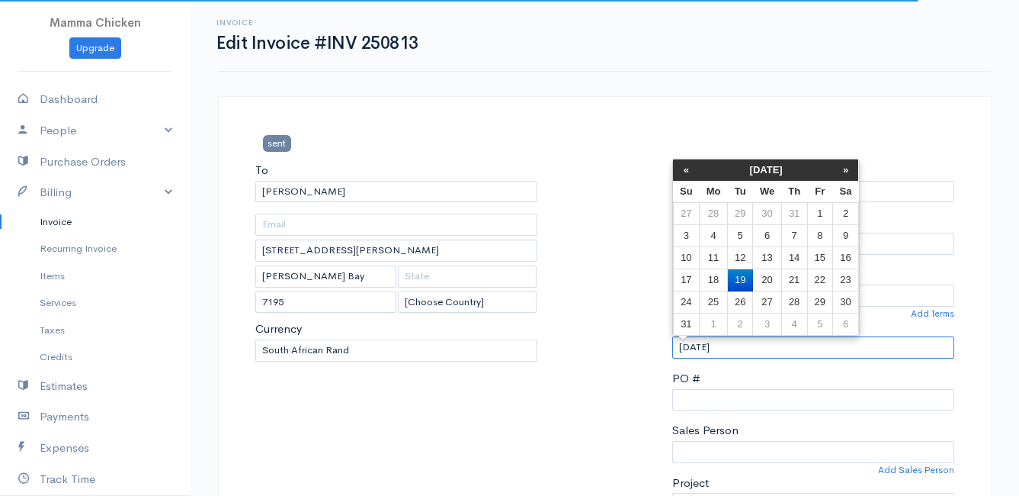
click at [749, 343] on input "[DATE]" at bounding box center [813, 347] width 282 height 22
click at [776, 278] on td "20" at bounding box center [767, 280] width 28 height 22
type input "[DATE]"
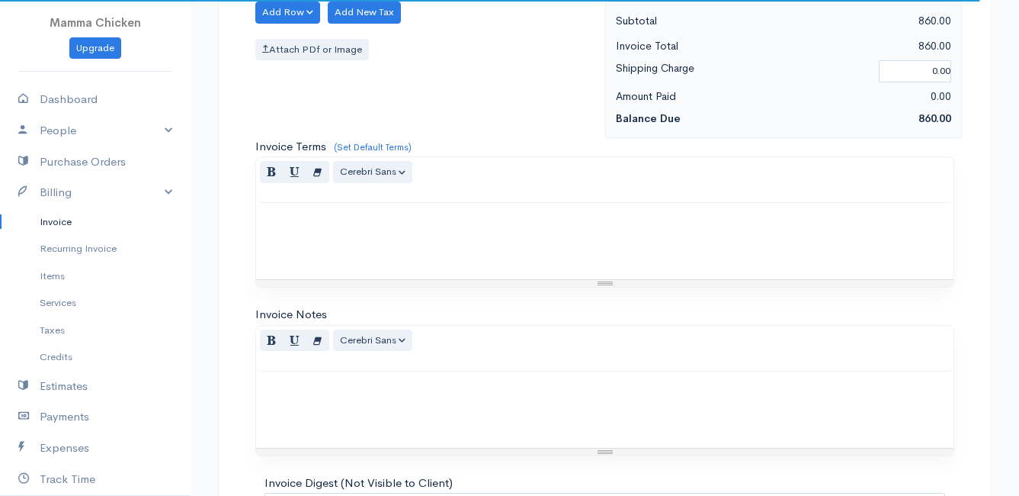
scroll to position [1923, 0]
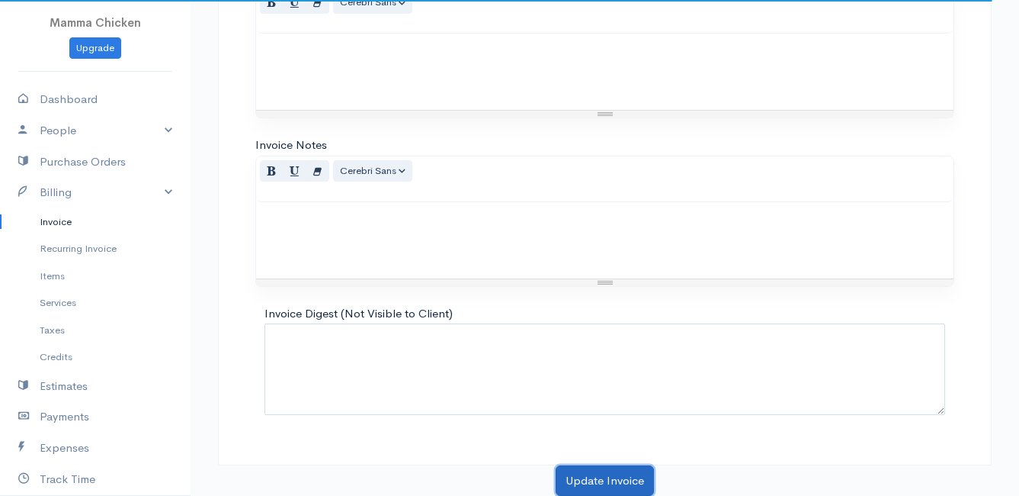
click at [622, 477] on button "Update Invoice" at bounding box center [605, 480] width 98 height 31
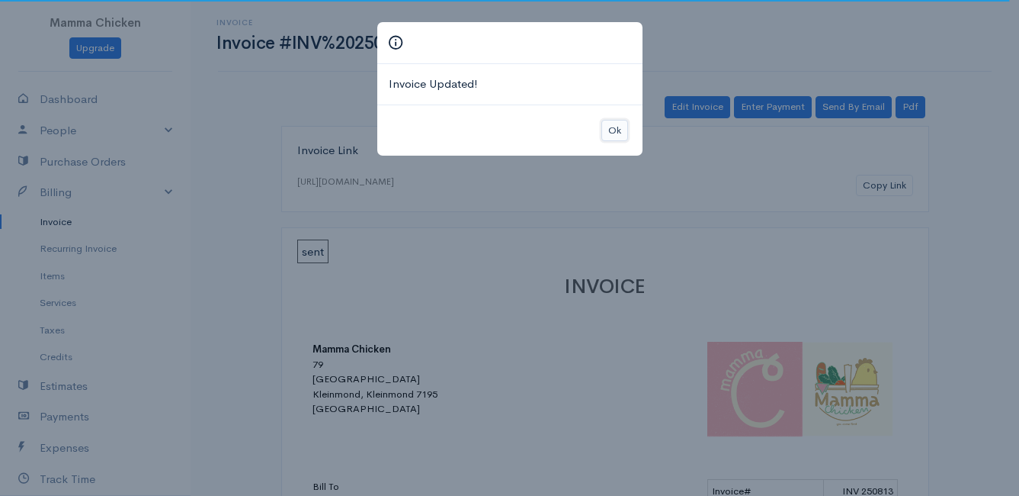
click at [617, 123] on button "Ok" at bounding box center [615, 131] width 27 height 22
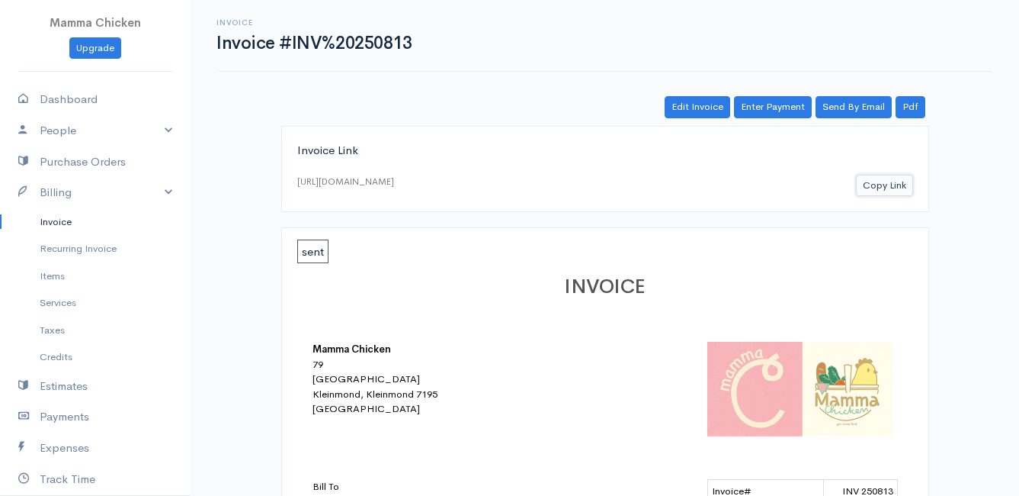
click at [890, 183] on button "Copy Link" at bounding box center [884, 186] width 57 height 22
click at [50, 214] on link "Invoice" at bounding box center [95, 221] width 191 height 27
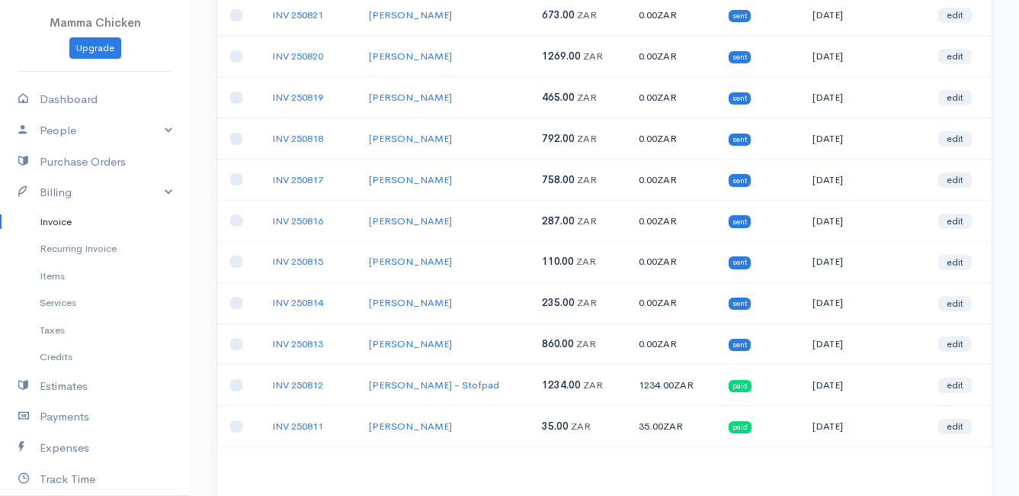
scroll to position [854, 0]
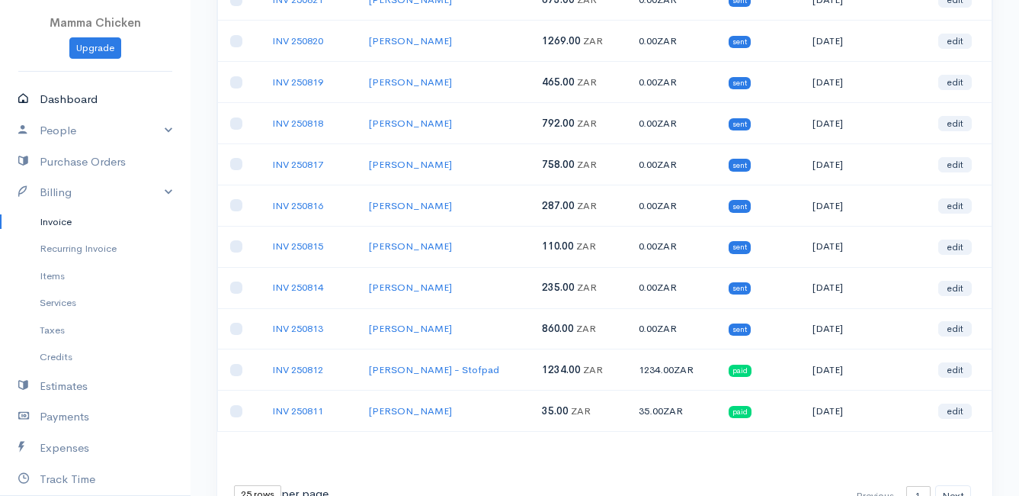
click at [85, 91] on link "Dashboard" at bounding box center [95, 99] width 191 height 31
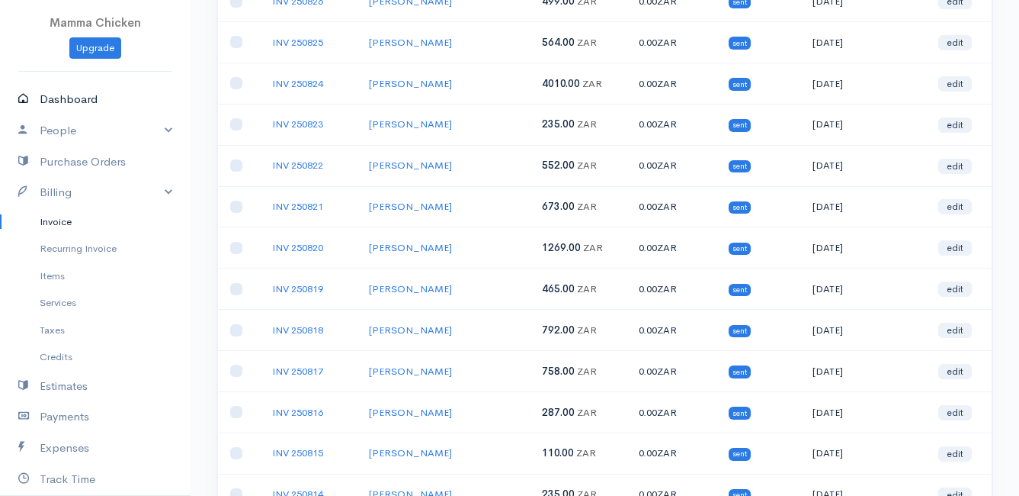
select select "thistoyear"
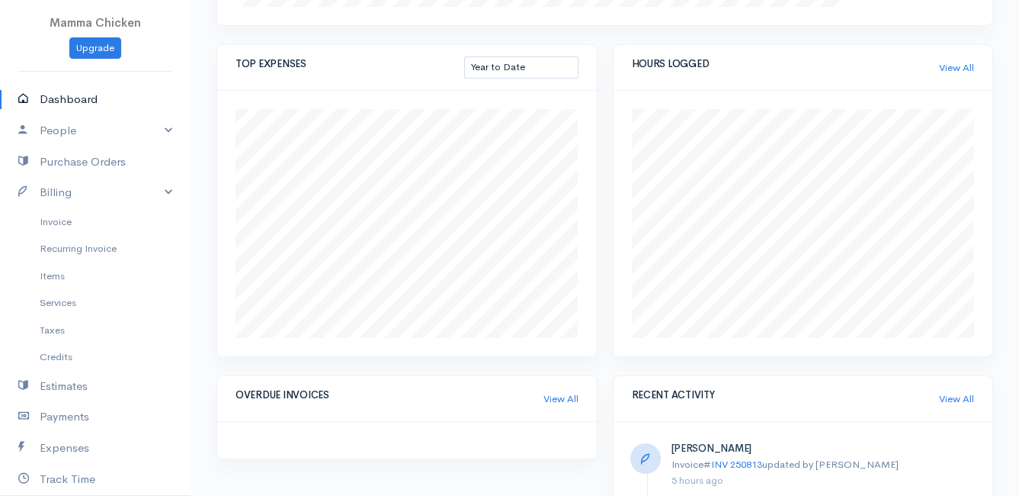
scroll to position [437, 0]
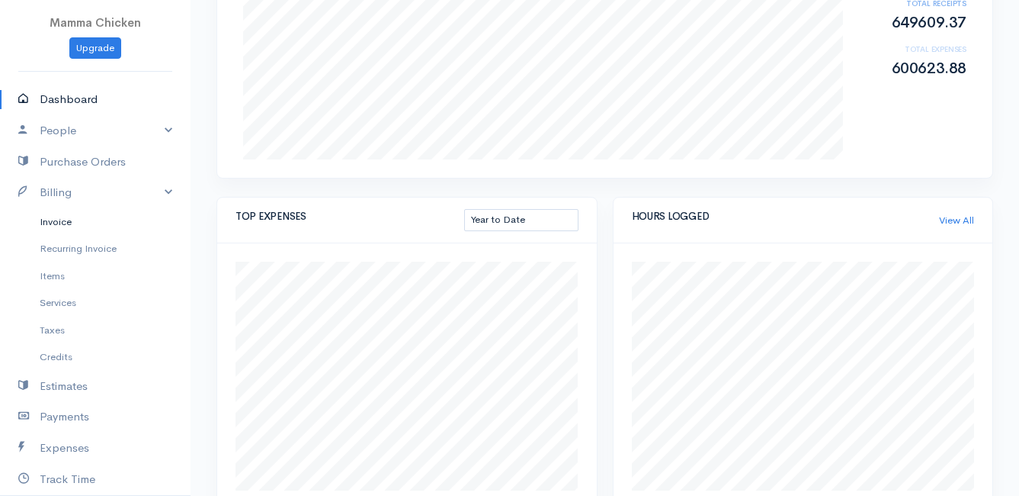
click at [52, 220] on link "Invoice" at bounding box center [95, 221] width 191 height 27
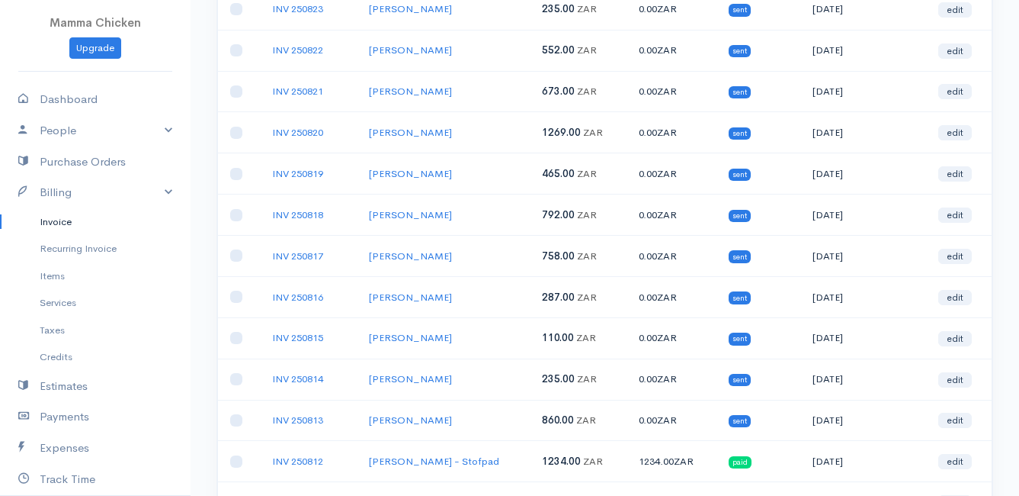
scroll to position [839, 0]
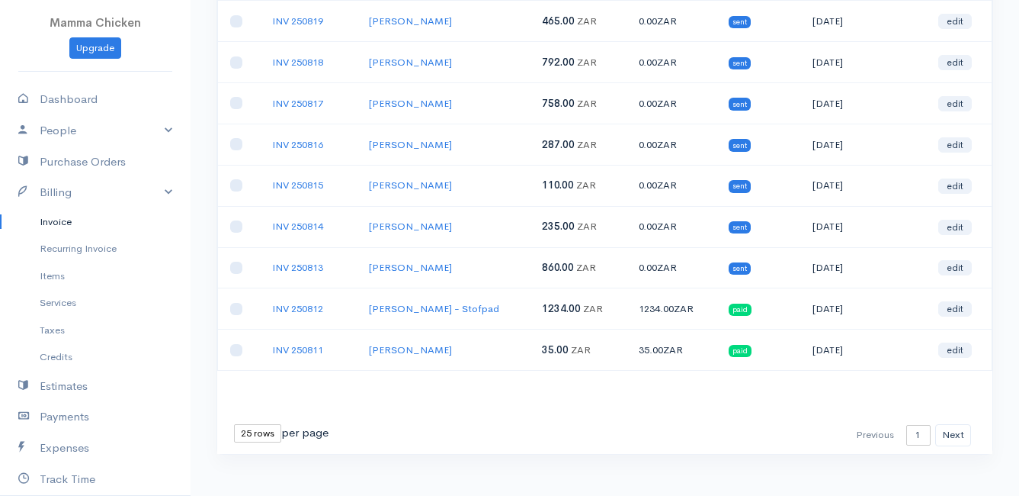
click at [48, 216] on link "Invoice" at bounding box center [95, 221] width 191 height 27
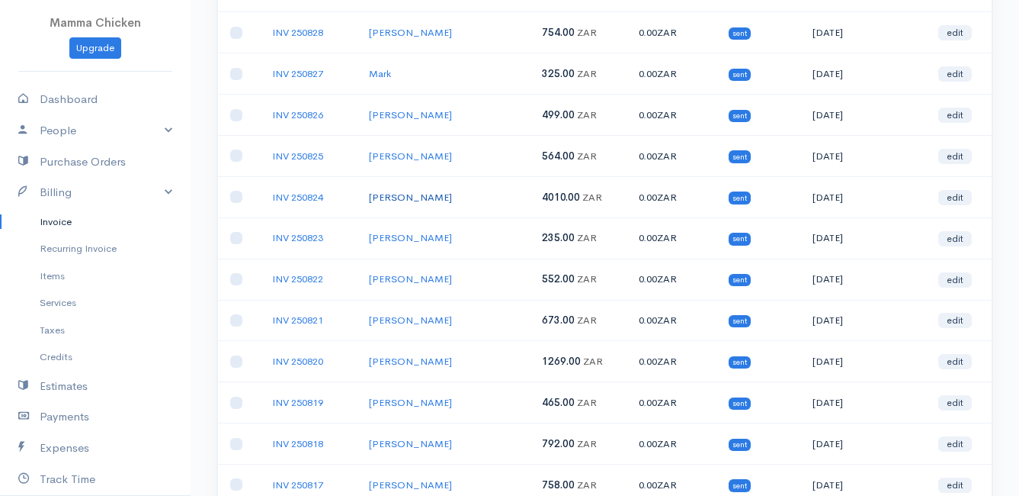
scroll to position [534, 0]
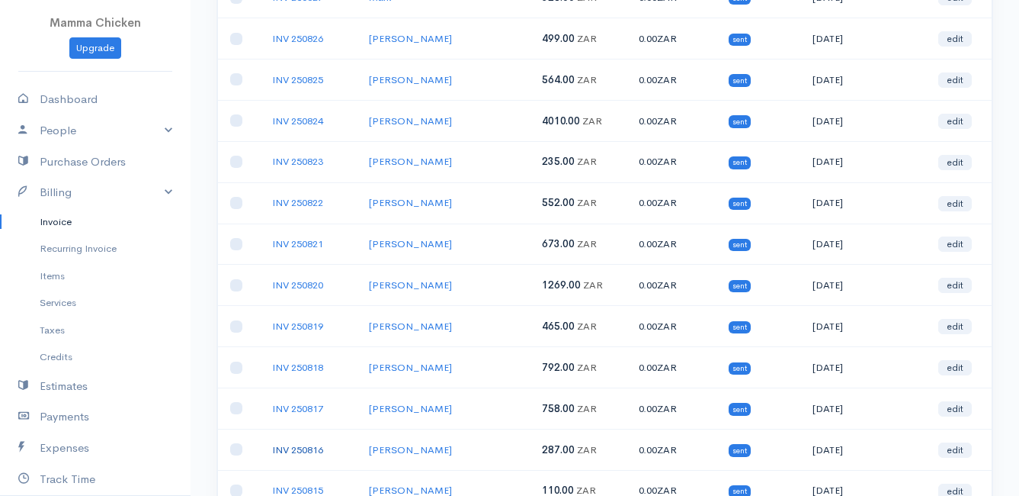
click at [302, 449] on link "INV 250816" at bounding box center [297, 449] width 51 height 13
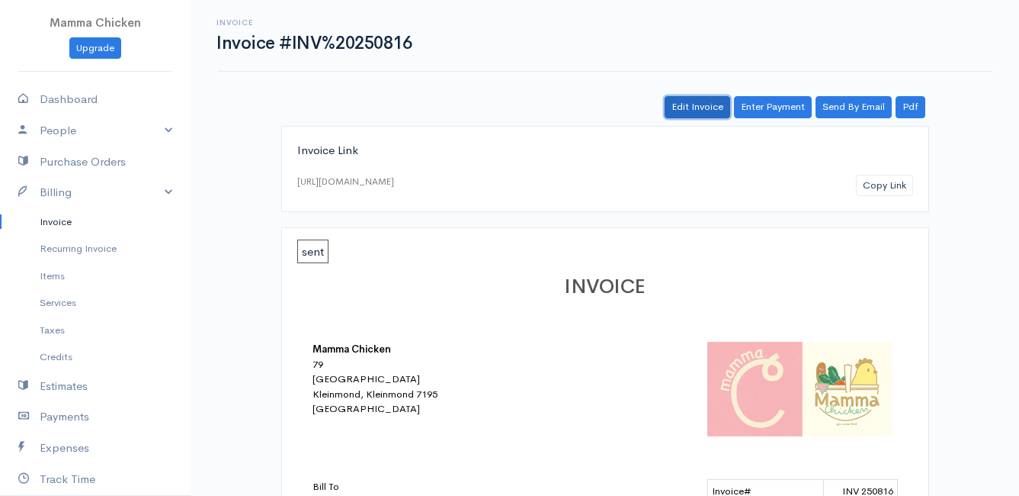
click at [689, 107] on link "Edit Invoice" at bounding box center [698, 107] width 66 height 22
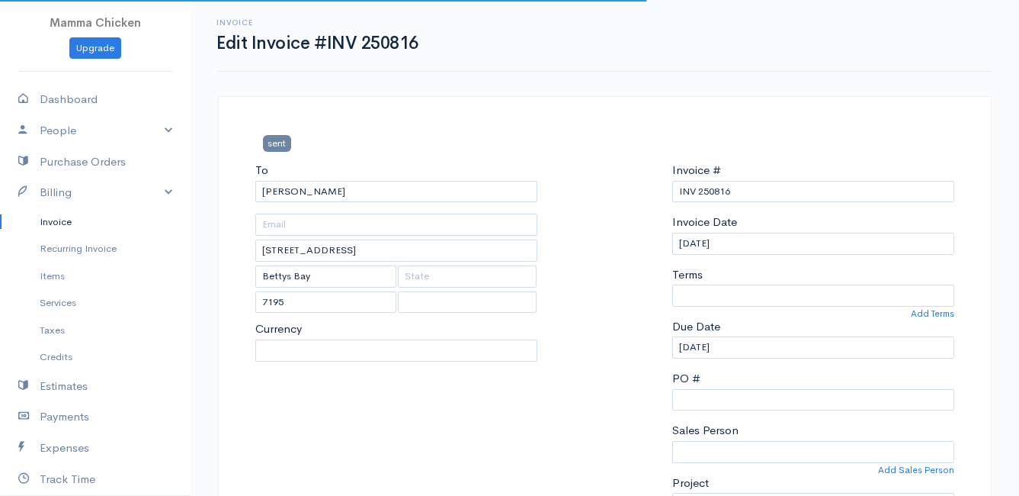
select select
select select "0"
select select "[GEOGRAPHIC_DATA]"
select select "ZAR"
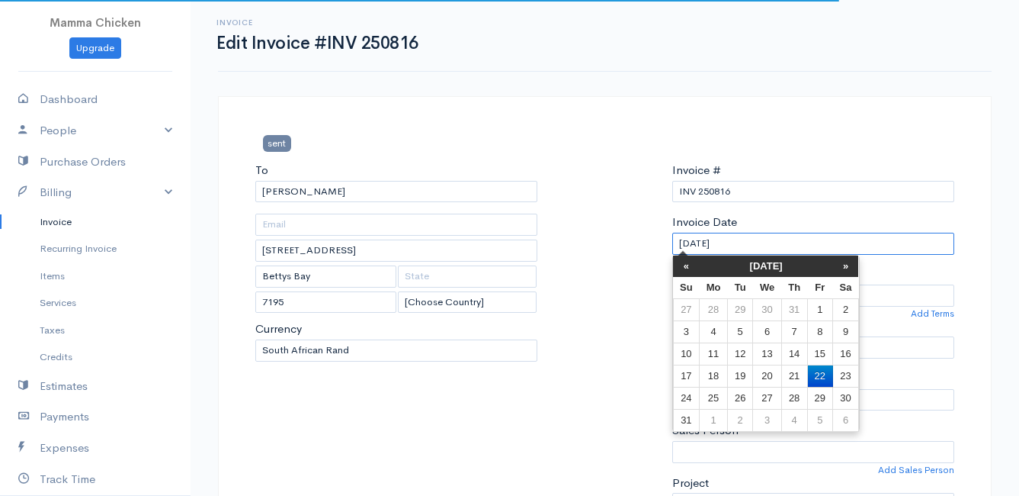
click at [793, 252] on input "[DATE]" at bounding box center [813, 244] width 282 height 22
click at [741, 372] on td "19" at bounding box center [739, 375] width 25 height 22
type input "[DATE]"
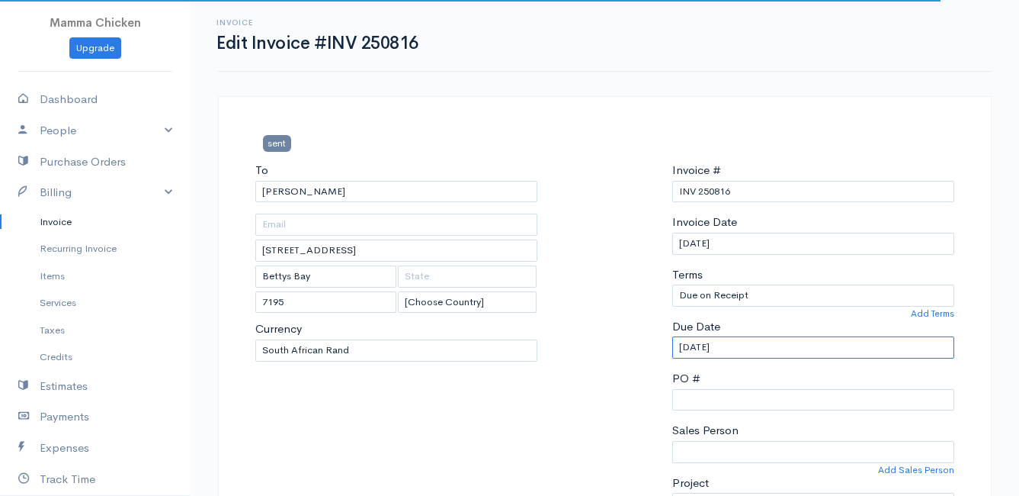
click at [749, 345] on input "[DATE]" at bounding box center [813, 347] width 282 height 22
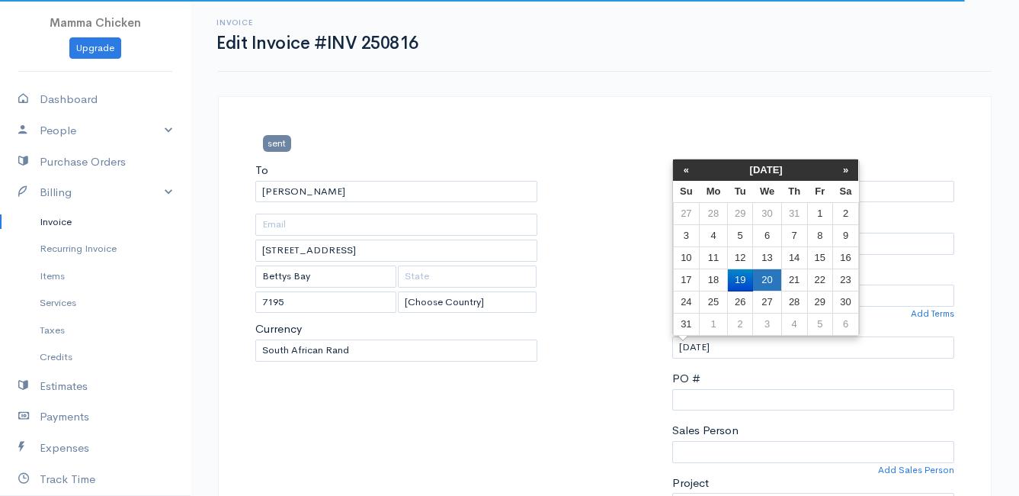
click at [773, 275] on td "20" at bounding box center [767, 280] width 28 height 22
type input "[DATE]"
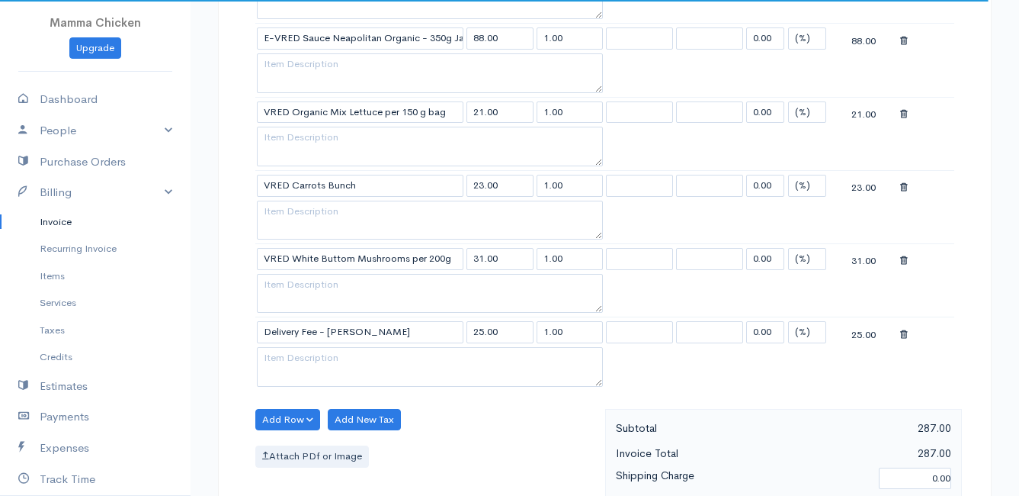
scroll to position [1263, 0]
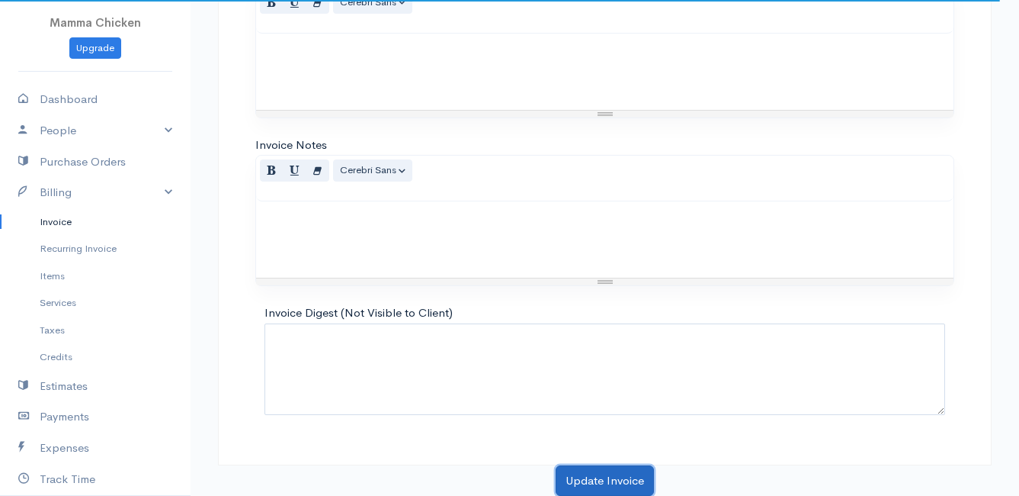
click at [616, 477] on button "Update Invoice" at bounding box center [605, 480] width 98 height 31
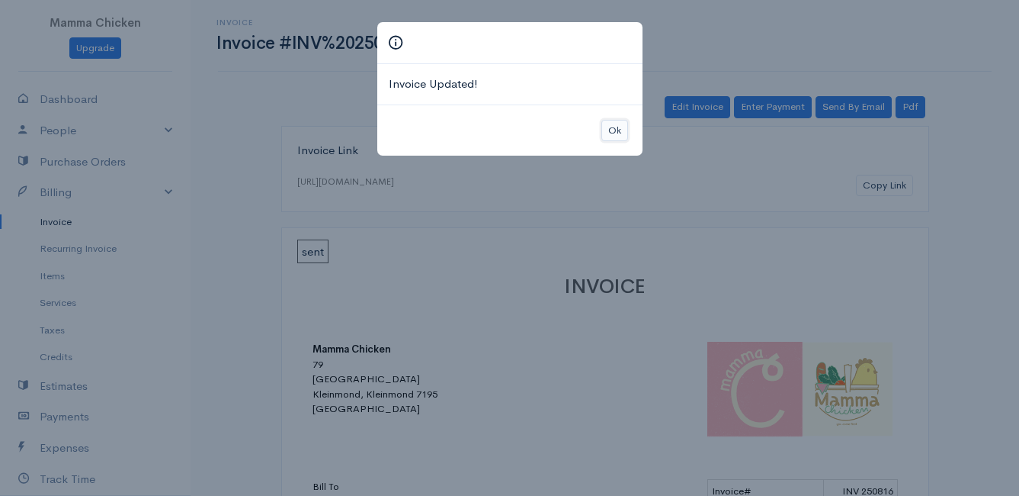
click at [619, 133] on button "Ok" at bounding box center [615, 131] width 27 height 22
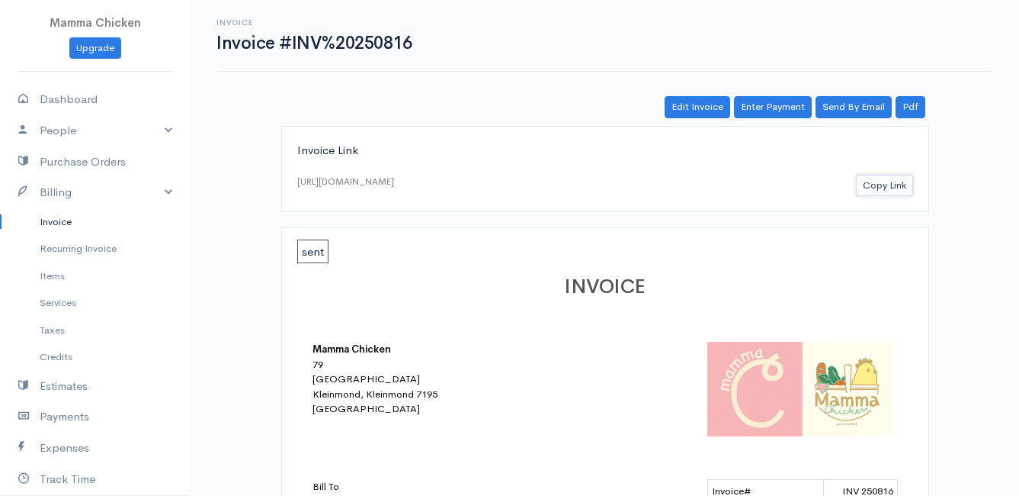
click at [890, 186] on button "Copy Link" at bounding box center [884, 186] width 57 height 22
click at [59, 224] on link "Invoice" at bounding box center [95, 221] width 191 height 27
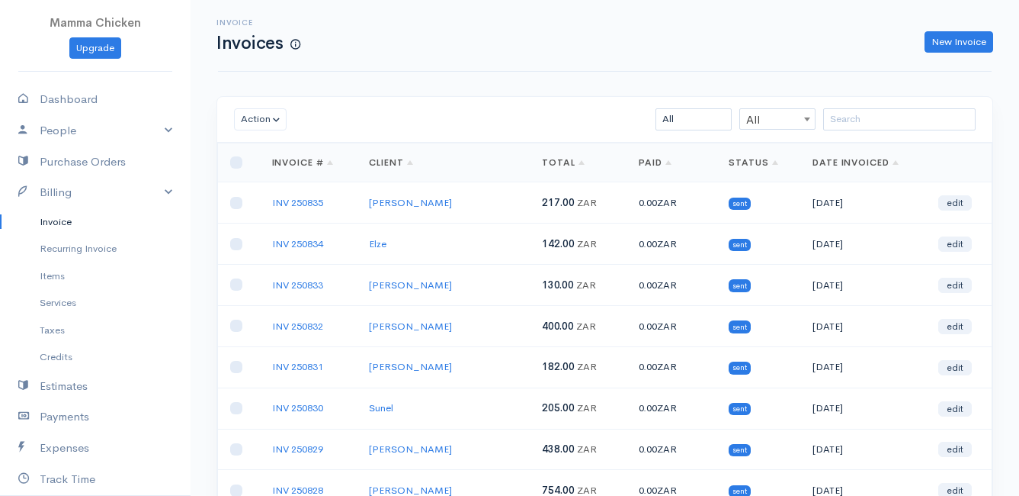
click at [50, 218] on link "Invoice" at bounding box center [95, 221] width 191 height 27
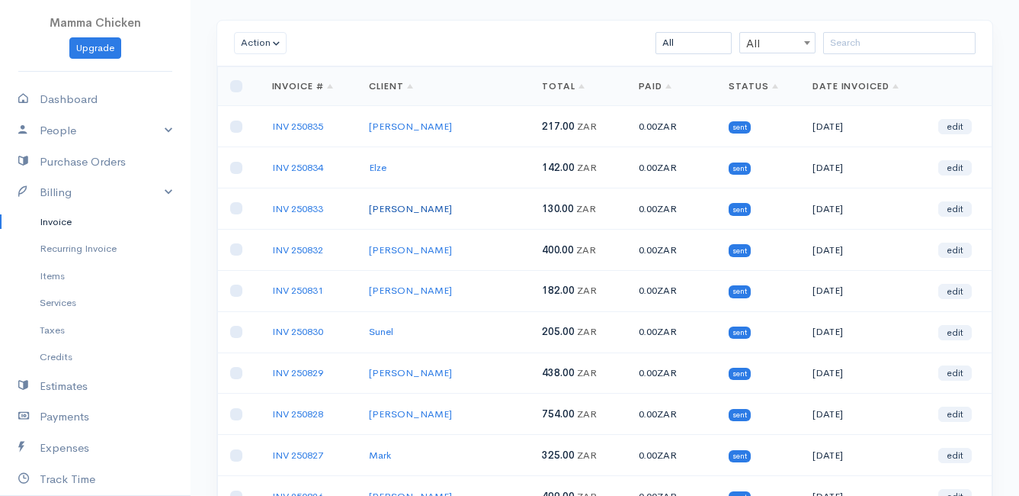
scroll to position [152, 0]
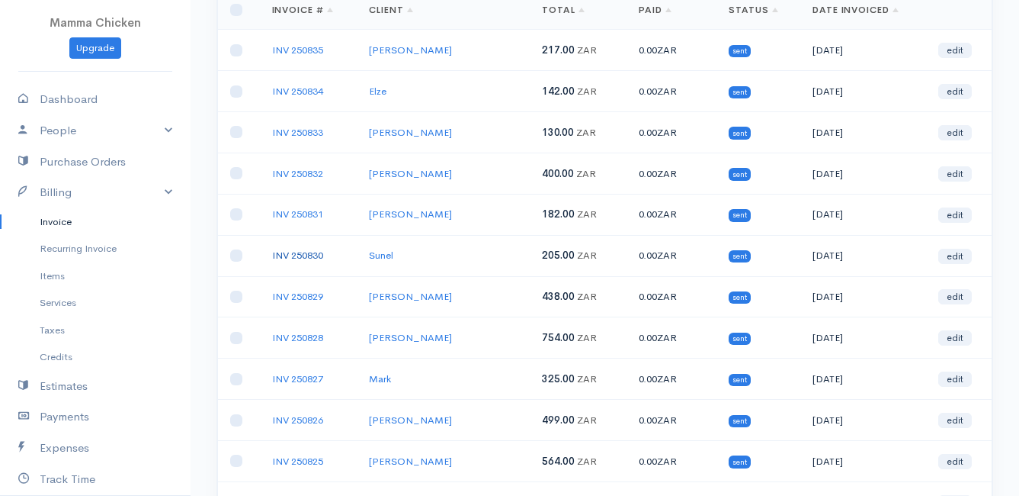
click at [287, 253] on link "INV 250830" at bounding box center [297, 255] width 51 height 13
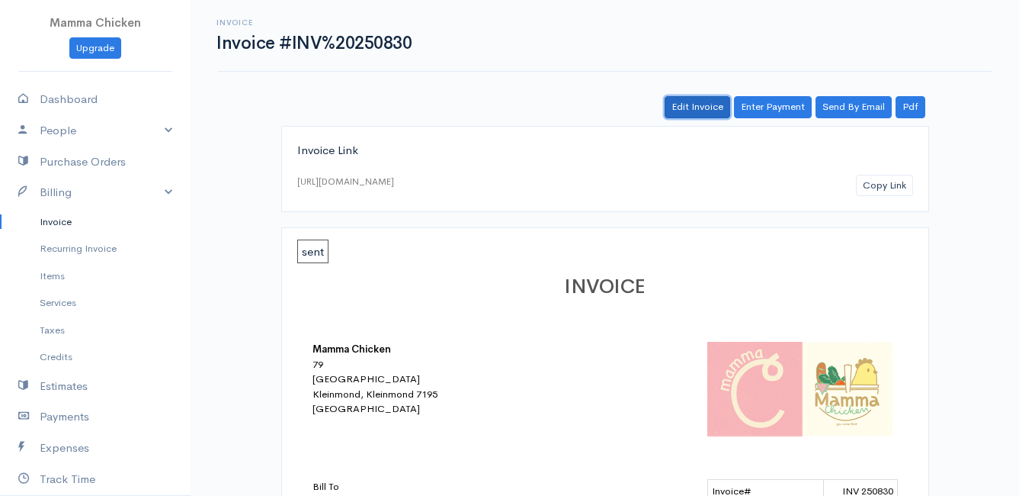
click at [701, 102] on link "Edit Invoice" at bounding box center [698, 107] width 66 height 22
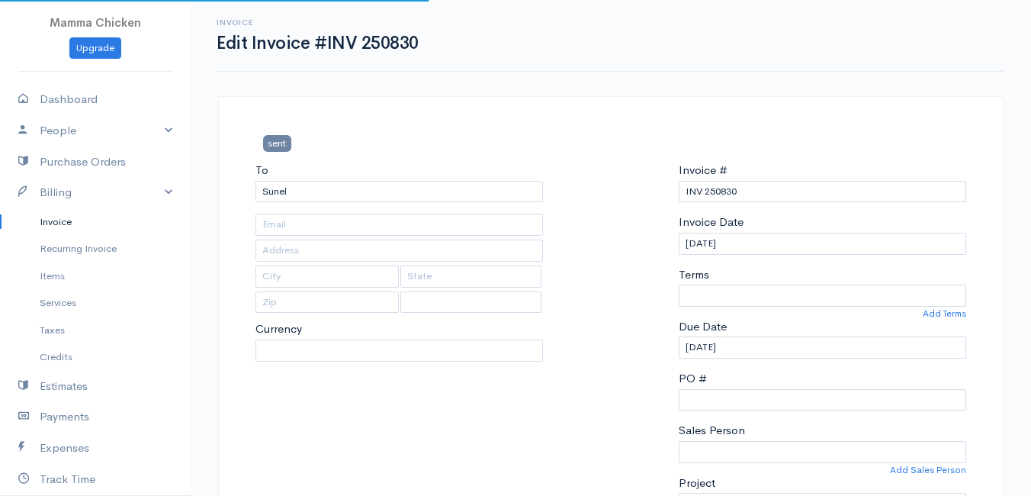
type input "[STREET_ADDRESS]"
type input "Kleinmond"
type input "7195"
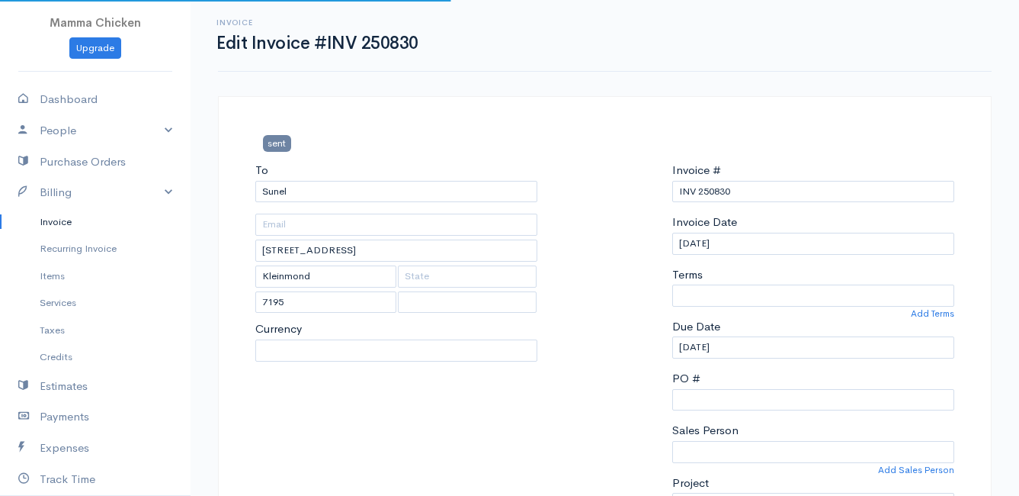
select select
select select "0"
select select "[GEOGRAPHIC_DATA]"
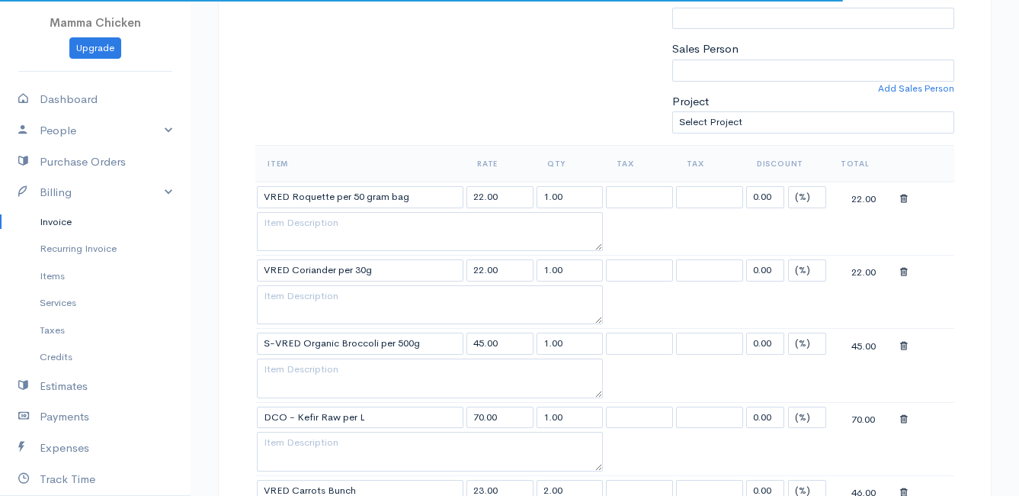
scroll to position [457, 0]
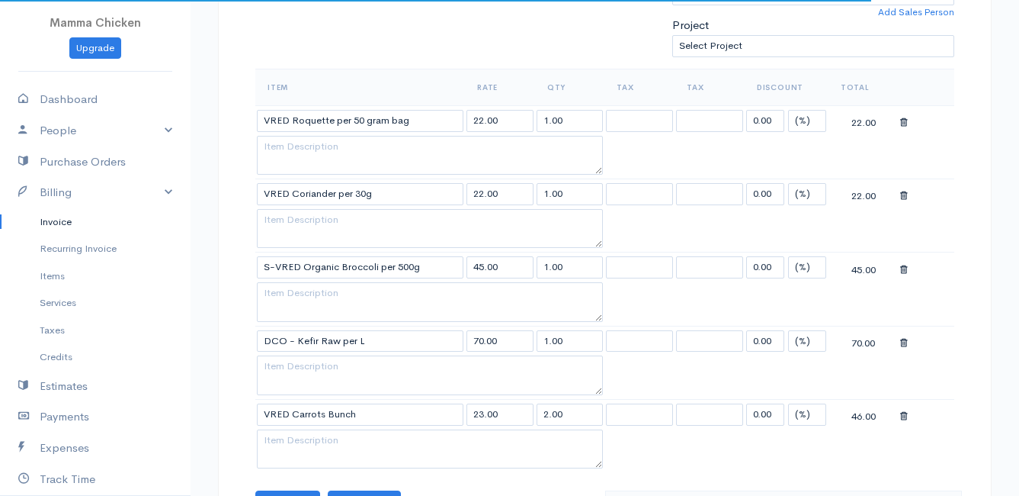
select select "ZAR"
click at [434, 271] on input "S-VRED Organic Broccoli per 500g" at bounding box center [360, 267] width 207 height 22
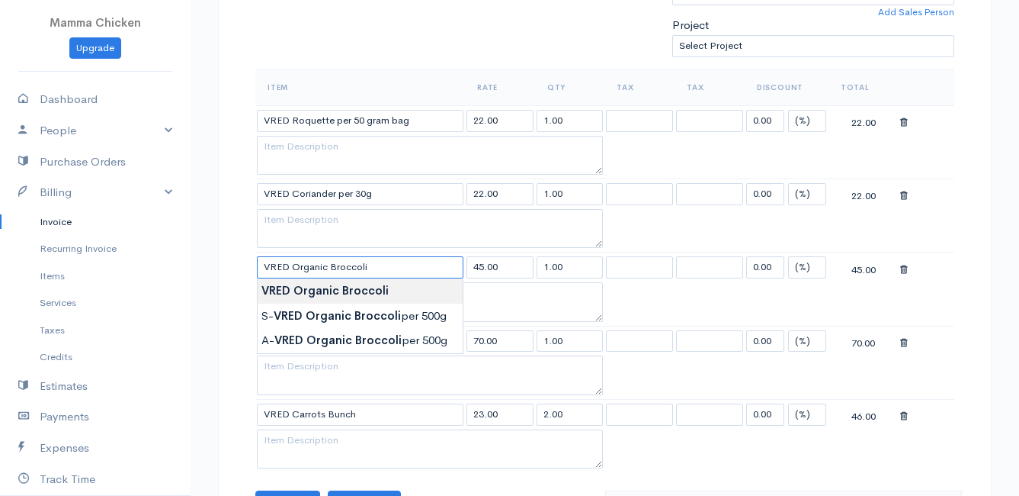
type input "VRED Organic Broccoli"
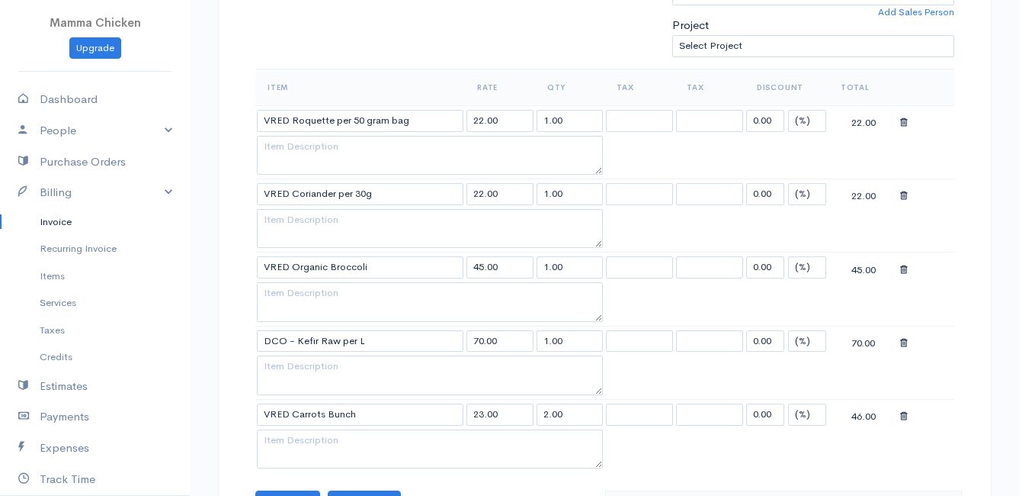
click at [390, 288] on body "Mamma Chicken Upgrade Dashboard People Clients Vendors Staff Users Purchase Ord…" at bounding box center [509, 349] width 1019 height 1612
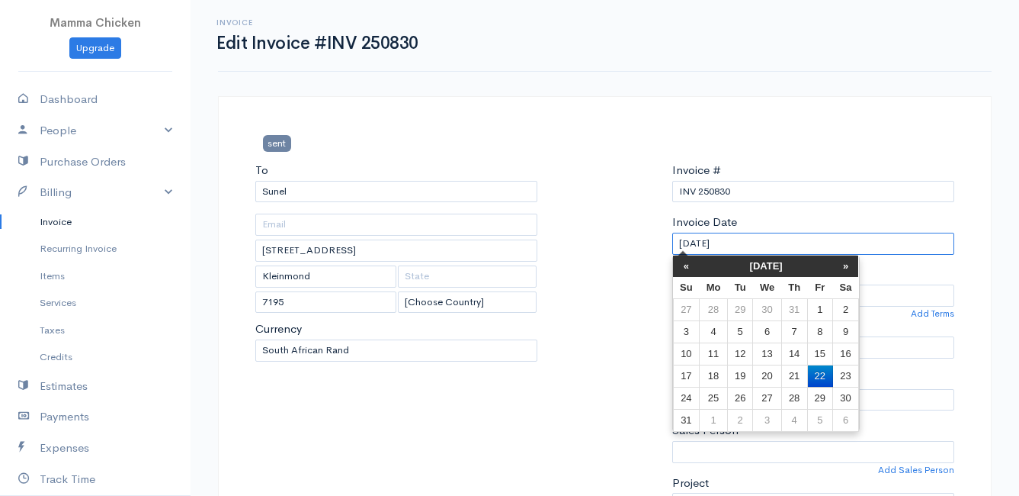
click at [758, 252] on input "[DATE]" at bounding box center [813, 244] width 282 height 22
click at [746, 375] on td "19" at bounding box center [739, 375] width 25 height 22
type input "[DATE]"
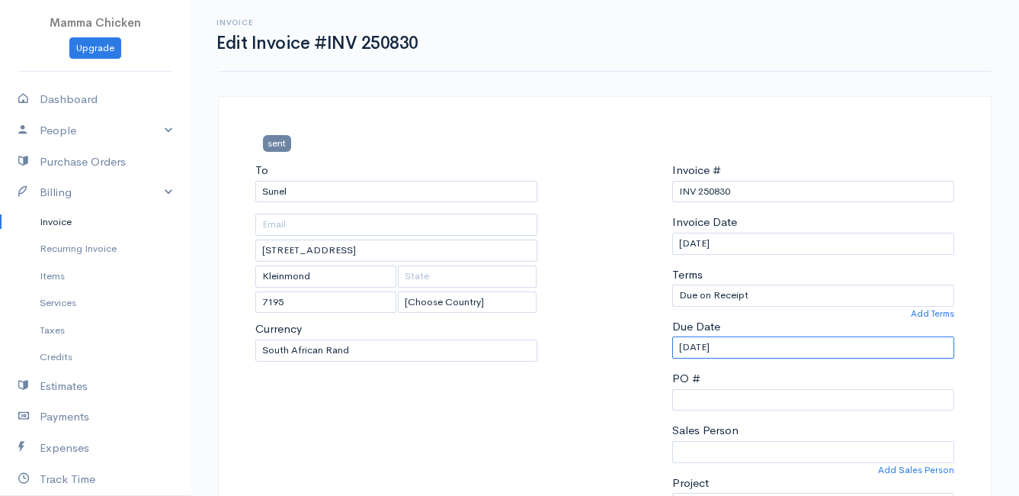
click at [765, 347] on input "[DATE]" at bounding box center [813, 347] width 282 height 22
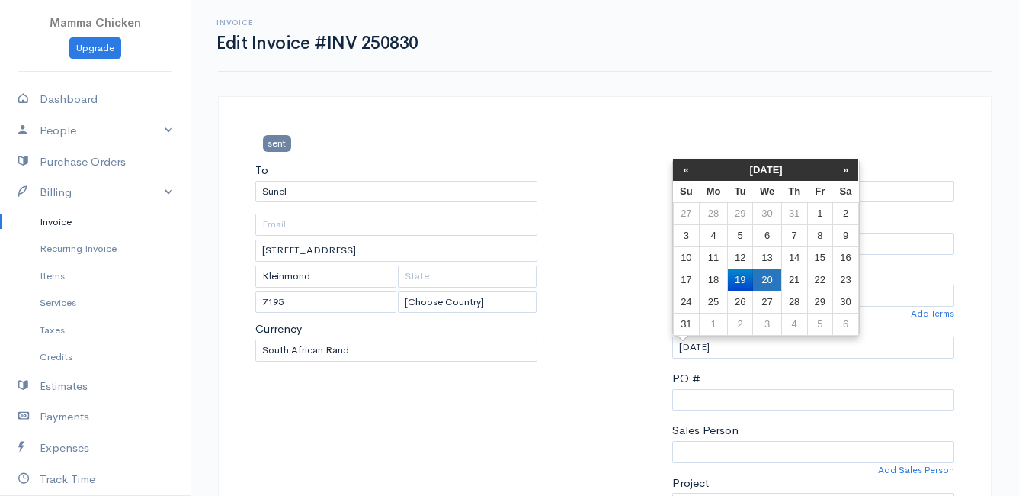
click at [772, 278] on td "20" at bounding box center [767, 280] width 28 height 22
type input "[DATE]"
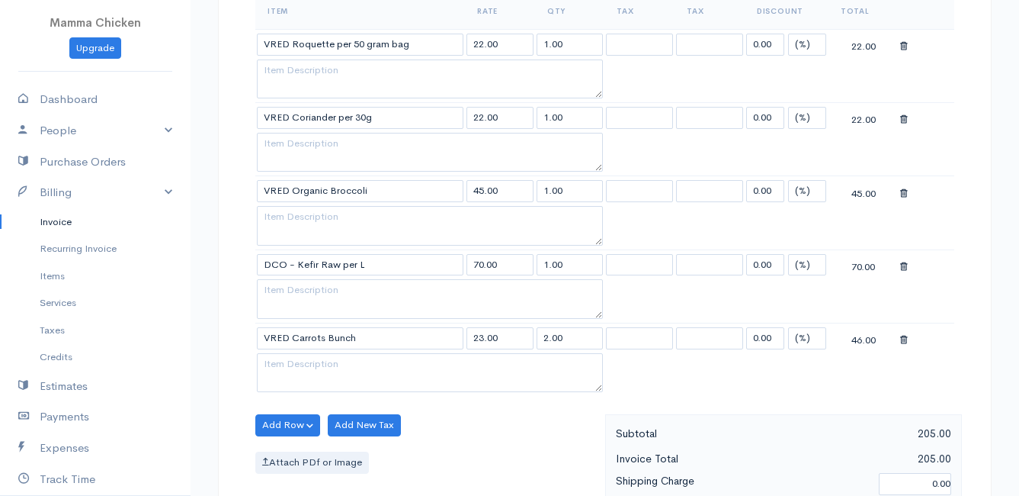
scroll to position [1116, 0]
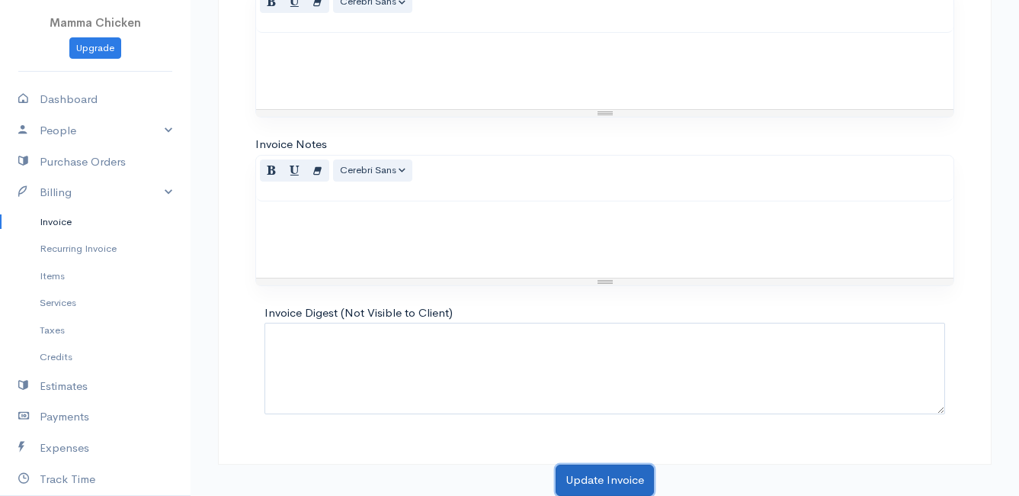
click at [612, 473] on button "Update Invoice" at bounding box center [605, 479] width 98 height 31
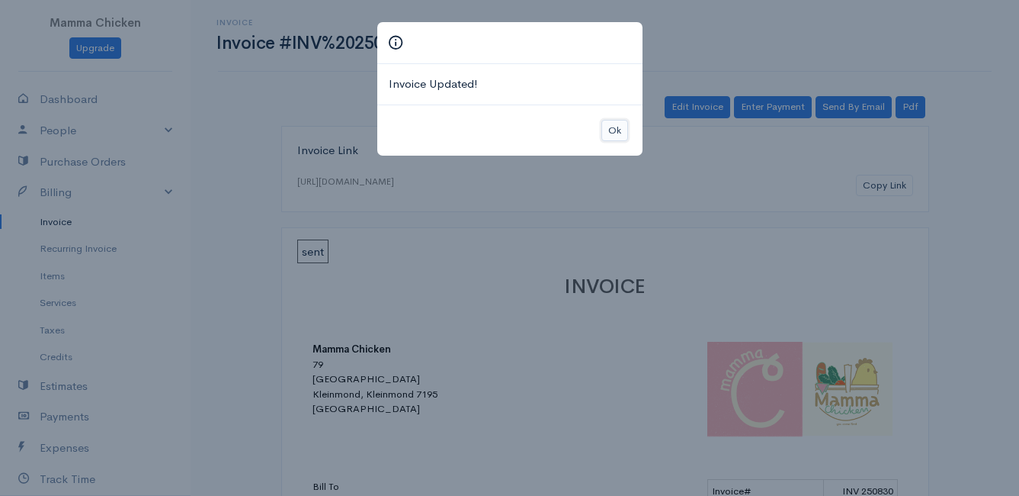
click at [614, 133] on button "Ok" at bounding box center [615, 131] width 27 height 22
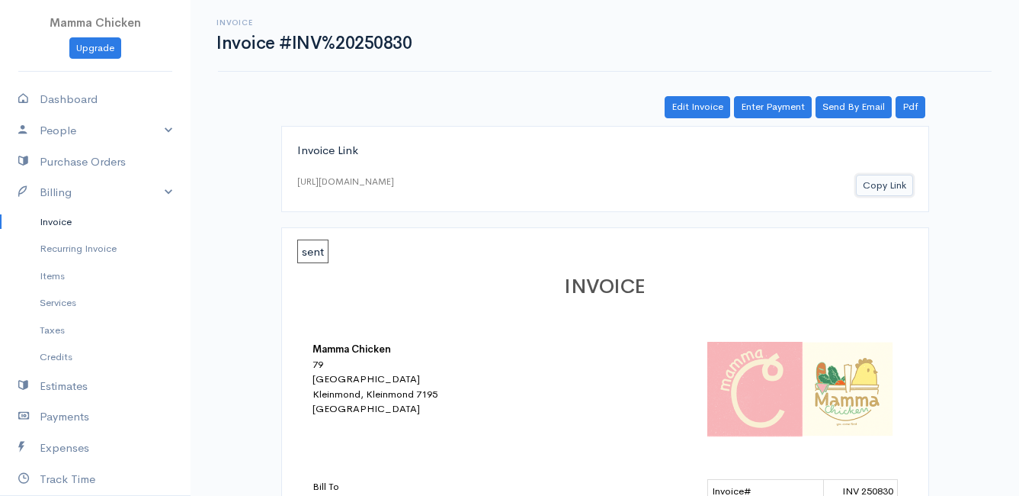
click at [882, 182] on button "Copy Link" at bounding box center [884, 186] width 57 height 22
click at [49, 216] on link "Invoice" at bounding box center [95, 221] width 191 height 27
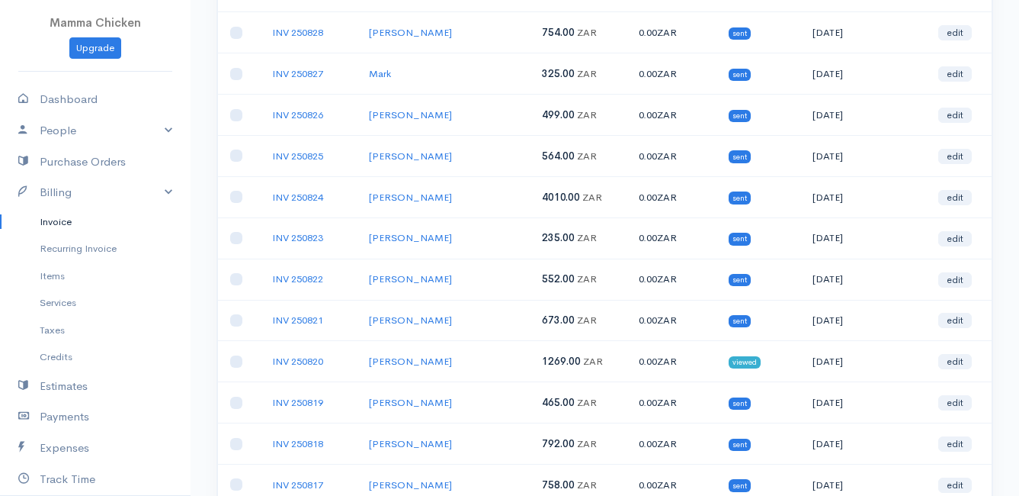
scroll to position [534, 0]
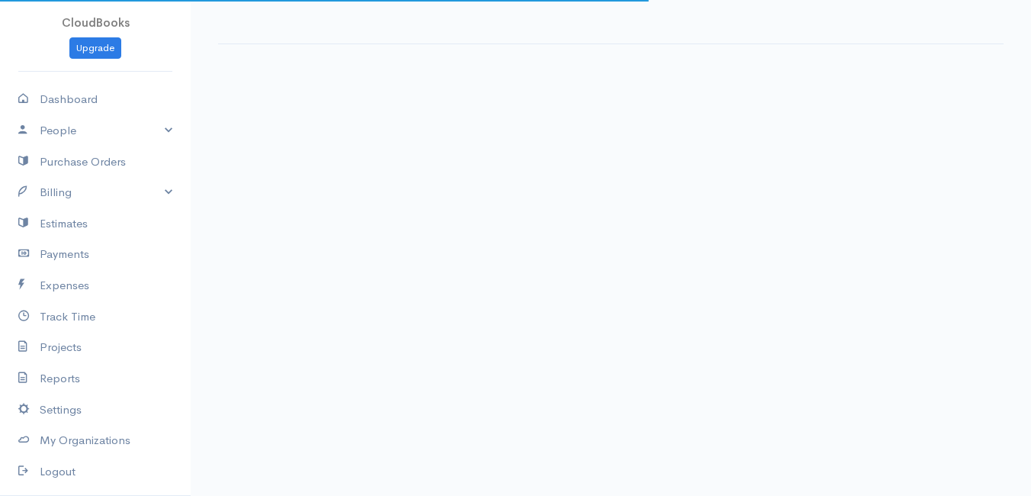
select select "thistoyear"
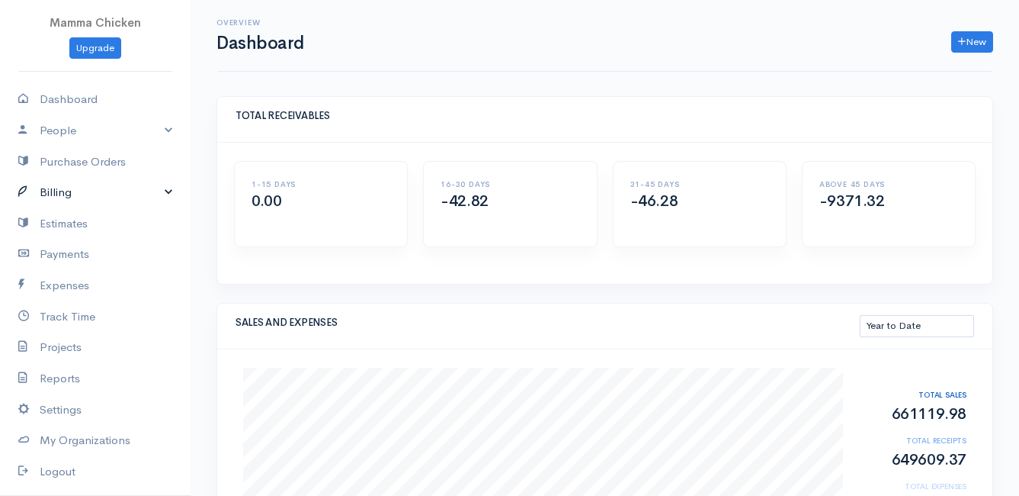
click at [59, 190] on link "Billing" at bounding box center [95, 192] width 191 height 31
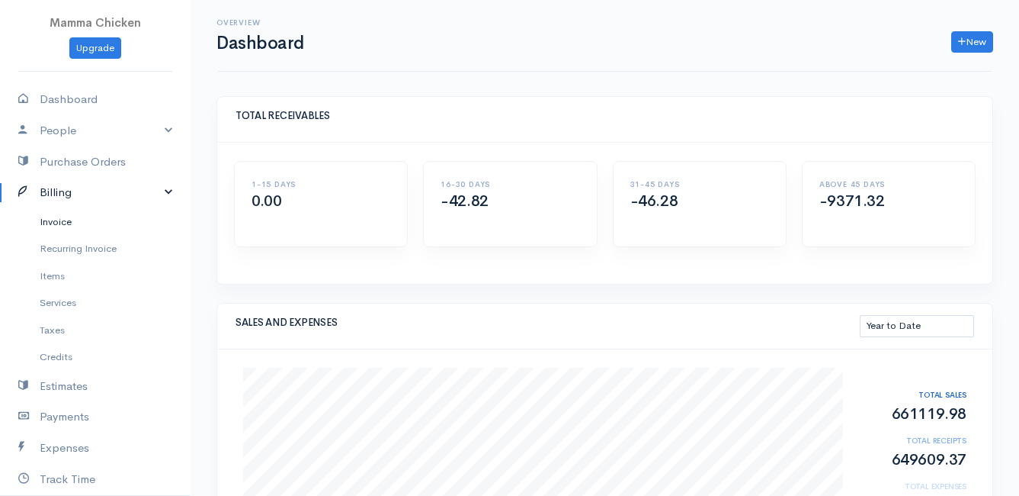
click at [55, 223] on link "Invoice" at bounding box center [95, 221] width 191 height 27
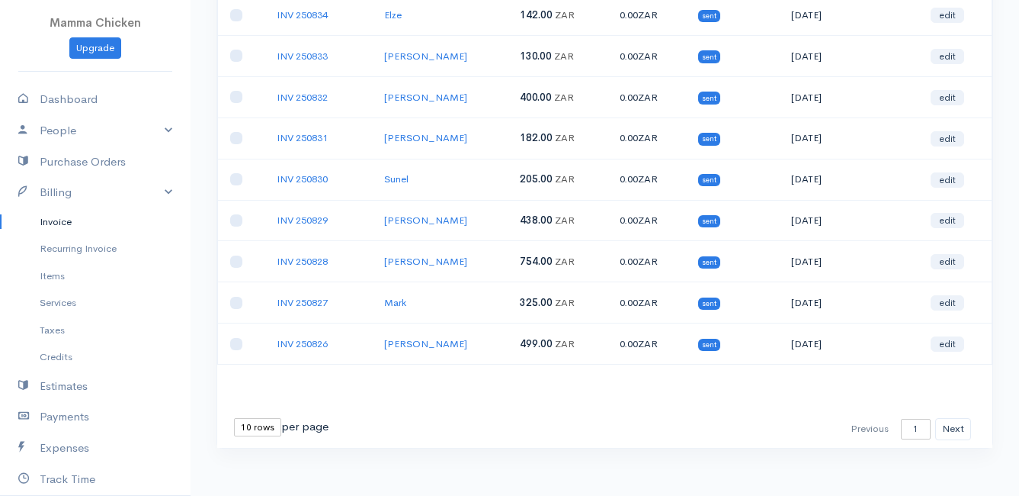
scroll to position [238, 0]
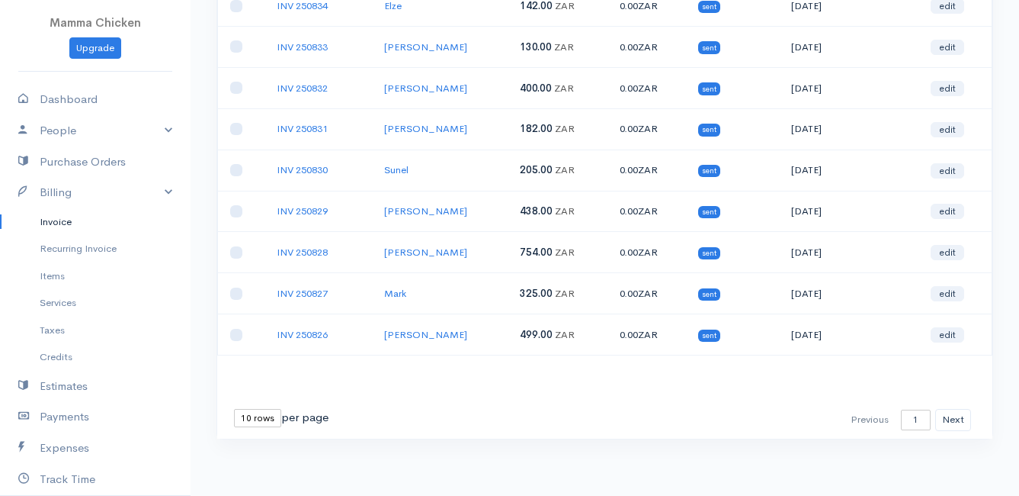
click at [269, 419] on select "10 rows 25 rows 50 rows" at bounding box center [257, 418] width 47 height 18
select select "25"
click at [234, 409] on select "10 rows 25 rows 50 rows" at bounding box center [257, 418] width 47 height 18
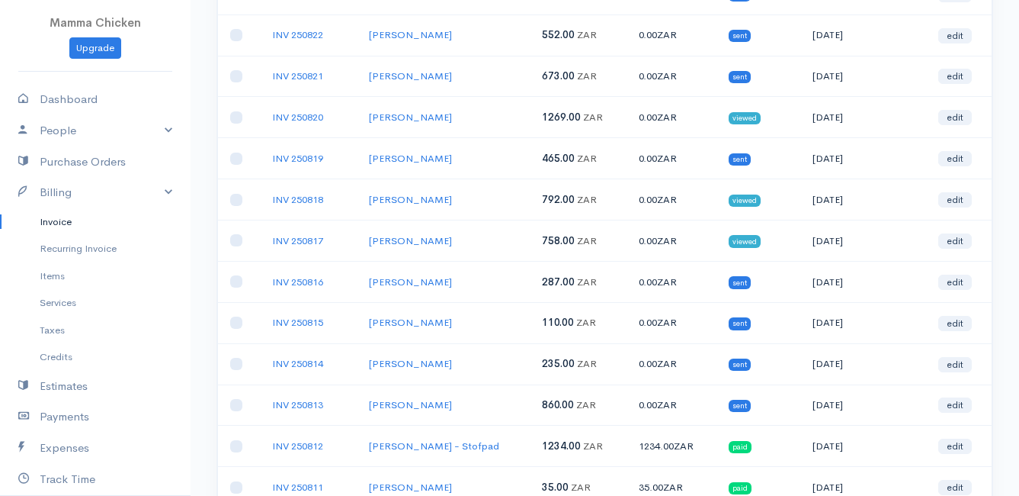
scroll to position [625, 0]
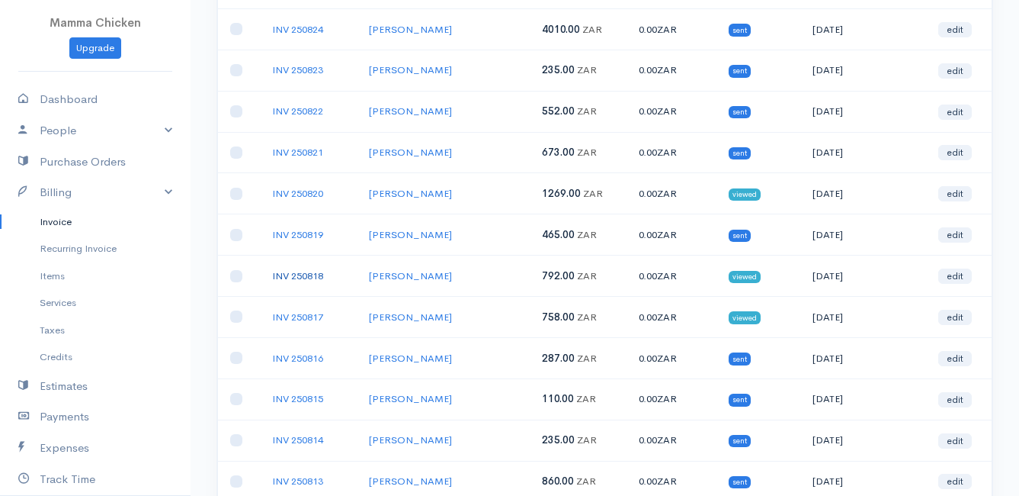
click at [313, 272] on link "INV 250818" at bounding box center [297, 275] width 51 height 13
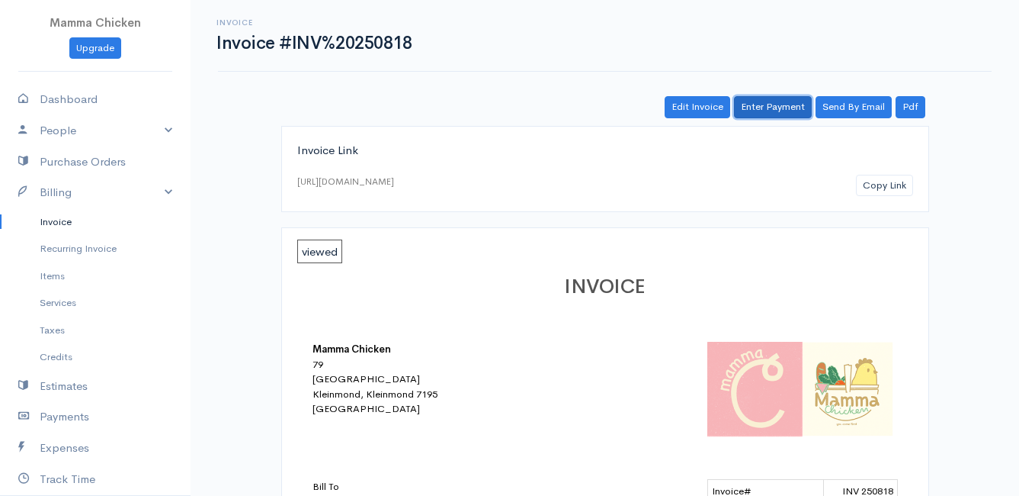
click at [770, 104] on link "Enter Payment" at bounding box center [773, 107] width 78 height 22
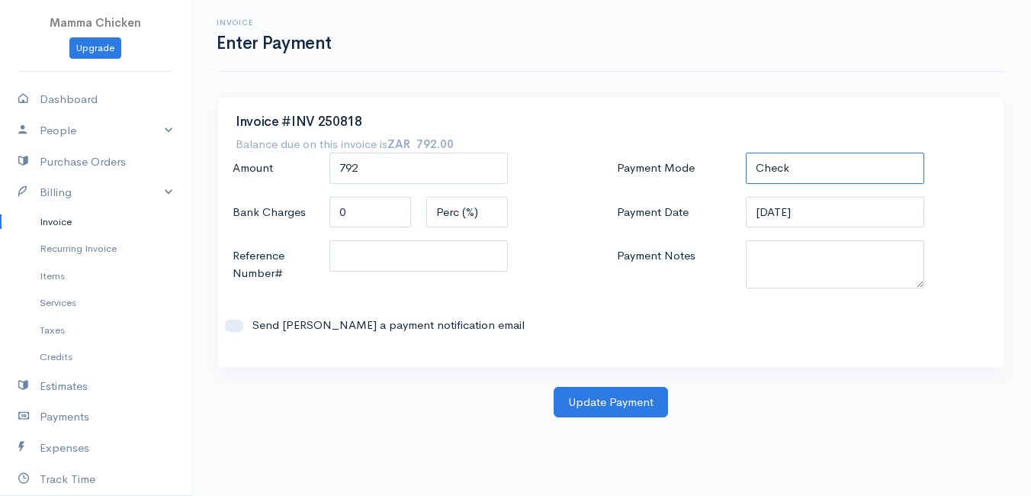
click at [803, 173] on select "Check Bank Transfer Credit Cash Debit ACH VISA MASTERCARD AMEX DISCOVER DINERS …" at bounding box center [835, 167] width 178 height 31
select select "Bank Transfer"
click at [746, 152] on select "Check Bank Transfer Credit Cash Debit ACH VISA MASTERCARD AMEX DISCOVER DINERS …" at bounding box center [835, 167] width 178 height 31
click at [605, 400] on button "Update Payment" at bounding box center [611, 402] width 114 height 31
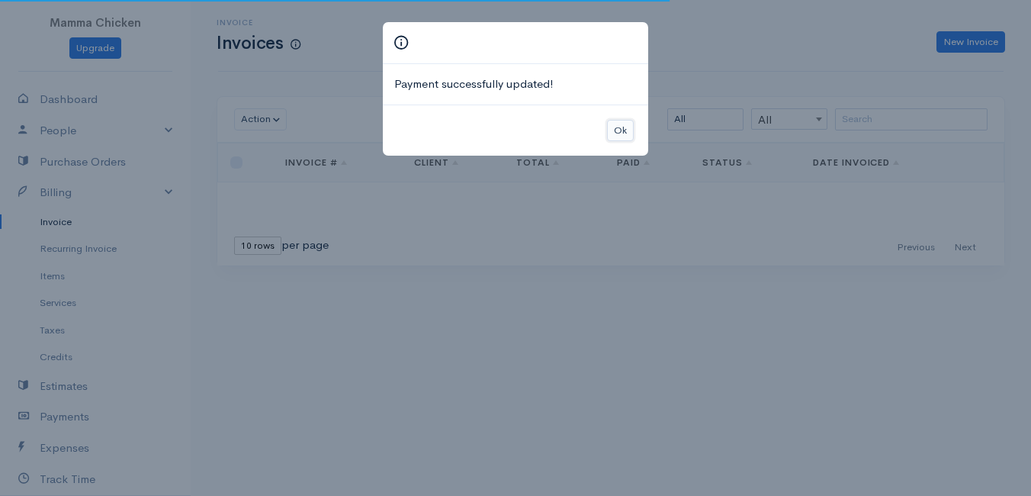
click at [621, 130] on button "Ok" at bounding box center [620, 131] width 27 height 22
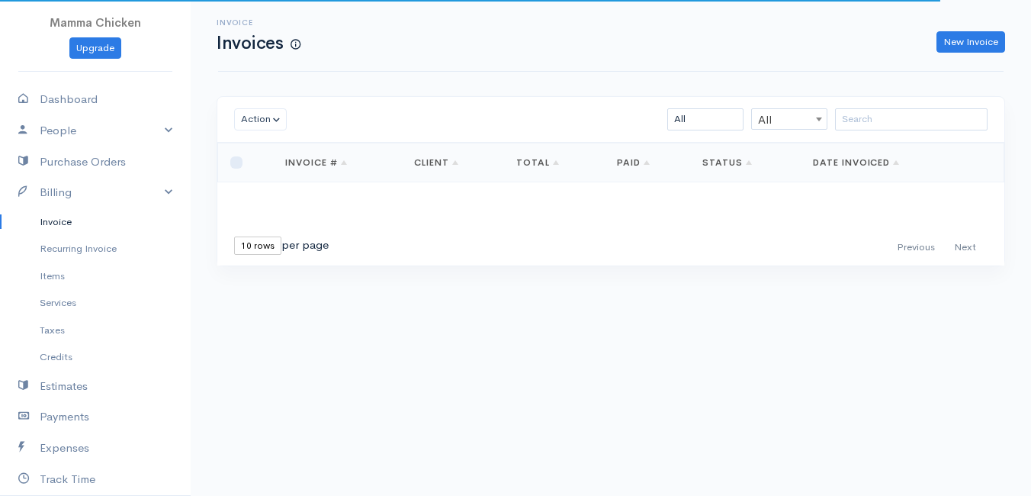
click at [60, 222] on link "Invoice" at bounding box center [95, 221] width 191 height 27
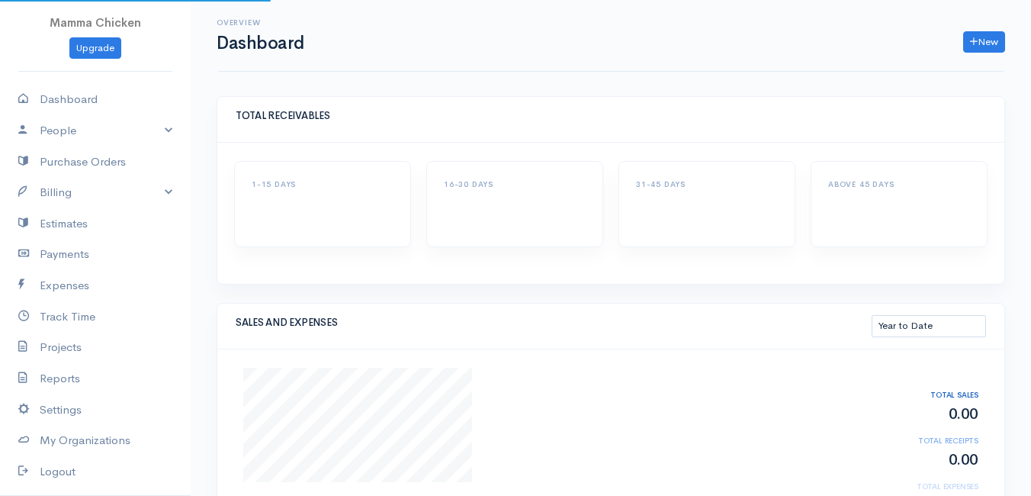
select select "thistoyear"
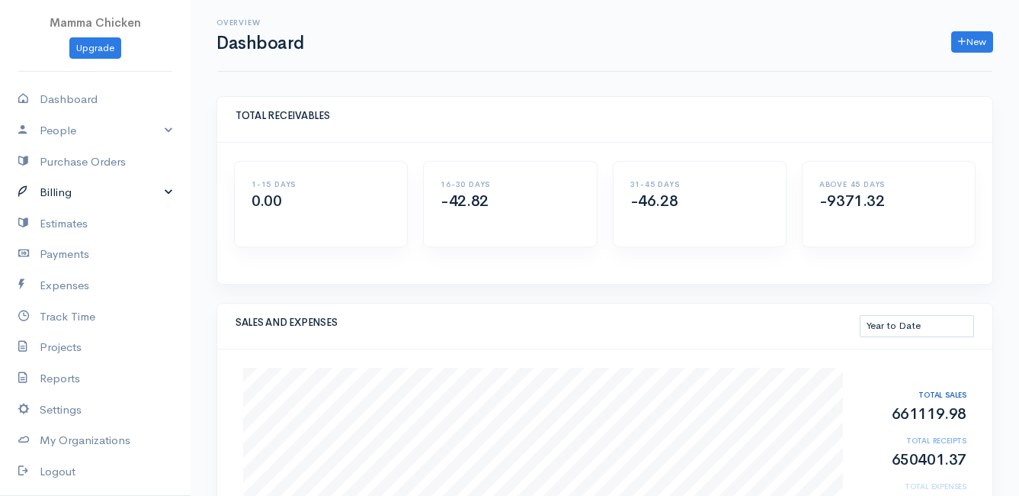
click at [66, 185] on link "Billing" at bounding box center [95, 192] width 191 height 31
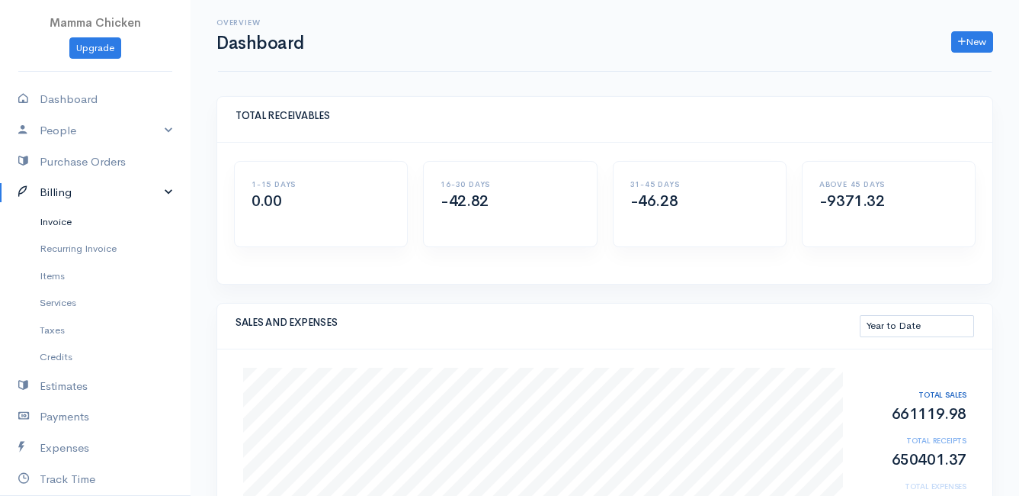
click at [57, 217] on link "Invoice" at bounding box center [95, 221] width 191 height 27
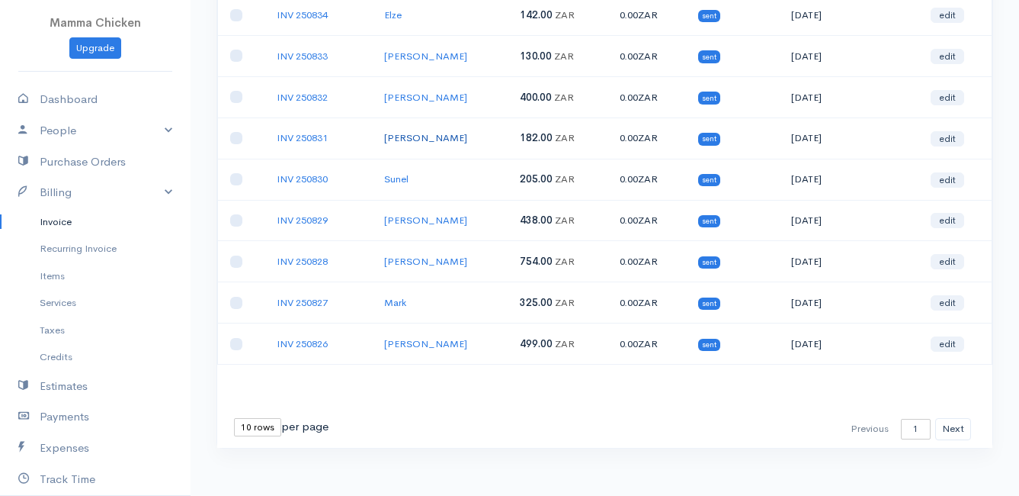
scroll to position [238, 0]
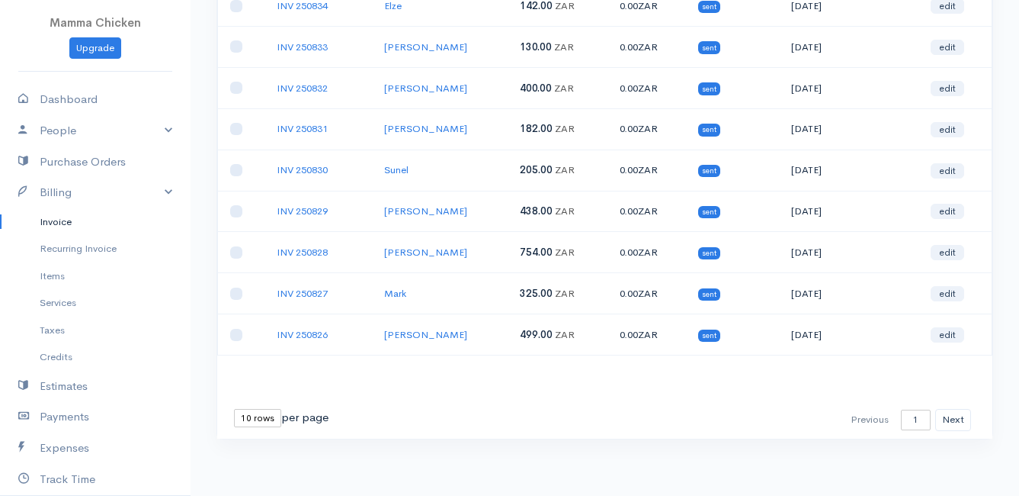
click at [265, 424] on select "10 rows 25 rows 50 rows" at bounding box center [257, 418] width 47 height 18
select select "25"
click at [234, 409] on select "10 rows 25 rows 50 rows" at bounding box center [257, 418] width 47 height 18
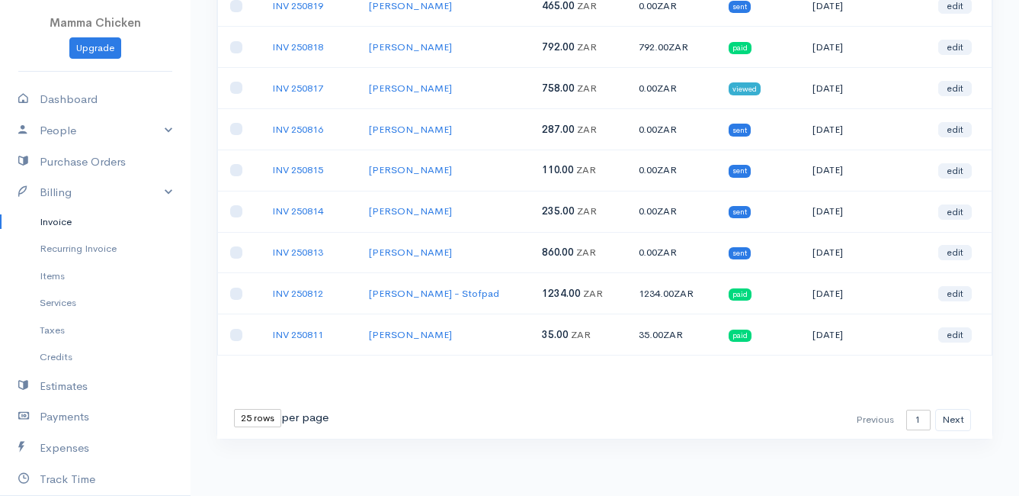
scroll to position [778, 0]
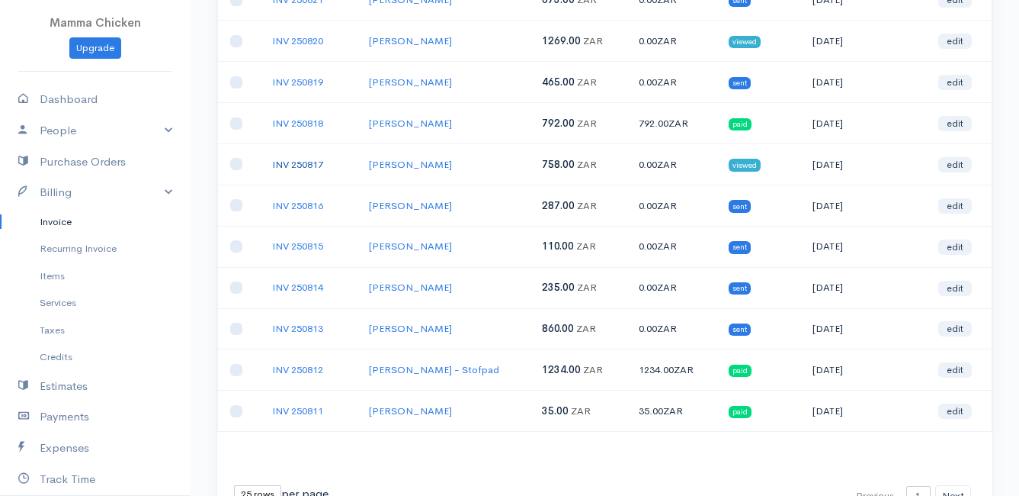
click at [303, 163] on link "INV 250817" at bounding box center [297, 164] width 51 height 13
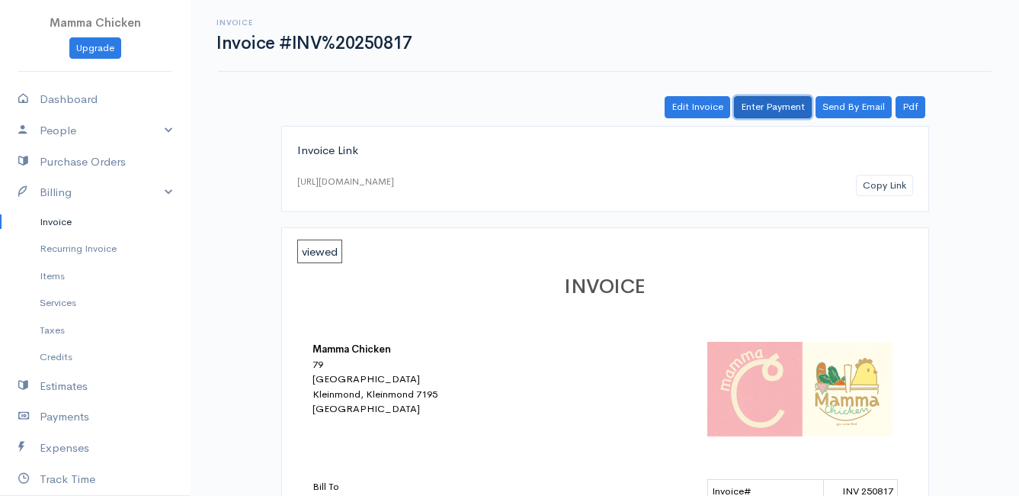
click at [778, 105] on link "Enter Payment" at bounding box center [773, 107] width 78 height 22
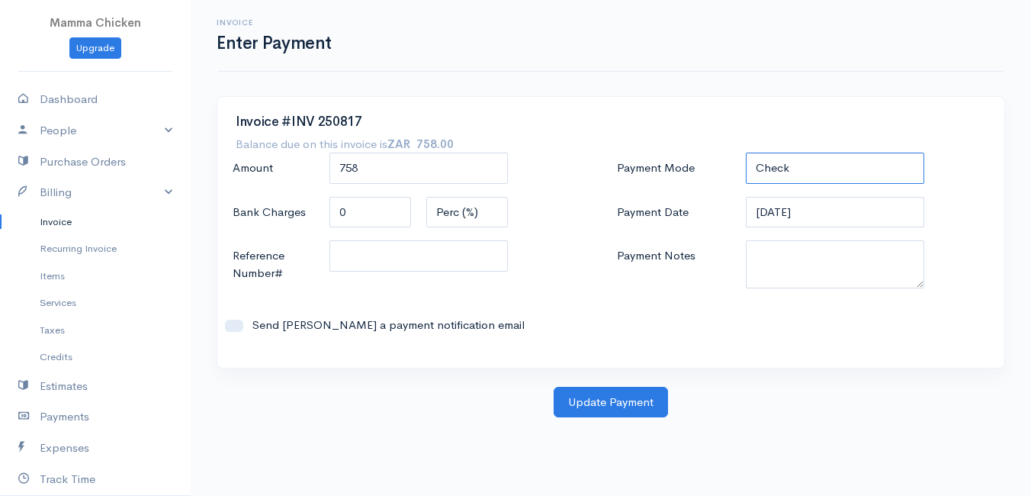
click at [810, 165] on select "Check Bank Transfer Credit Cash Debit ACH VISA MASTERCARD AMEX DISCOVER DINERS …" at bounding box center [835, 167] width 178 height 31
select select "Bank Transfer"
click at [746, 152] on select "Check Bank Transfer Credit Cash Debit ACH VISA MASTERCARD AMEX DISCOVER DINERS …" at bounding box center [835, 167] width 178 height 31
click at [623, 393] on button "Update Payment" at bounding box center [611, 402] width 114 height 31
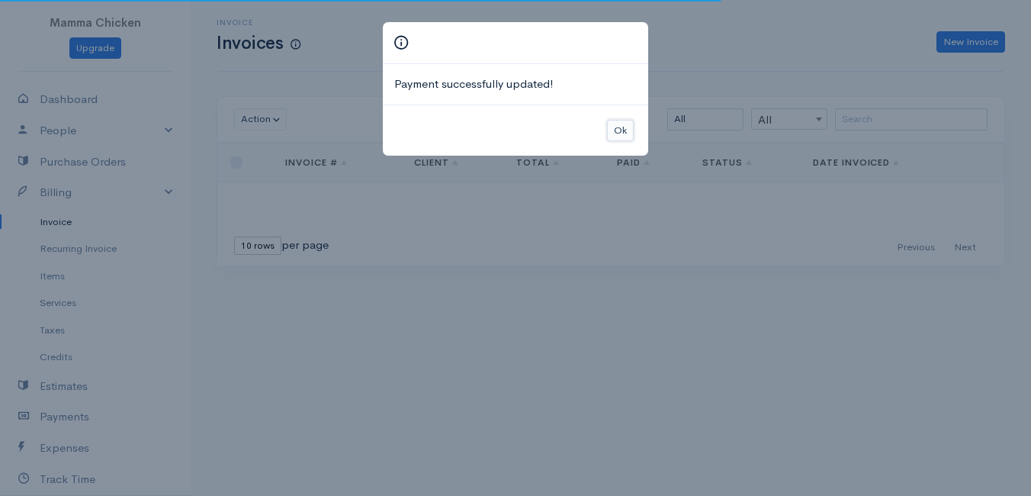
click at [623, 127] on button "Ok" at bounding box center [620, 131] width 27 height 22
